Goal: Information Seeking & Learning: Learn about a topic

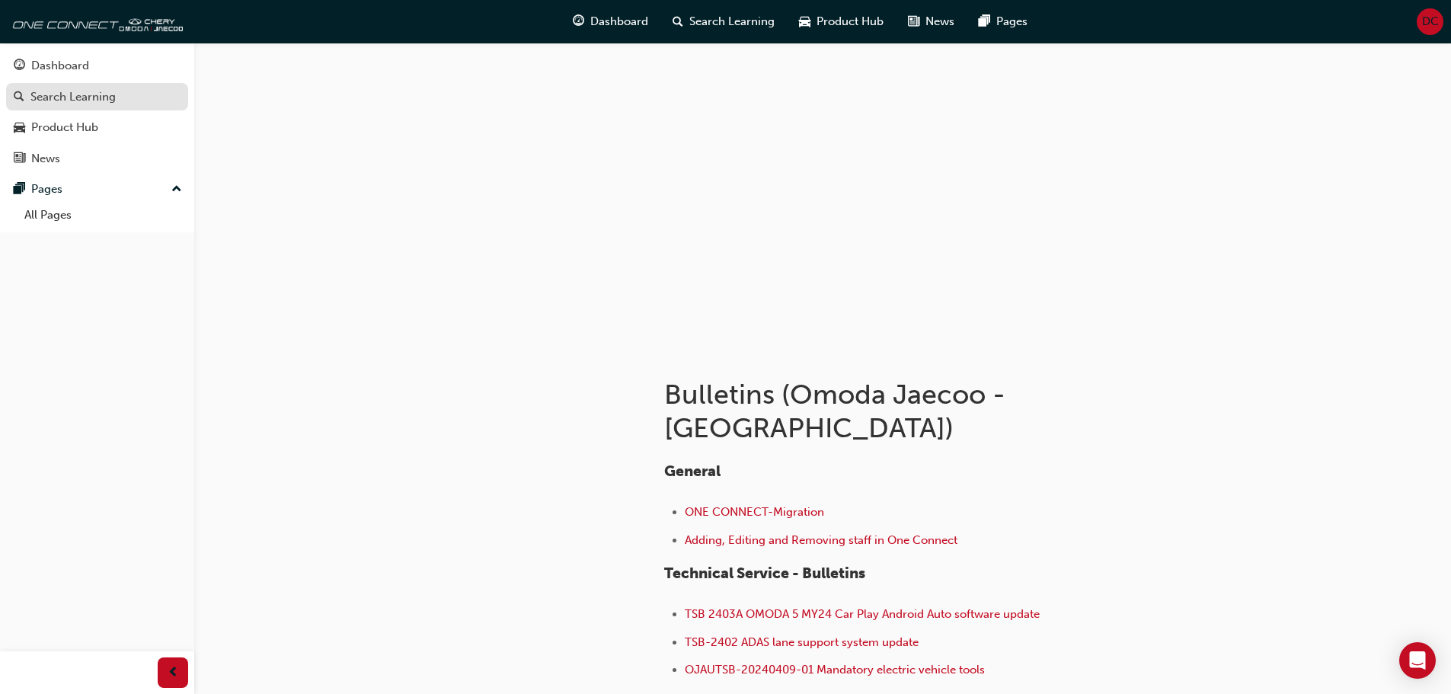
click at [81, 91] on div "Search Learning" at bounding box center [72, 97] width 85 height 18
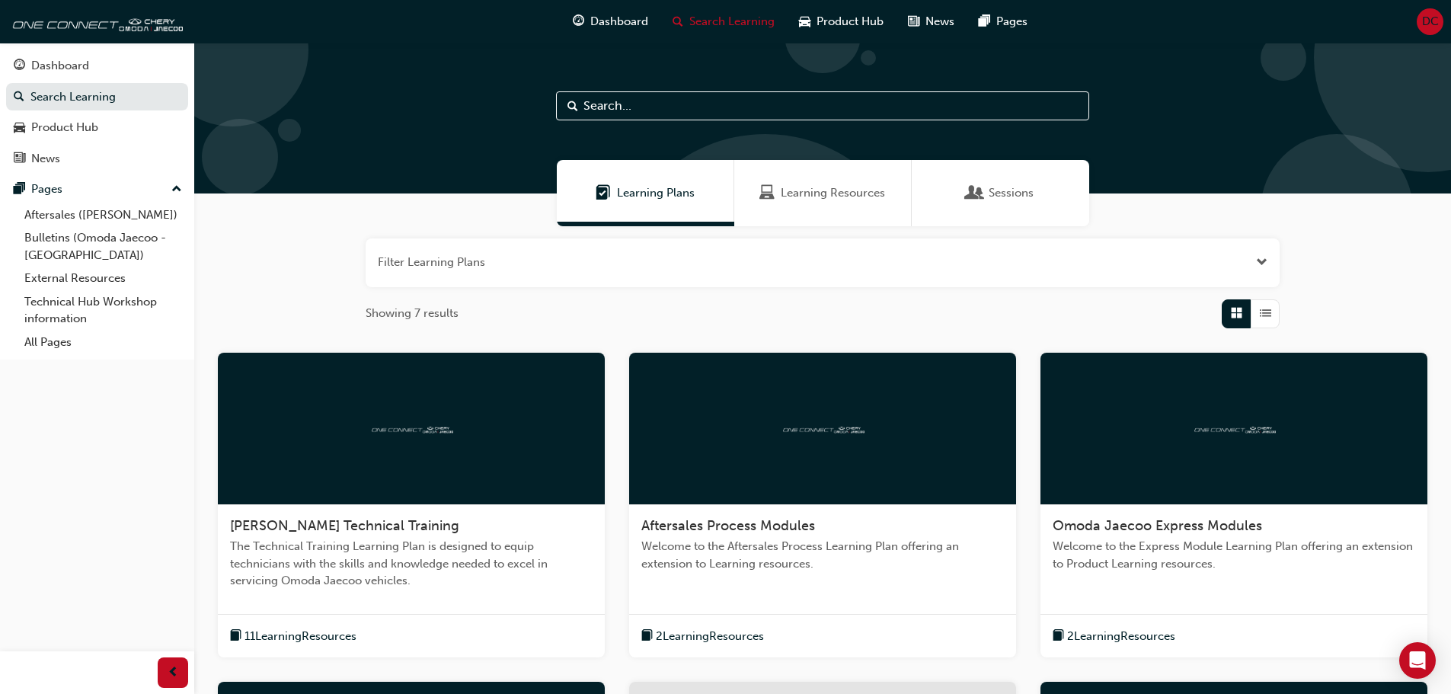
click at [1007, 193] on span "Sessions" at bounding box center [1011, 193] width 45 height 18
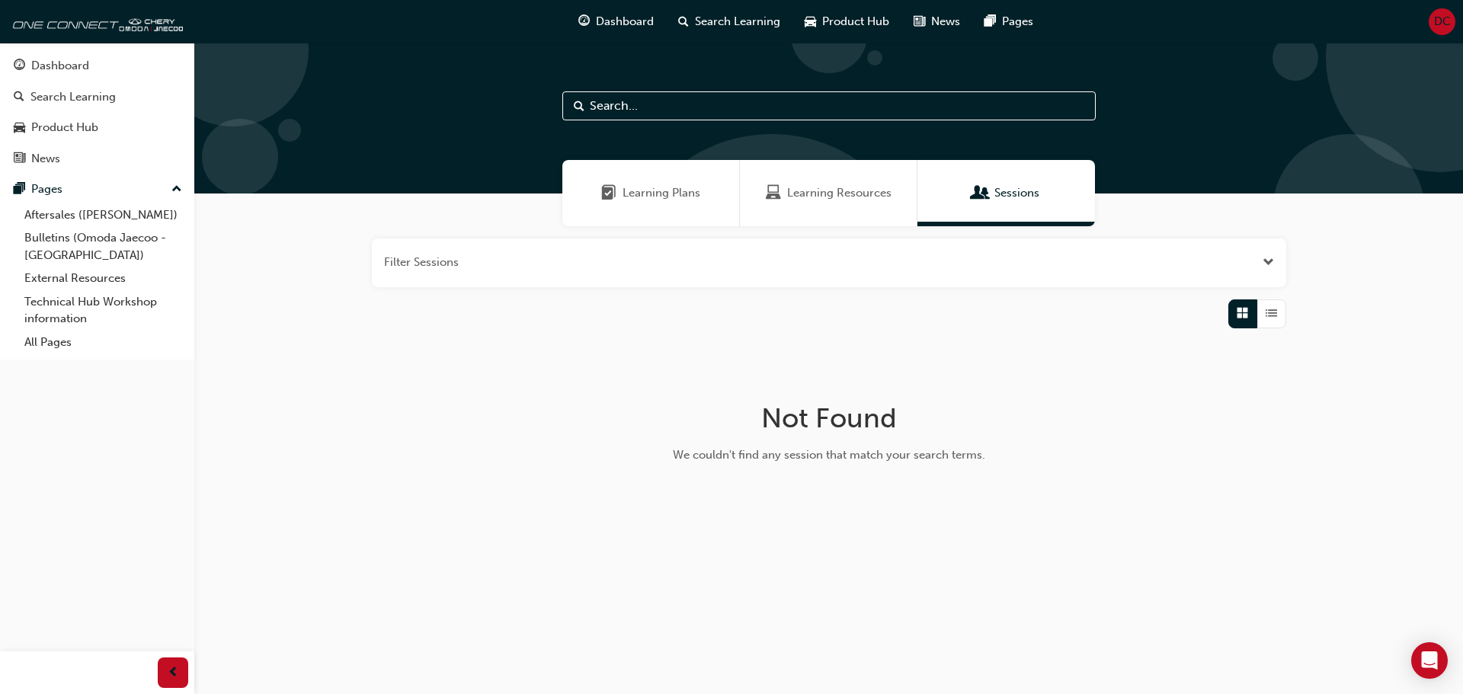
click at [806, 191] on span "Learning Resources" at bounding box center [839, 193] width 104 height 18
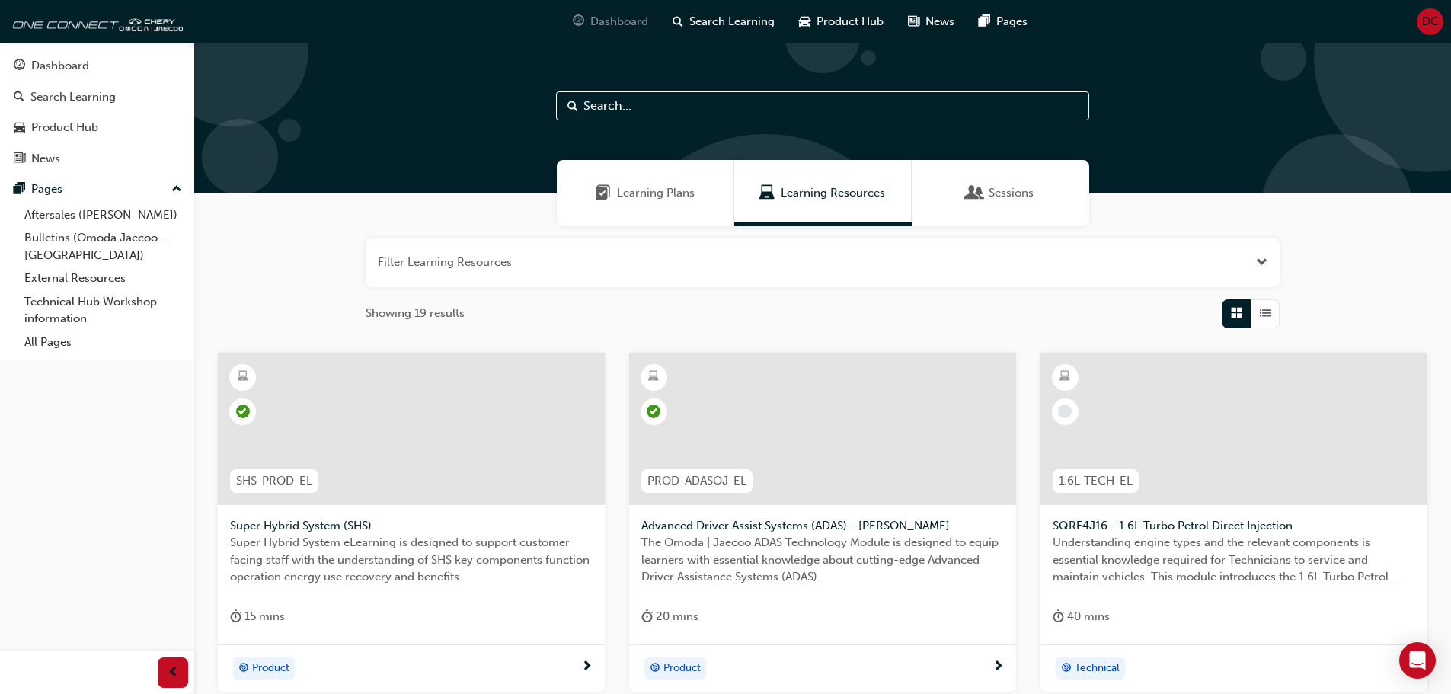
click at [624, 21] on span "Dashboard" at bounding box center [619, 22] width 58 height 18
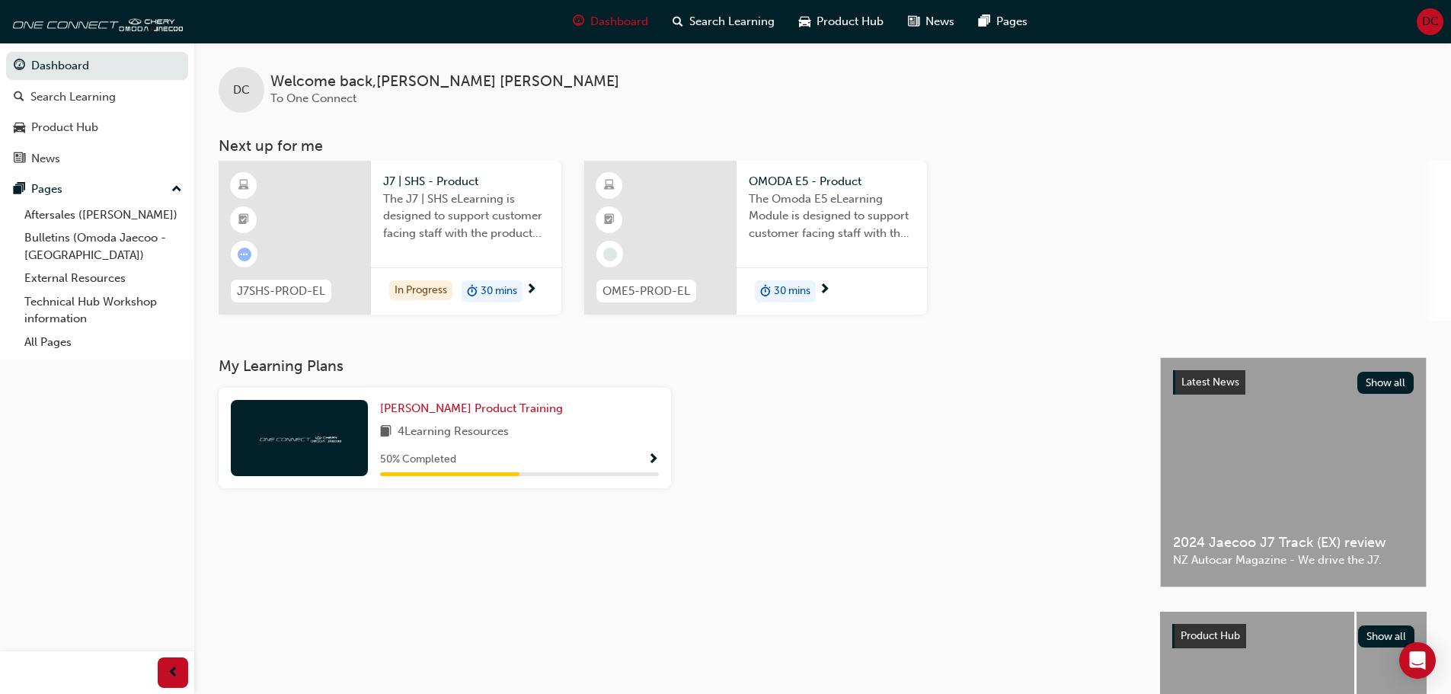
click at [475, 221] on span "The J7 | SHS eLearning is designed to support customer facing staff with the pr…" at bounding box center [466, 216] width 166 height 52
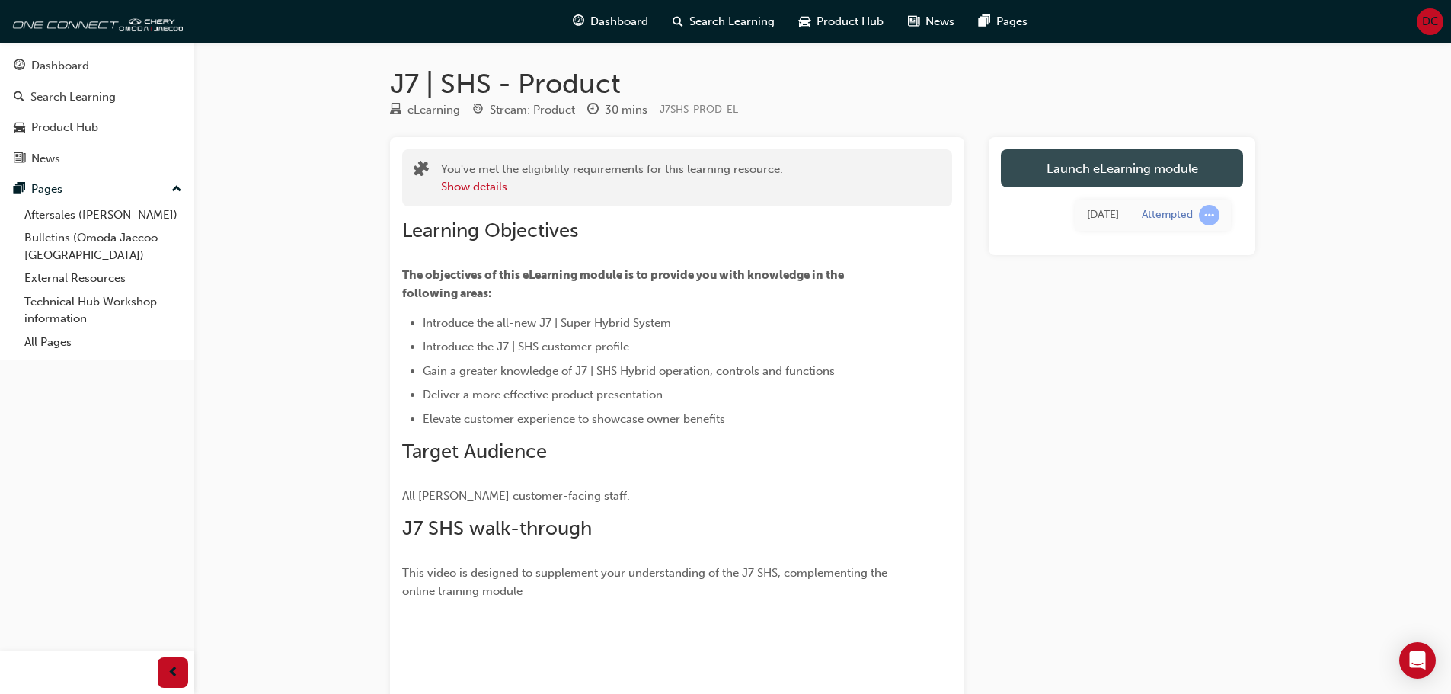
click at [1189, 165] on link "Launch eLearning module" at bounding box center [1122, 168] width 242 height 38
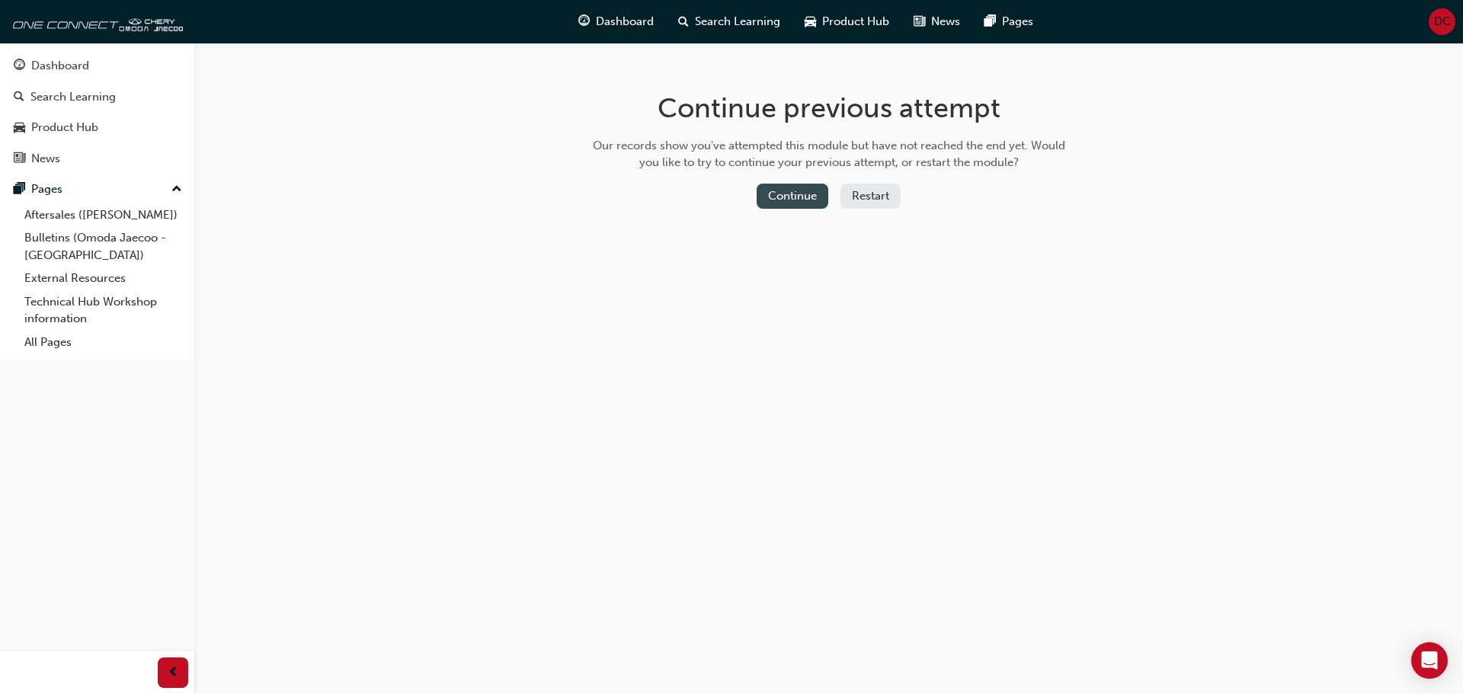
click at [784, 188] on button "Continue" at bounding box center [792, 196] width 72 height 25
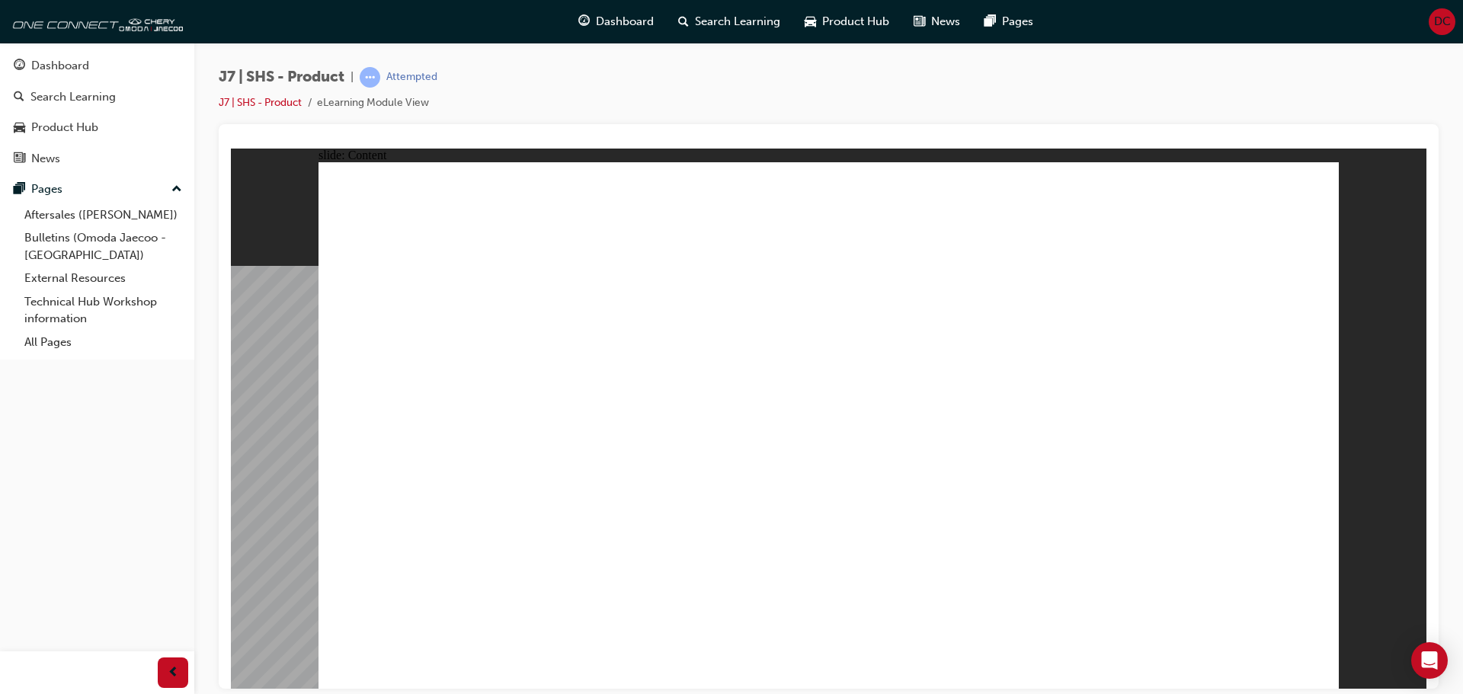
drag, startPoint x: 1046, startPoint y: 571, endPoint x: 1231, endPoint y: 333, distance: 301.2
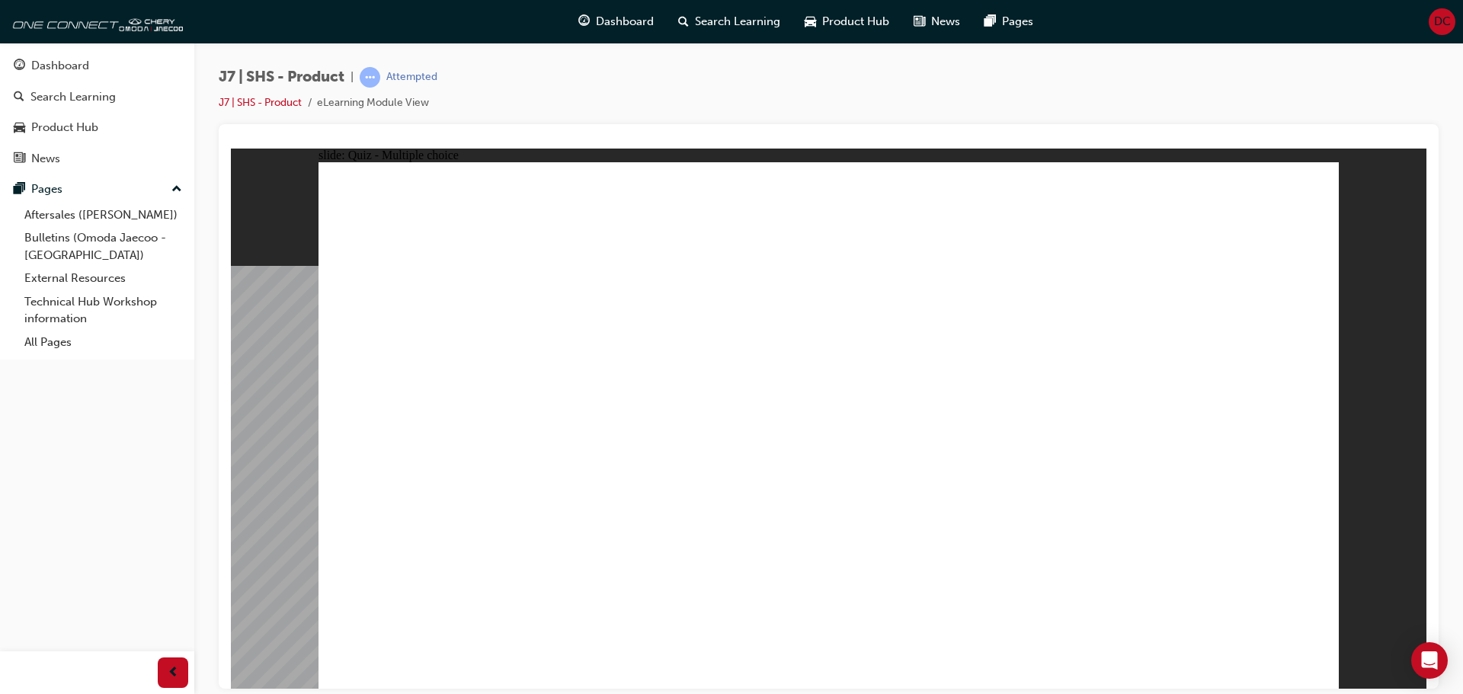
radio input "true"
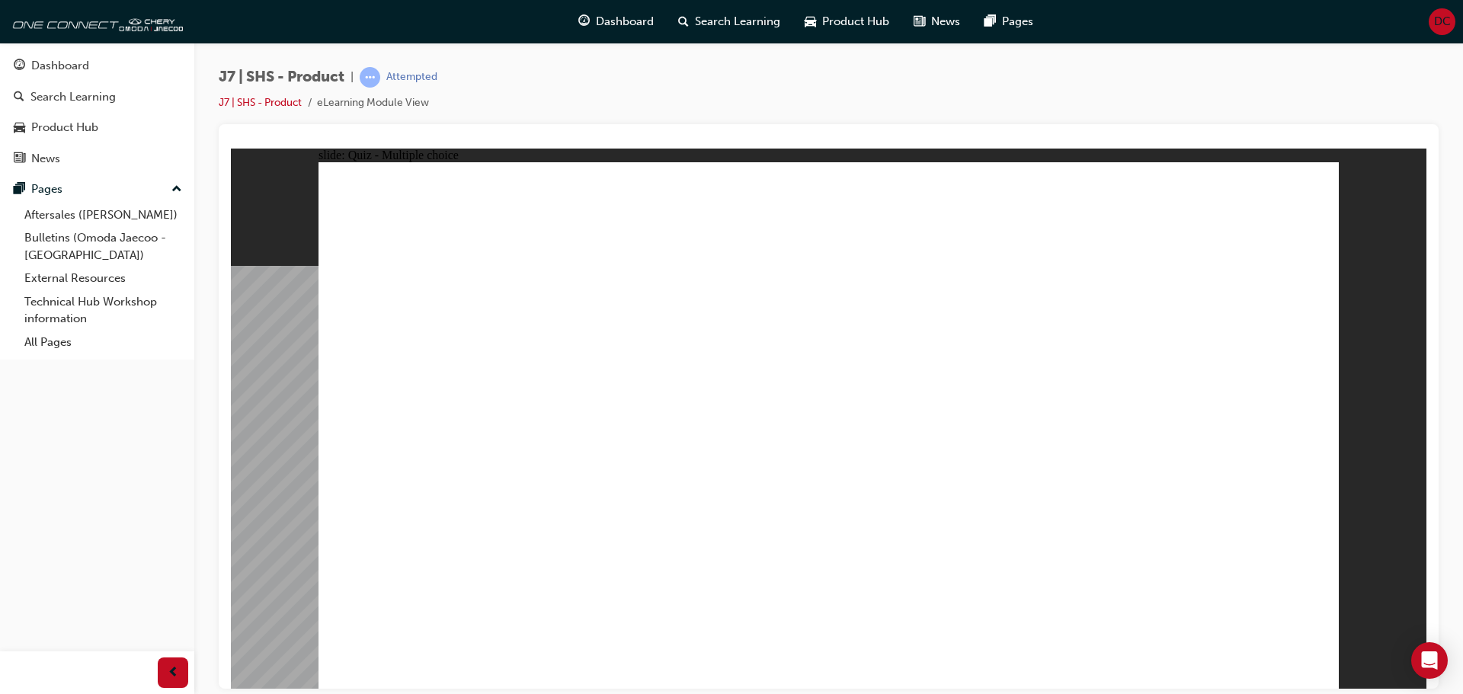
radio input "true"
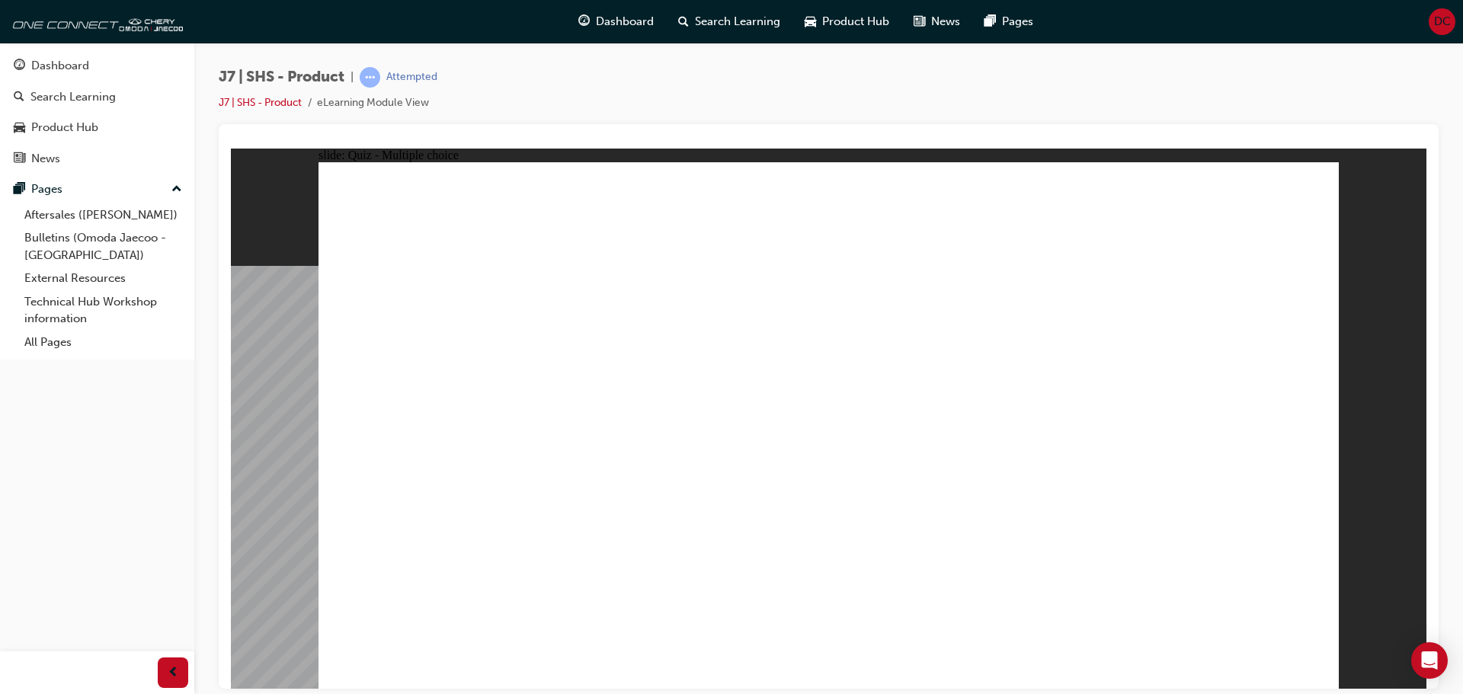
radio input "true"
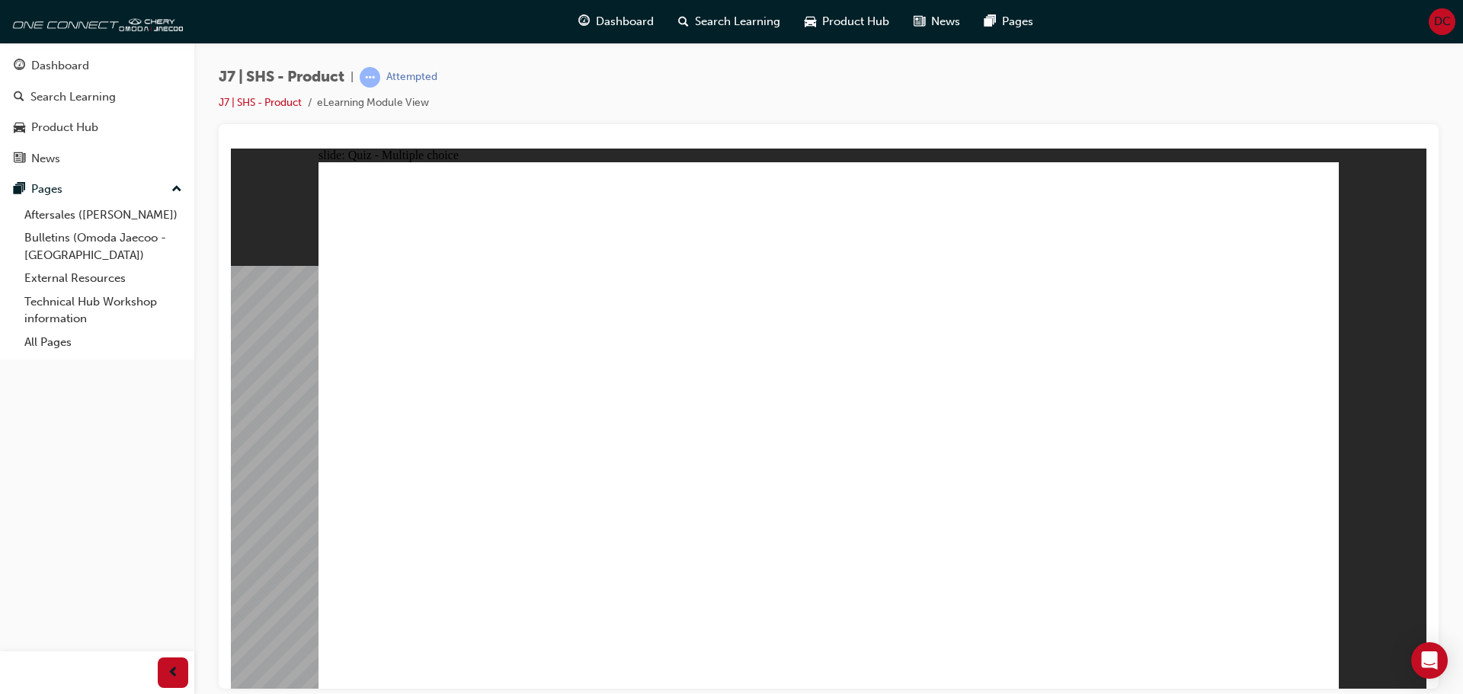
radio input "true"
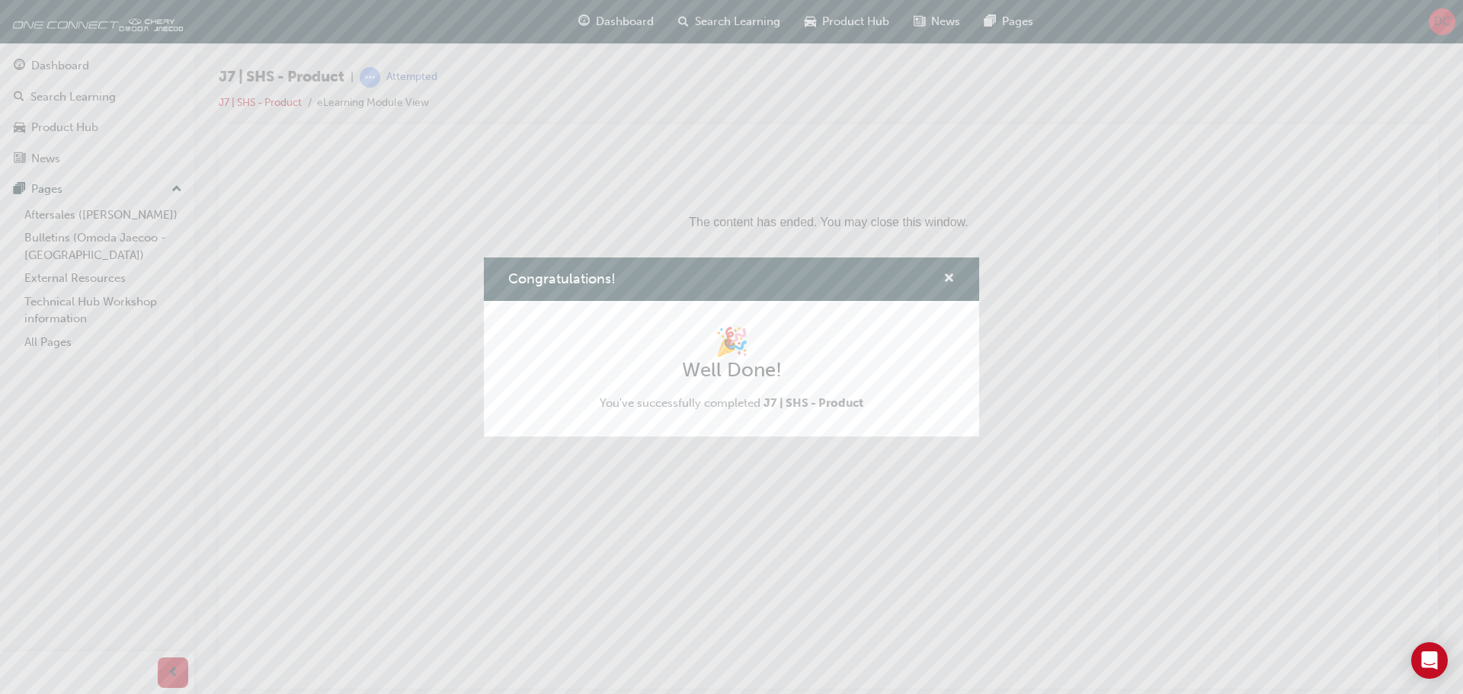
click at [952, 283] on span "cross-icon" at bounding box center [948, 280] width 11 height 14
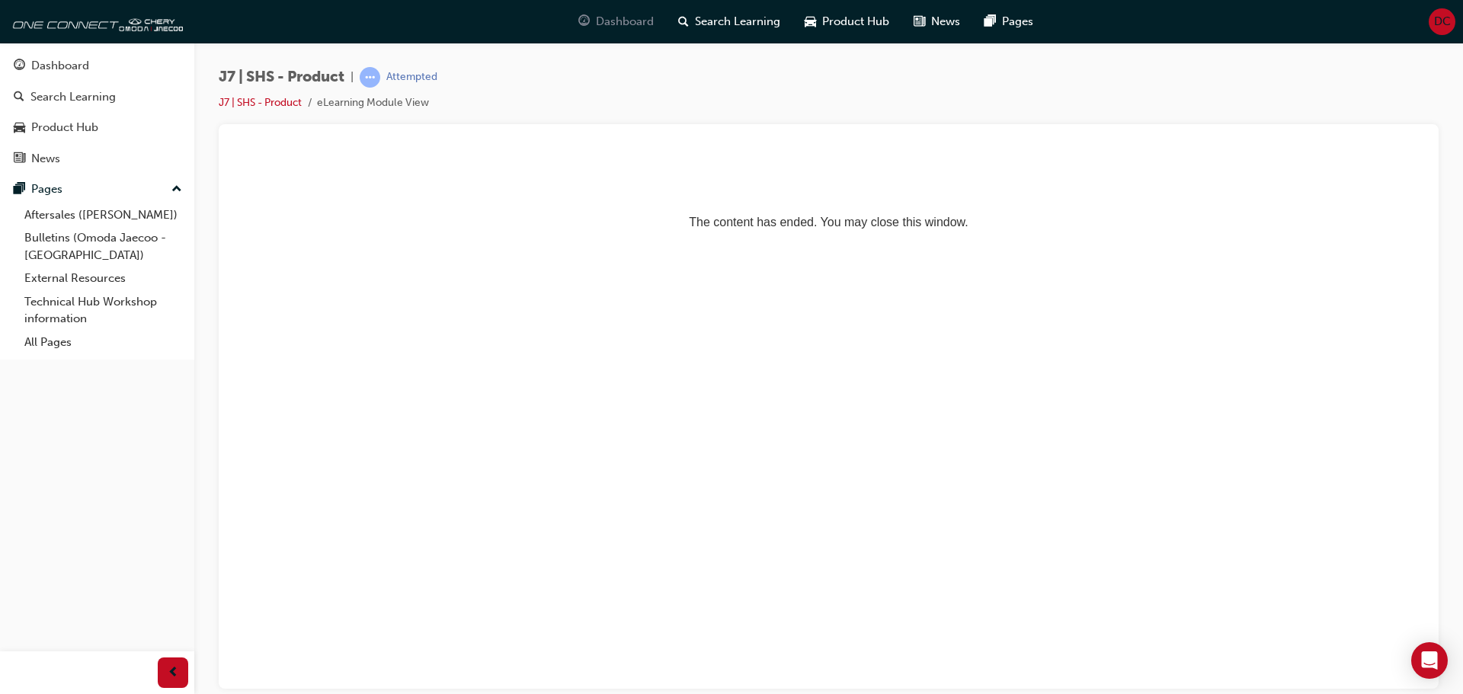
click at [635, 21] on span "Dashboard" at bounding box center [625, 22] width 58 height 18
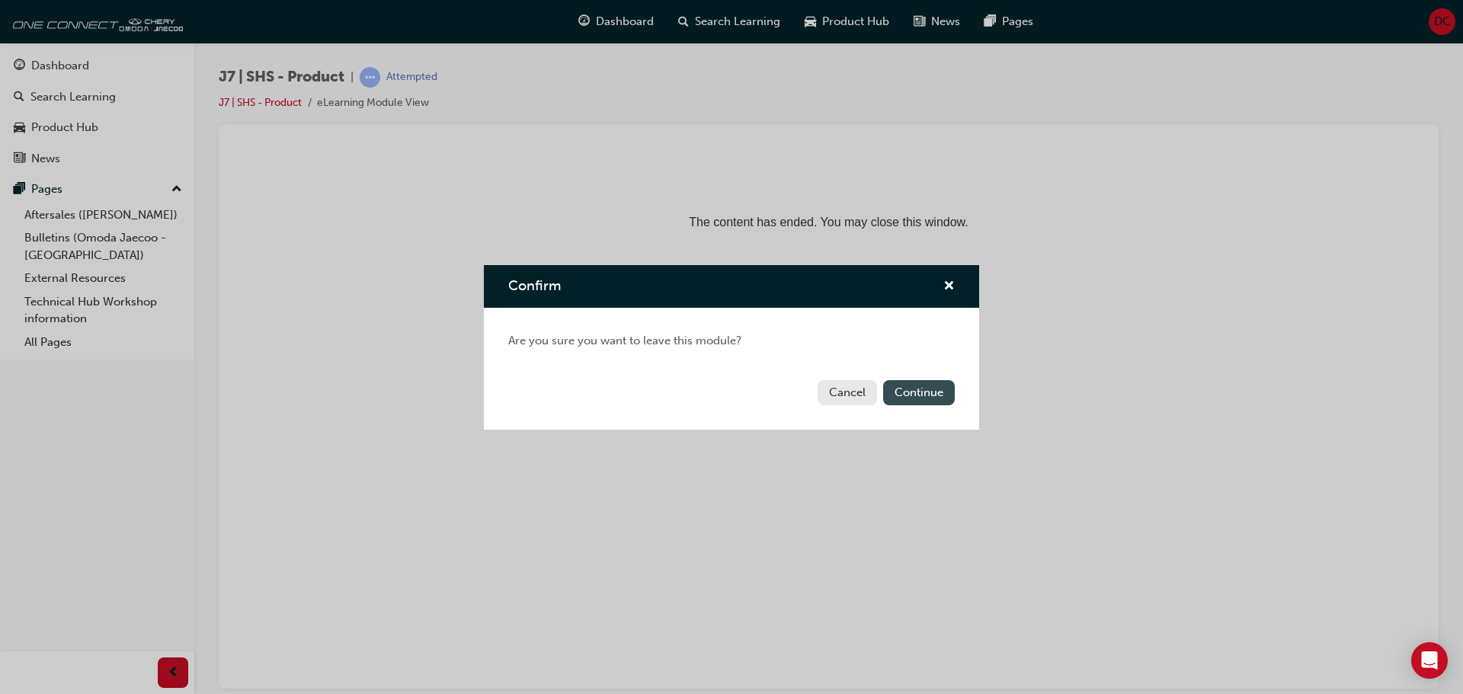
click at [940, 399] on button "Continue" at bounding box center [919, 392] width 72 height 25
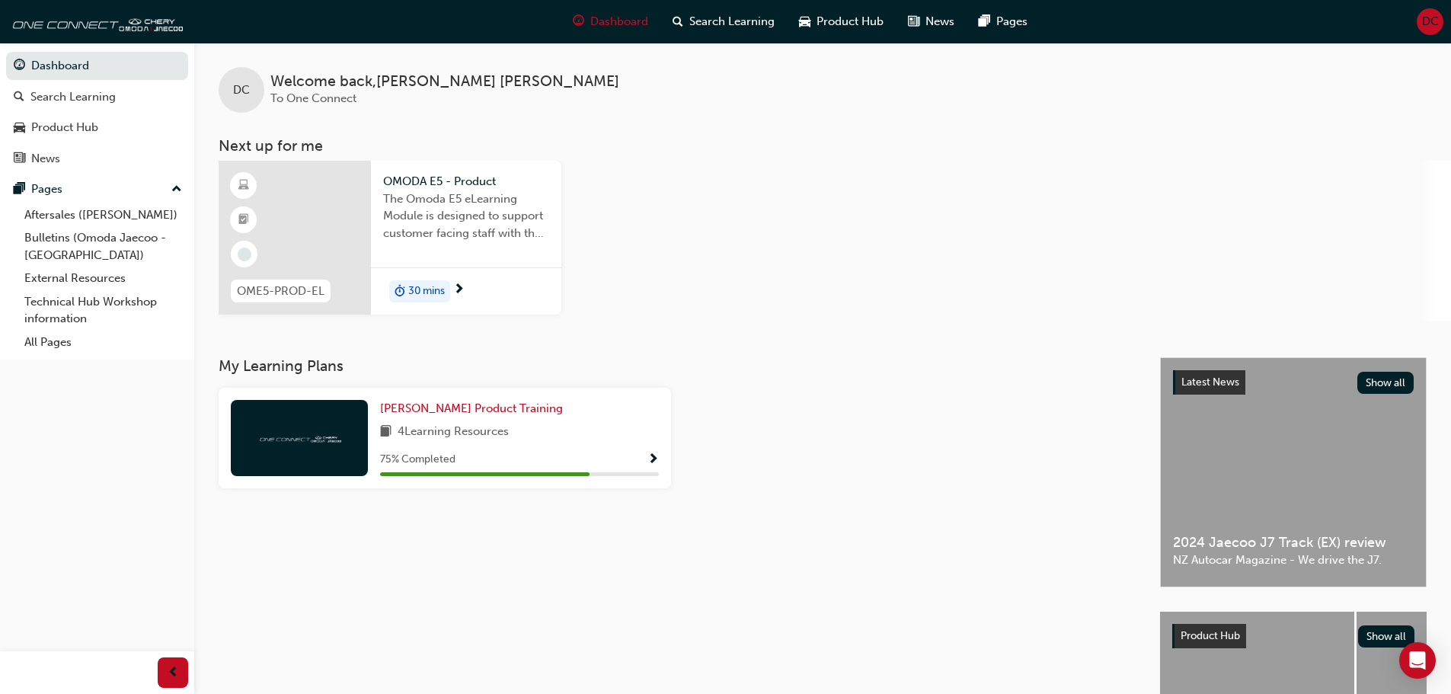
click at [409, 283] on span "30 mins" at bounding box center [426, 292] width 37 height 18
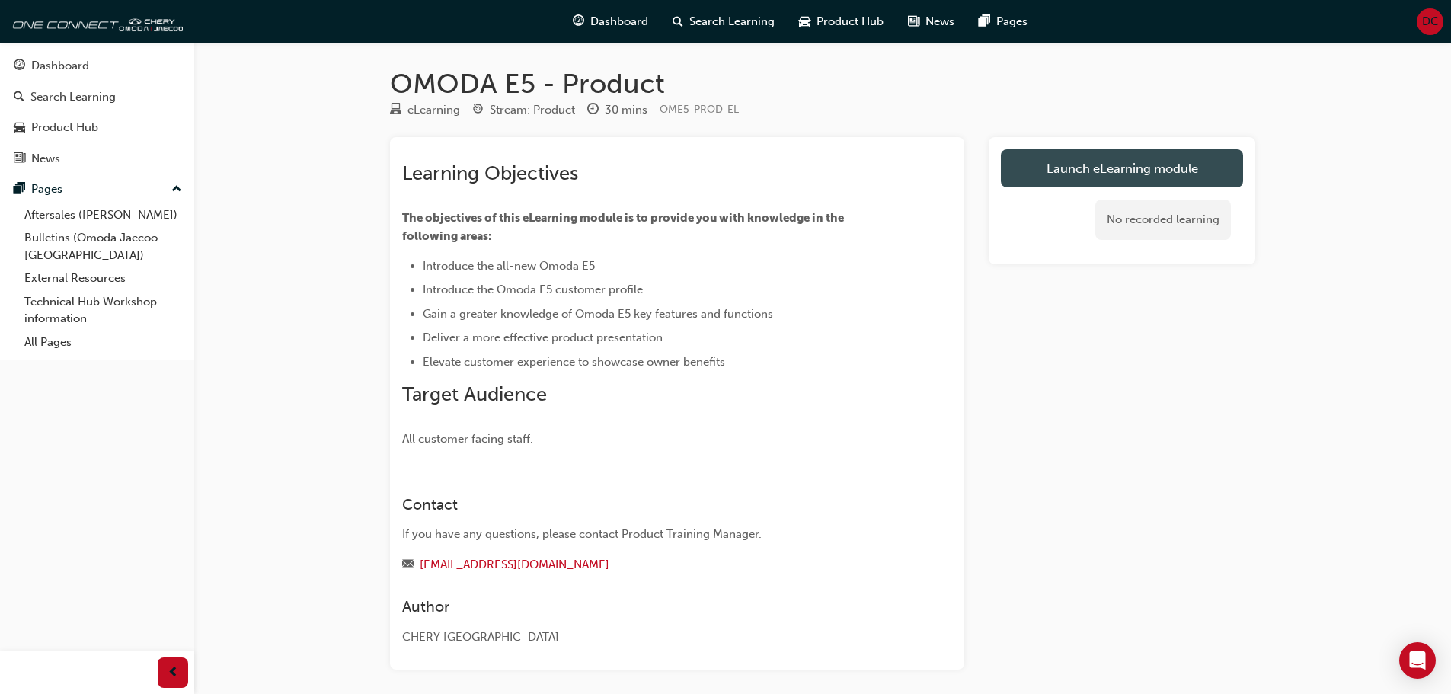
click at [1136, 164] on link "Launch eLearning module" at bounding box center [1122, 168] width 242 height 38
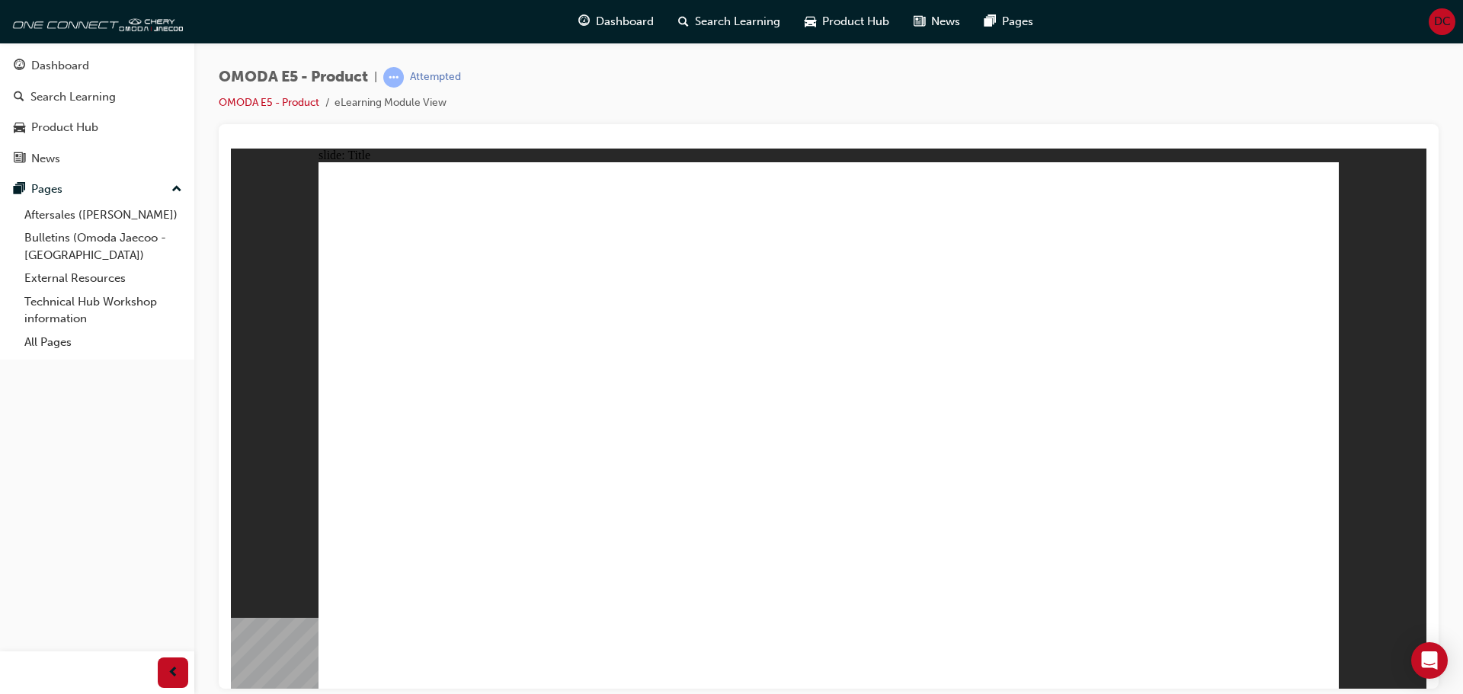
drag, startPoint x: 1037, startPoint y: 479, endPoint x: 1050, endPoint y: 491, distance: 17.8
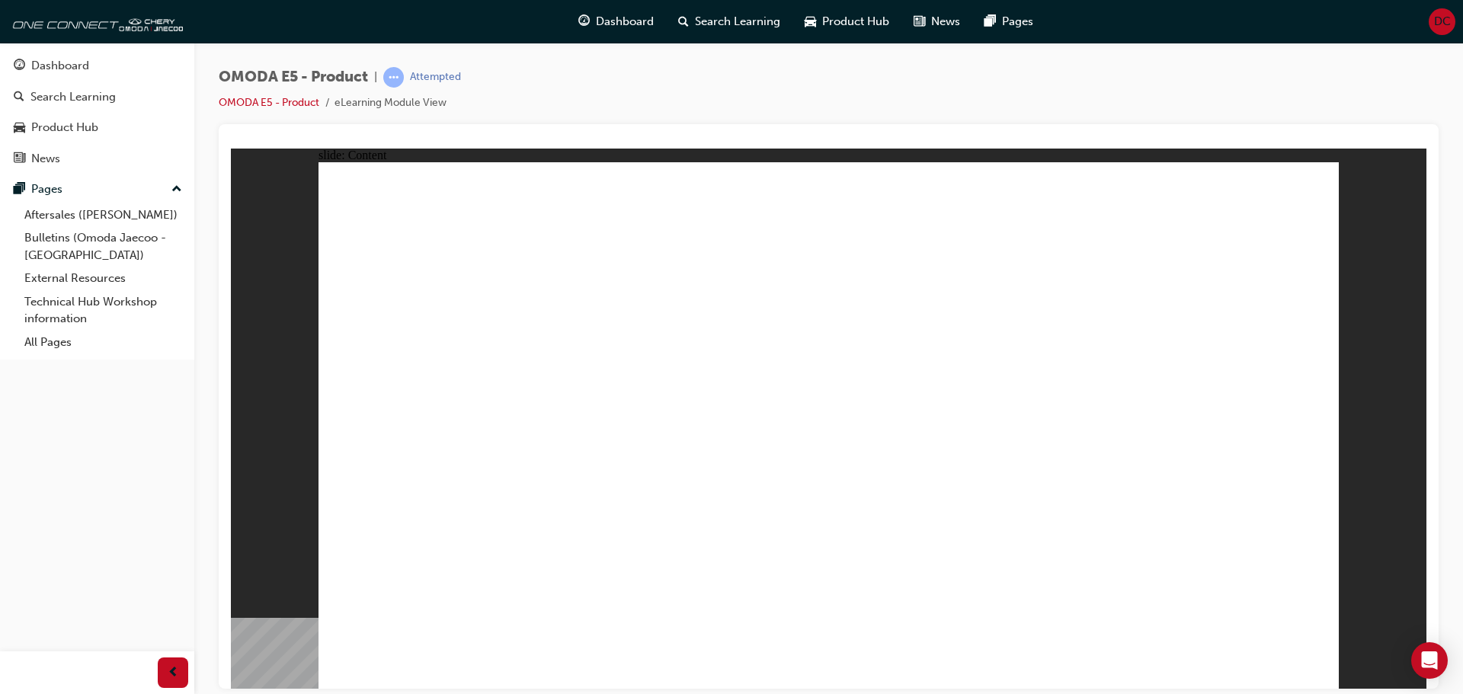
drag, startPoint x: 995, startPoint y: 408, endPoint x: 699, endPoint y: 353, distance: 300.7
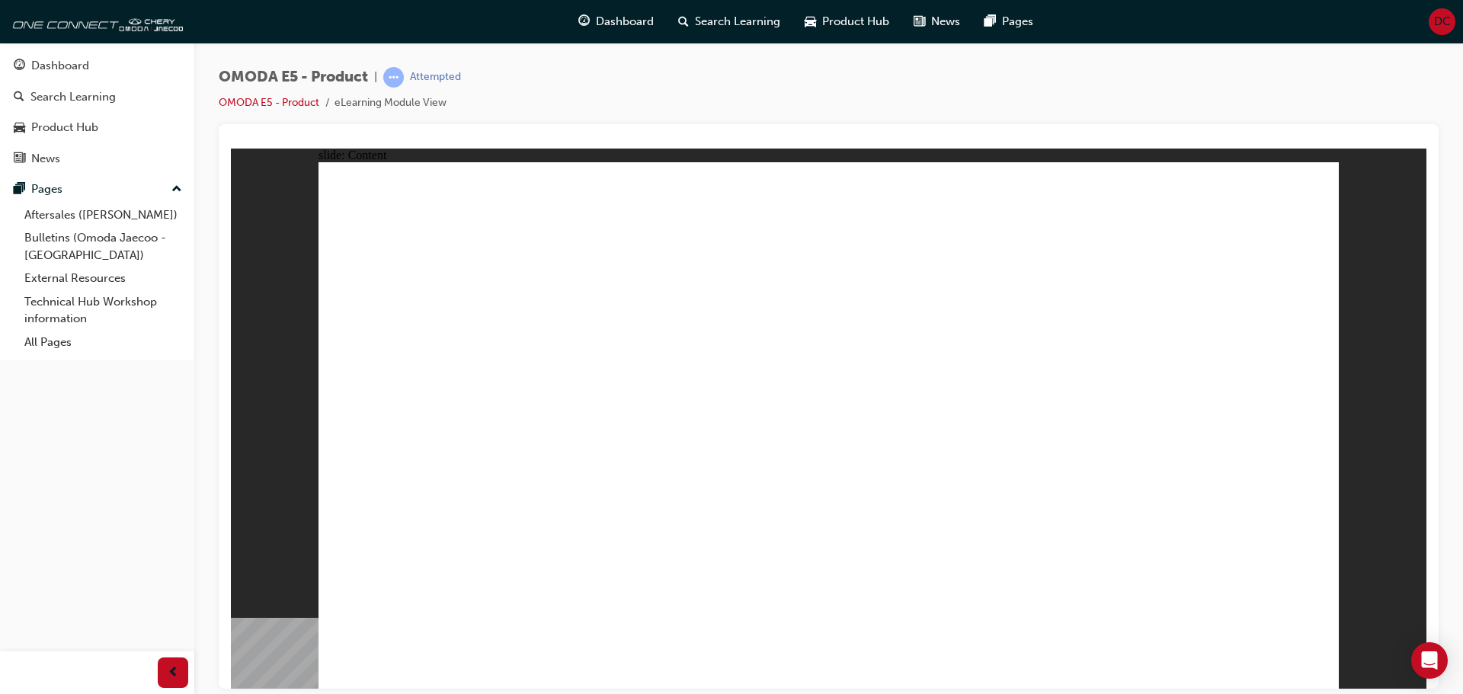
drag, startPoint x: 469, startPoint y: 398, endPoint x: 827, endPoint y: 328, distance: 364.8
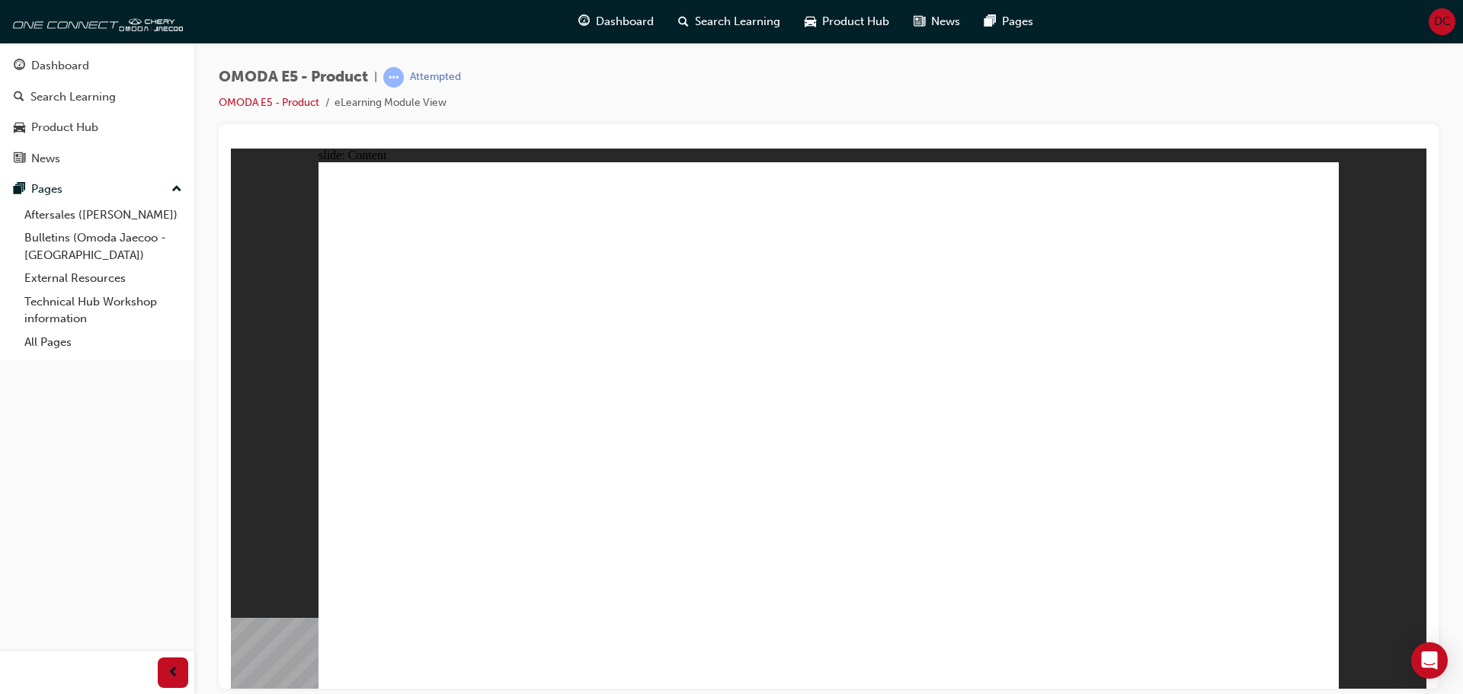
drag, startPoint x: 848, startPoint y: 446, endPoint x: 1069, endPoint y: 444, distance: 220.9
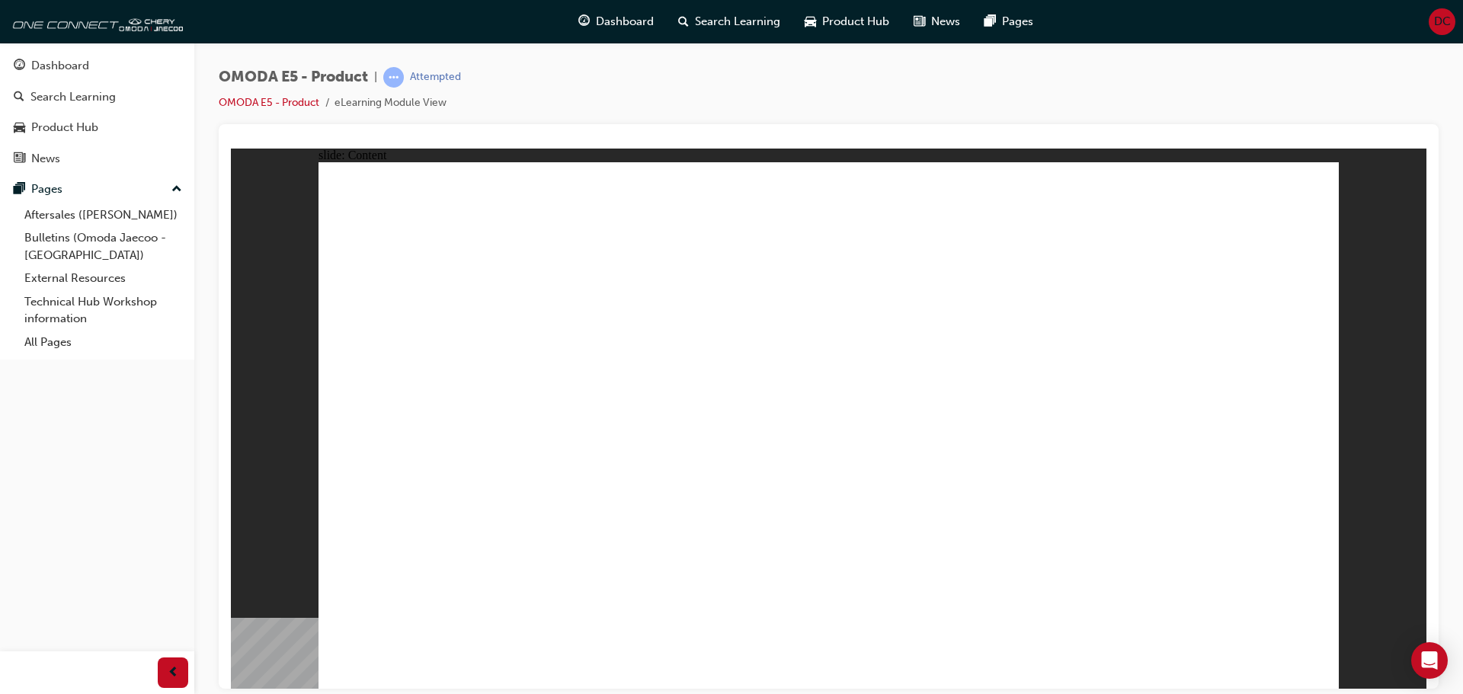
drag, startPoint x: 543, startPoint y: 505, endPoint x: 540, endPoint y: 525, distance: 20.0
drag, startPoint x: 601, startPoint y: 498, endPoint x: 703, endPoint y: 442, distance: 116.6
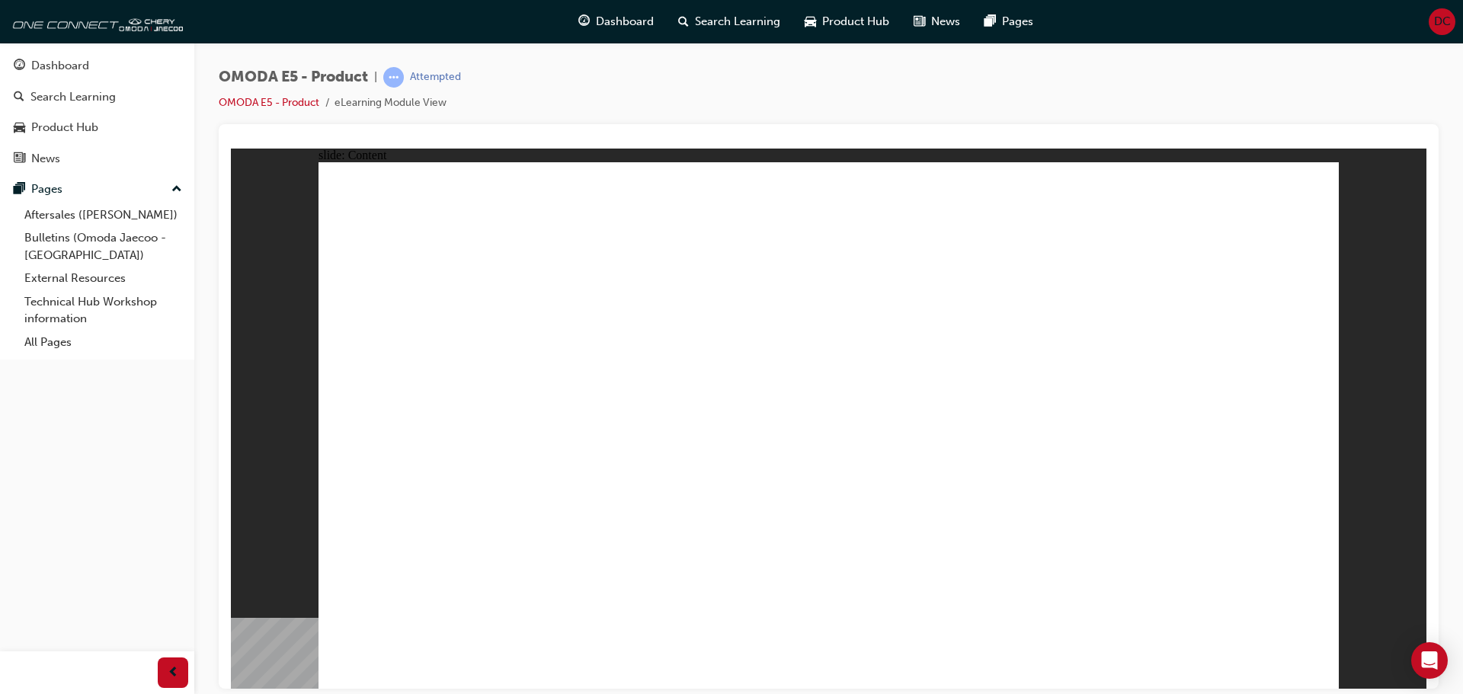
drag, startPoint x: 923, startPoint y: 223, endPoint x: 1010, endPoint y: 221, distance: 86.9
drag, startPoint x: 404, startPoint y: 325, endPoint x: 420, endPoint y: 328, distance: 15.4
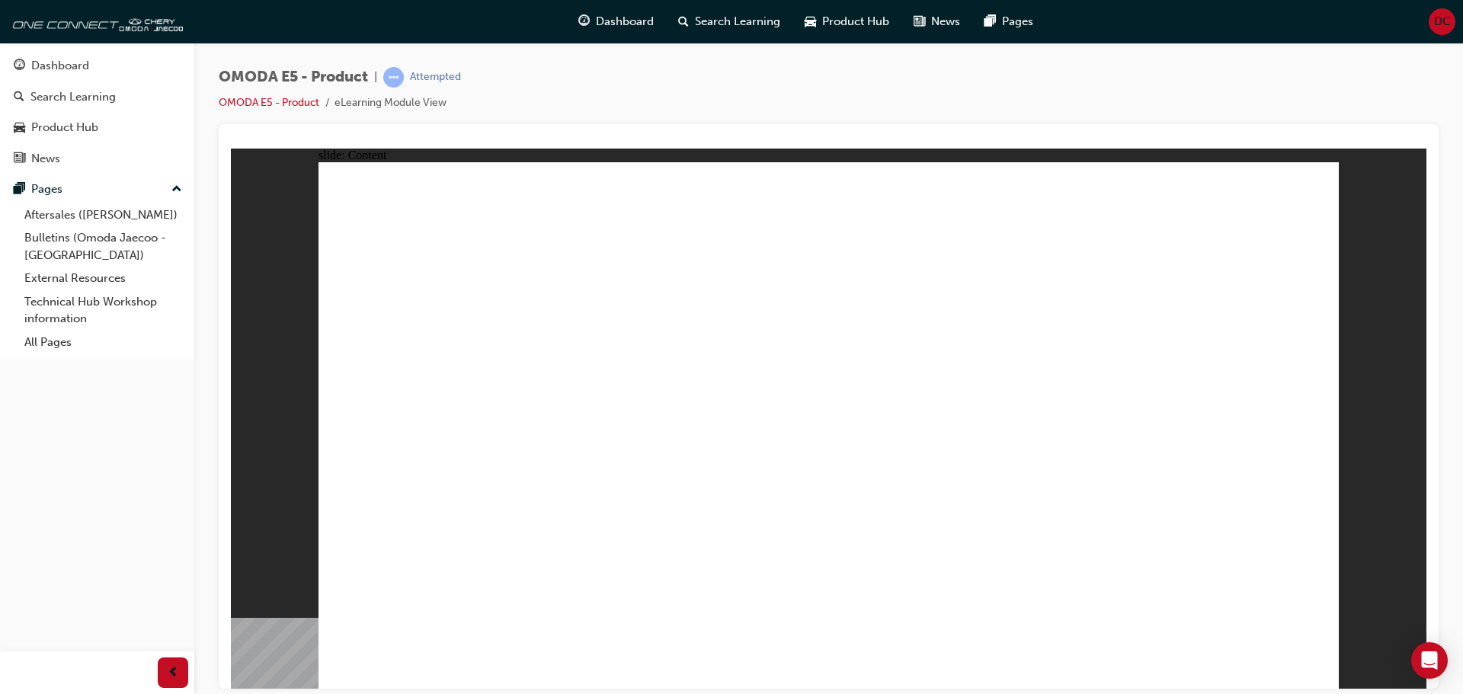
drag, startPoint x: 472, startPoint y: 328, endPoint x: 567, endPoint y: 323, distance: 95.3
drag, startPoint x: 663, startPoint y: 323, endPoint x: 718, endPoint y: 327, distance: 55.0
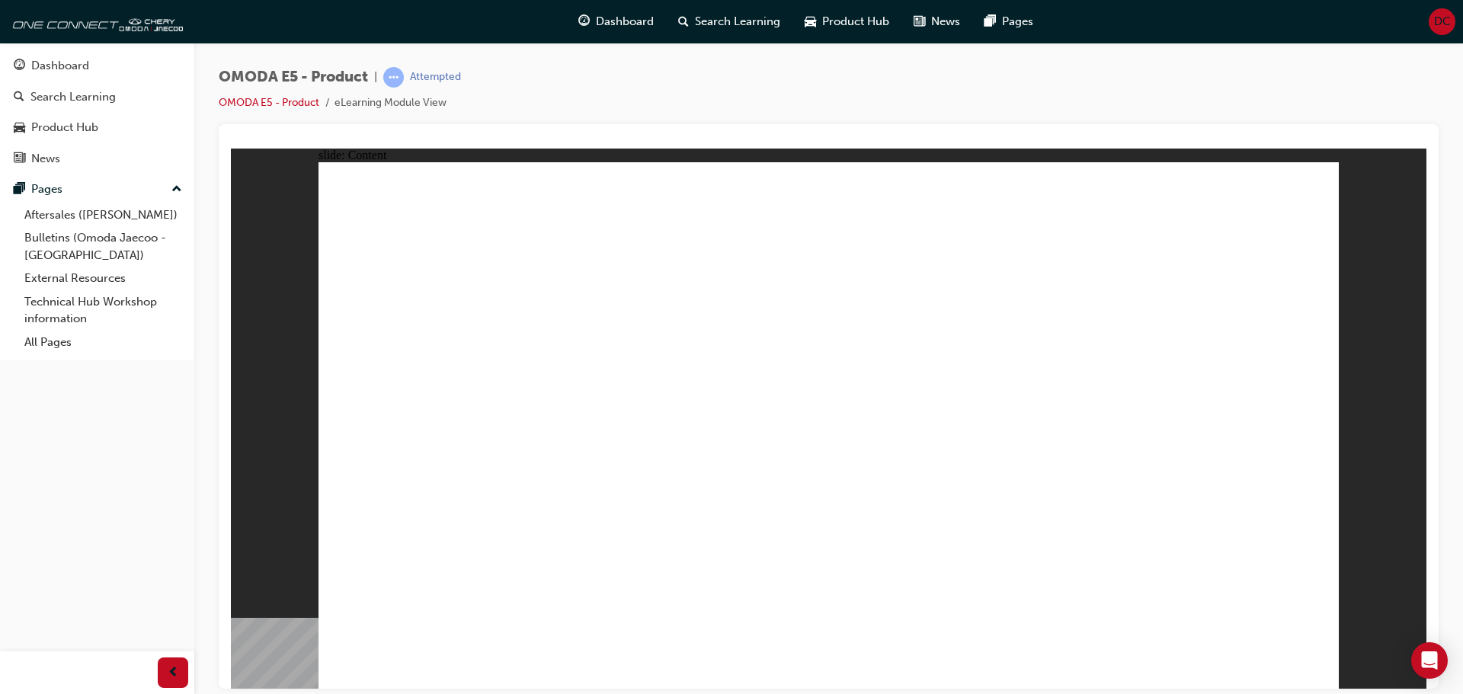
drag, startPoint x: 769, startPoint y: 327, endPoint x: 842, endPoint y: 331, distance: 72.5
drag, startPoint x: 924, startPoint y: 331, endPoint x: 948, endPoint y: 326, distance: 24.8
drag, startPoint x: 964, startPoint y: 322, endPoint x: 1065, endPoint y: 348, distance: 103.8
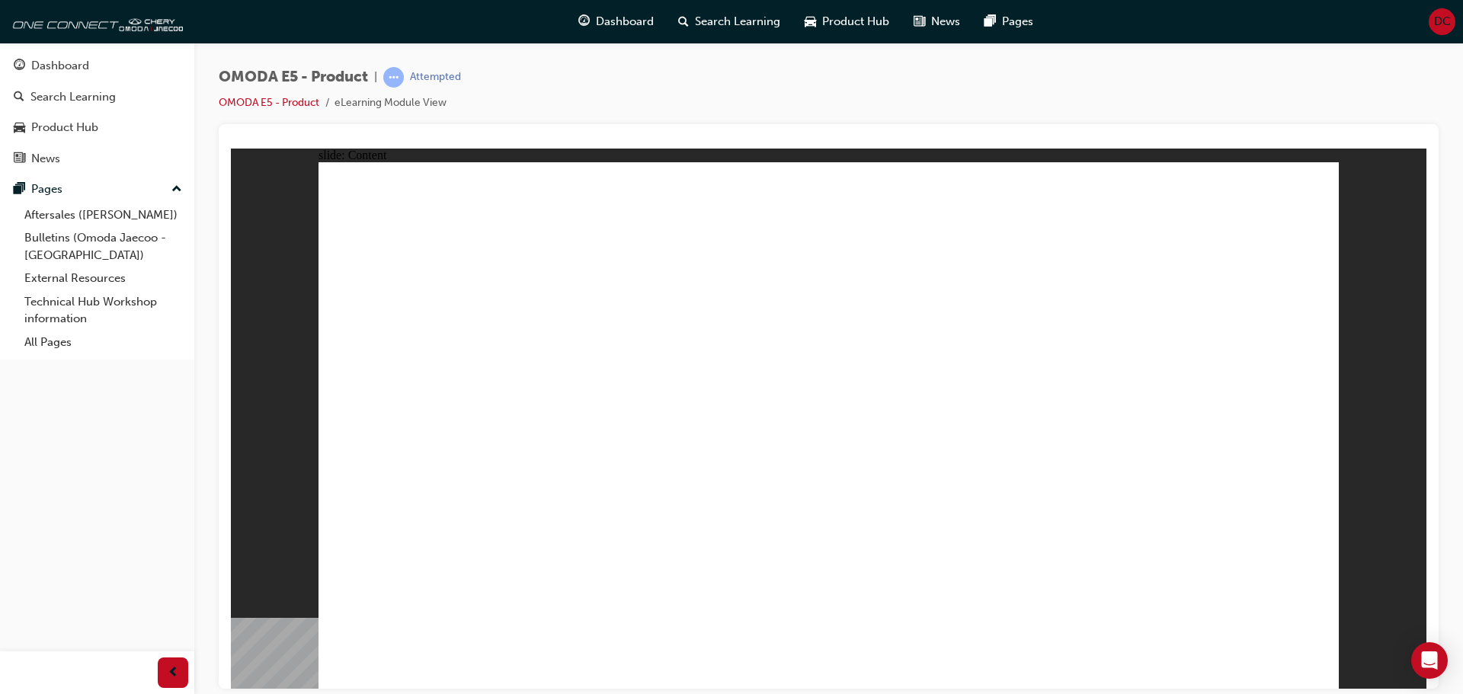
drag, startPoint x: 503, startPoint y: 597, endPoint x: 571, endPoint y: 593, distance: 67.2
drag, startPoint x: 586, startPoint y: 501, endPoint x: 368, endPoint y: 313, distance: 287.9
drag, startPoint x: 344, startPoint y: 274, endPoint x: 690, endPoint y: 259, distance: 346.2
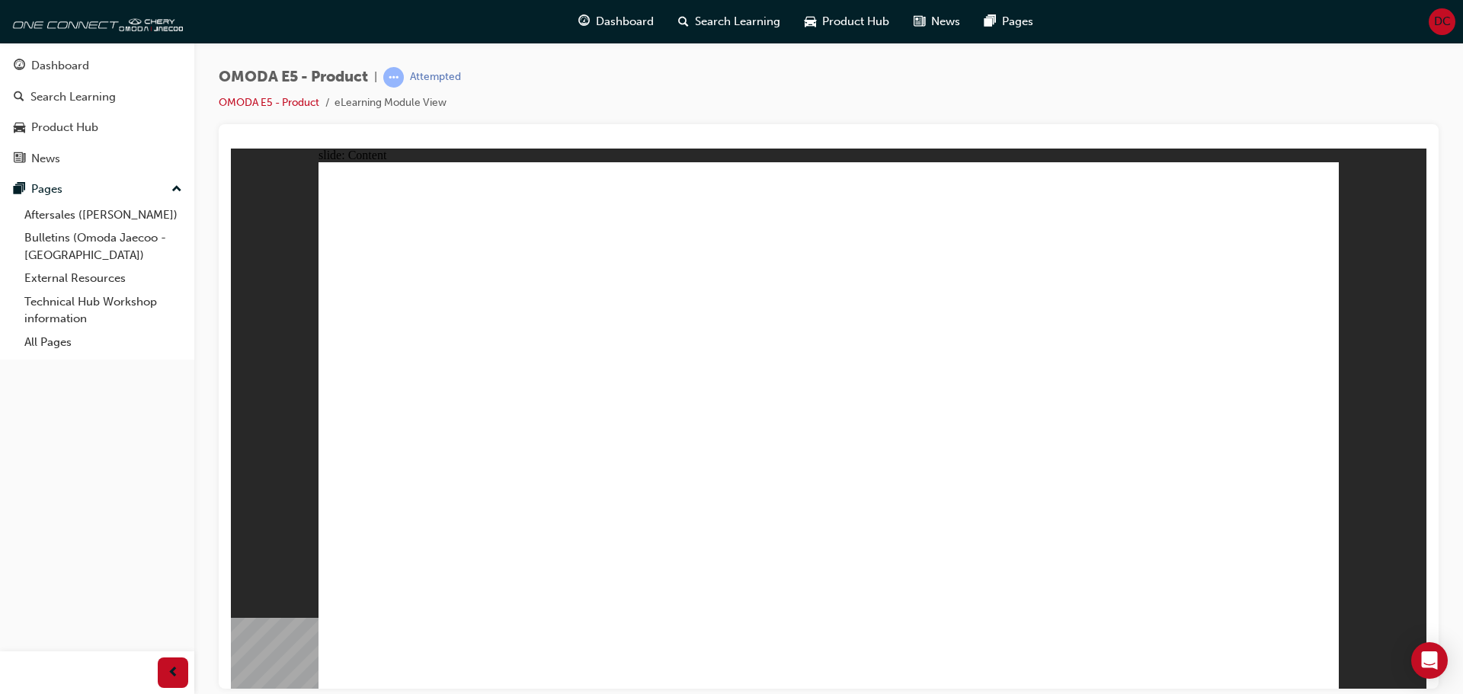
drag, startPoint x: 1086, startPoint y: 273, endPoint x: 1167, endPoint y: 374, distance: 129.0
drag, startPoint x: 1197, startPoint y: 422, endPoint x: 1239, endPoint y: 606, distance: 188.1
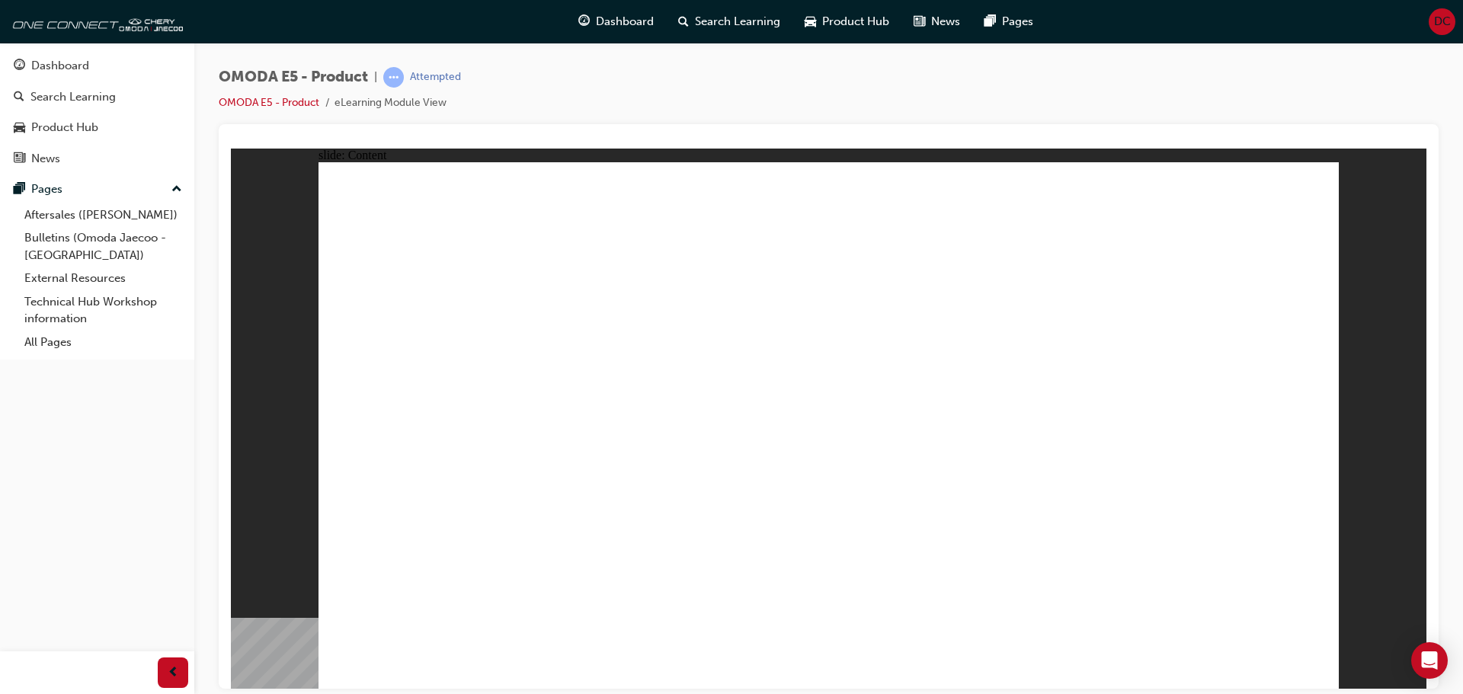
drag, startPoint x: 854, startPoint y: 597, endPoint x: 808, endPoint y: 612, distance: 47.9
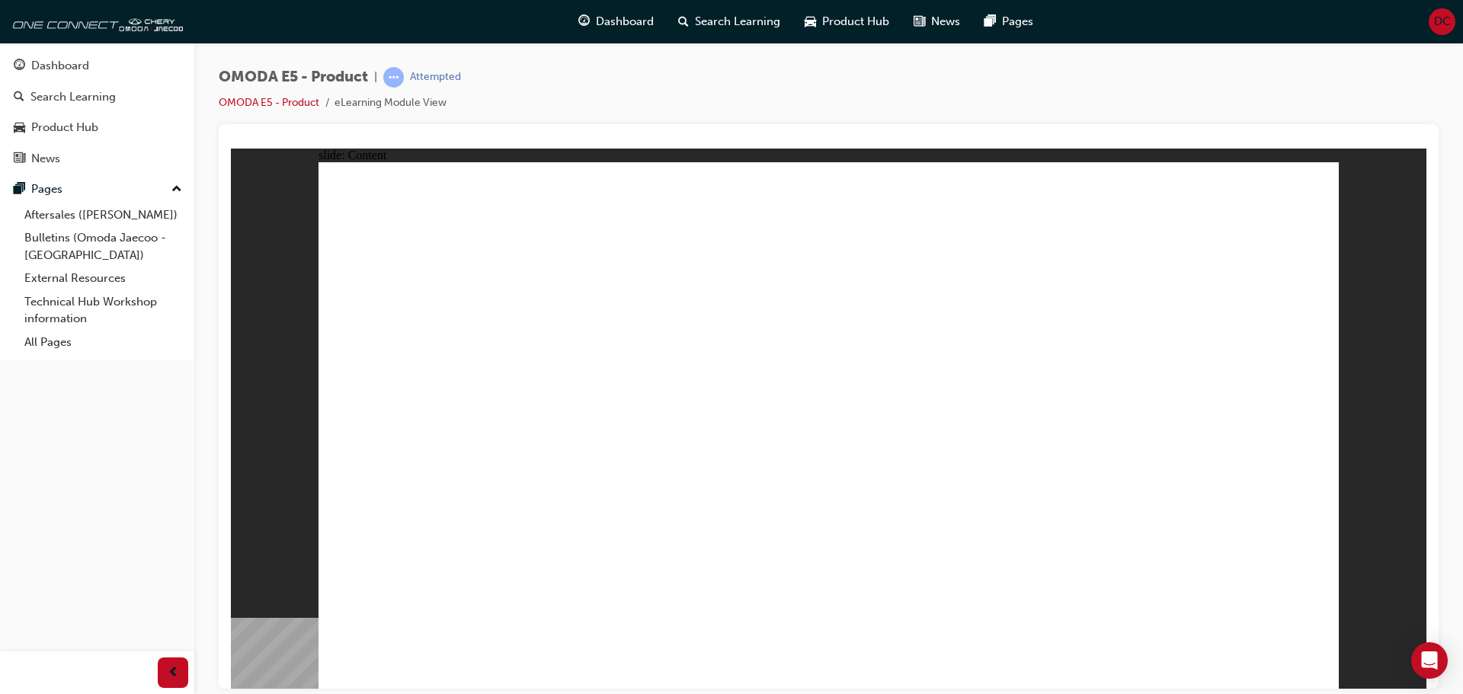
drag, startPoint x: 1109, startPoint y: 606, endPoint x: 1126, endPoint y: 603, distance: 17.0
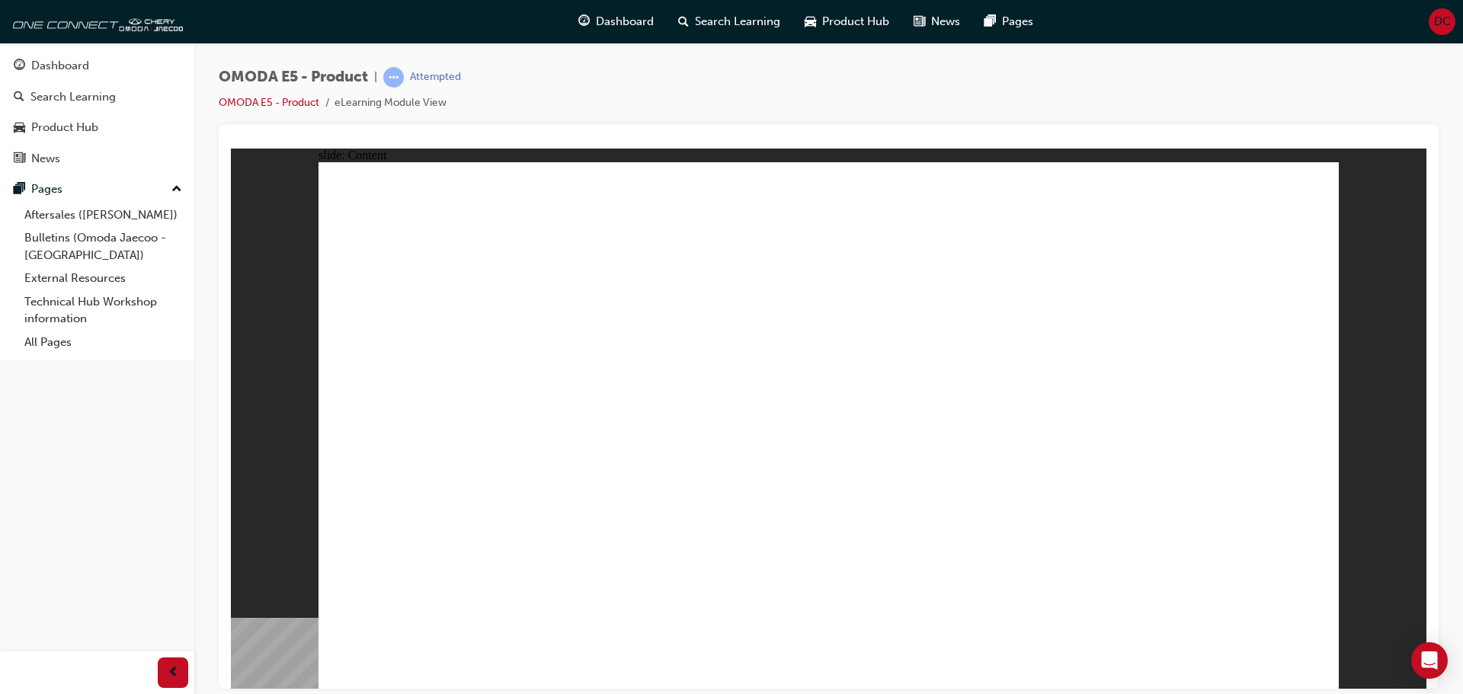
drag, startPoint x: 1166, startPoint y: 462, endPoint x: 862, endPoint y: 347, distance: 325.2
drag, startPoint x: 585, startPoint y: 274, endPoint x: 477, endPoint y: 395, distance: 162.4
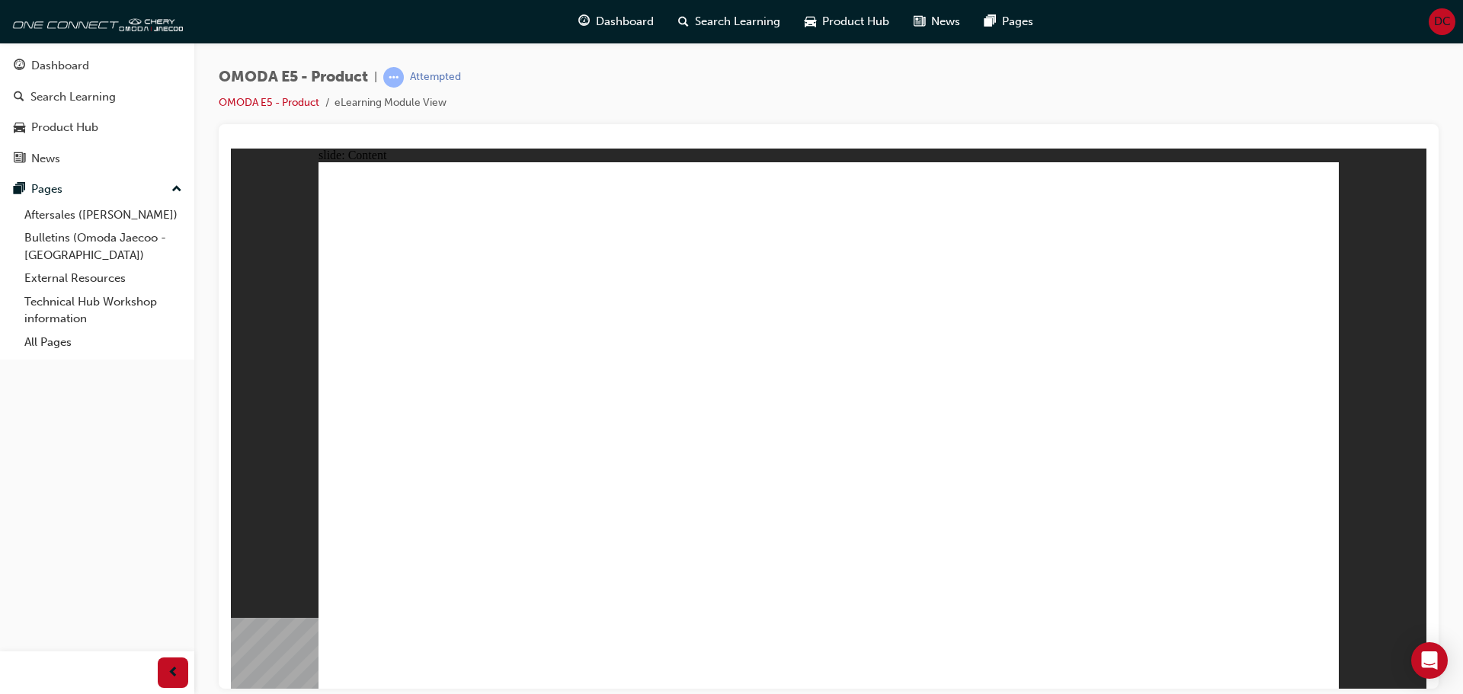
drag, startPoint x: 966, startPoint y: 526, endPoint x: 909, endPoint y: 436, distance: 106.7
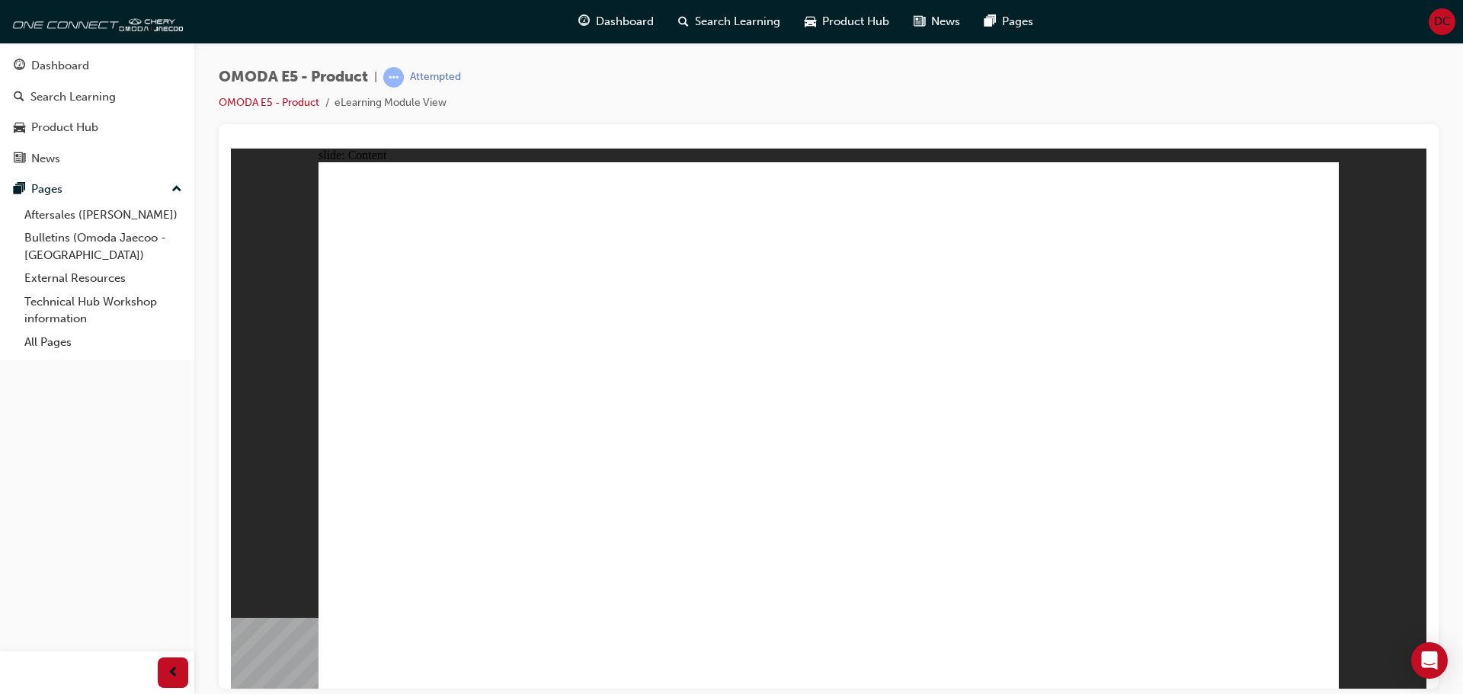
drag, startPoint x: 886, startPoint y: 303, endPoint x: 865, endPoint y: 329, distance: 33.6
drag, startPoint x: 845, startPoint y: 322, endPoint x: 888, endPoint y: 315, distance: 44.1
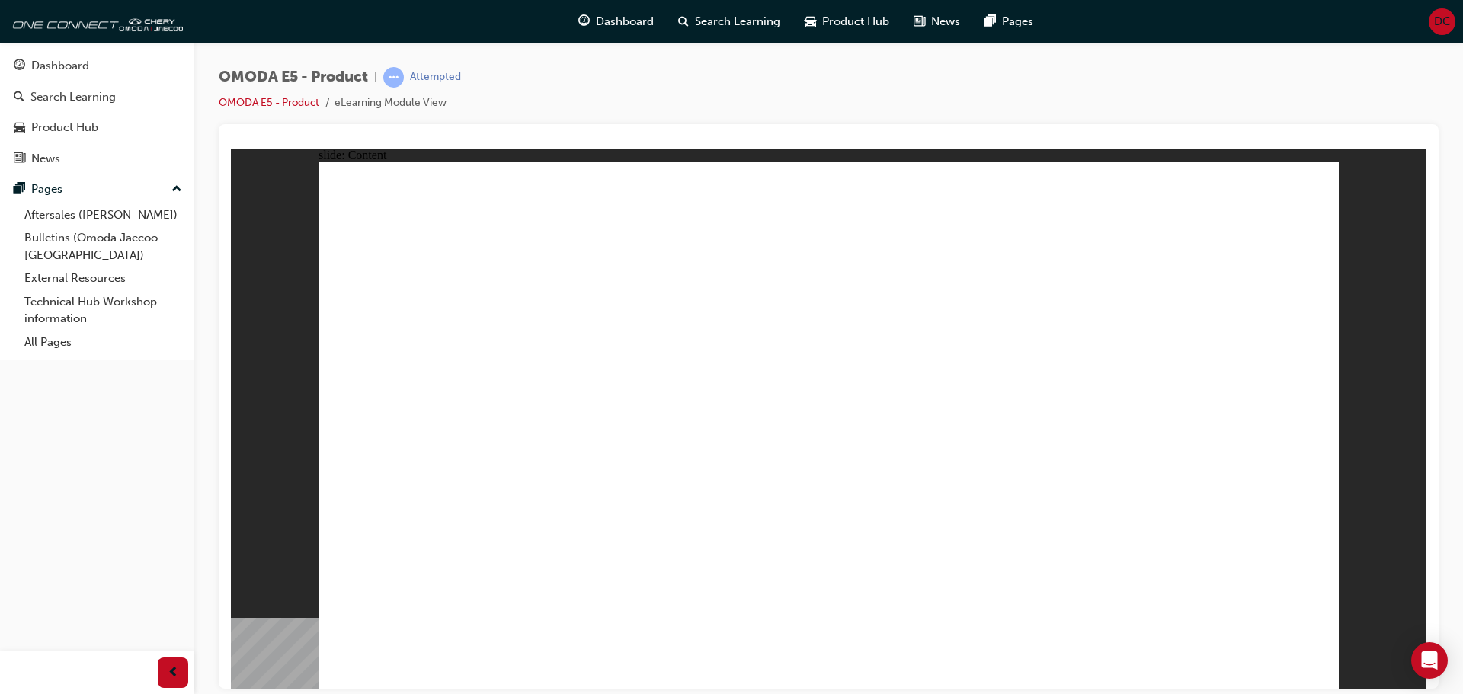
drag, startPoint x: 1268, startPoint y: 574, endPoint x: 1192, endPoint y: 564, distance: 76.8
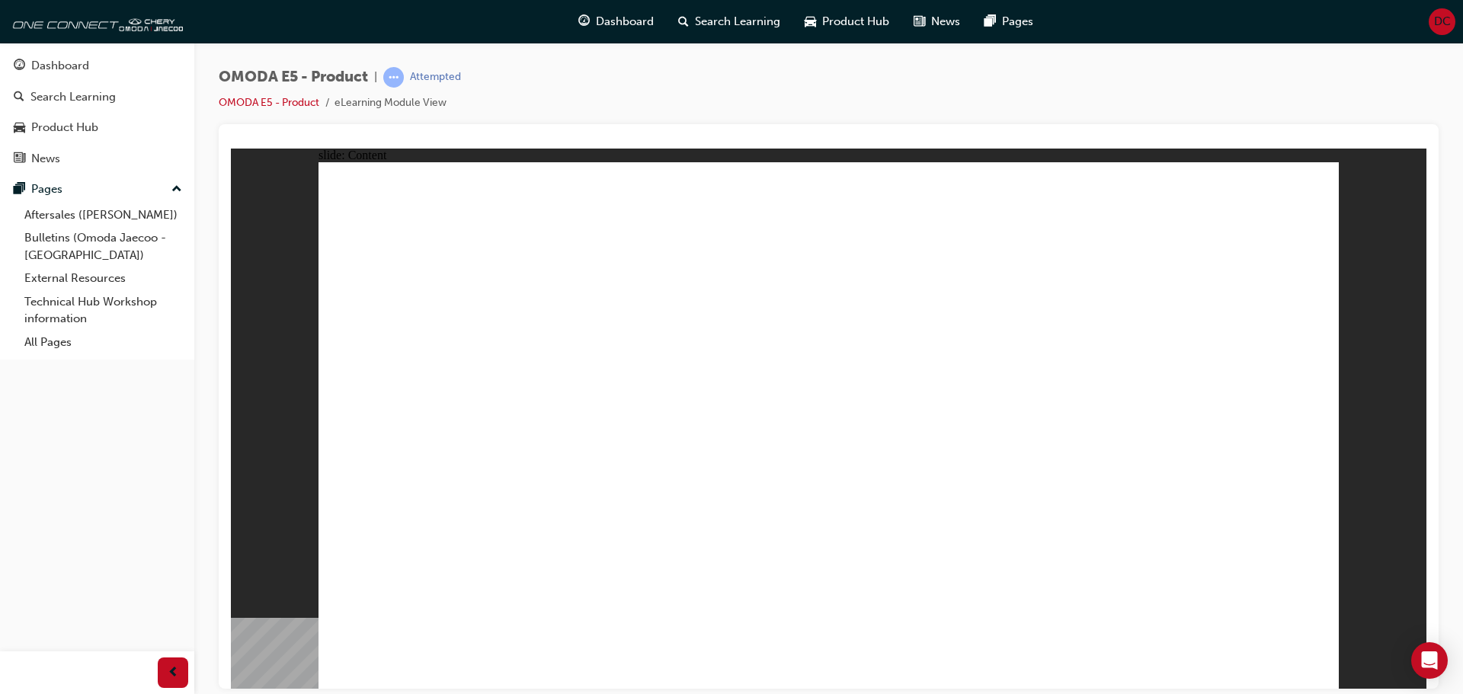
drag, startPoint x: 652, startPoint y: 398, endPoint x: 870, endPoint y: 398, distance: 217.9
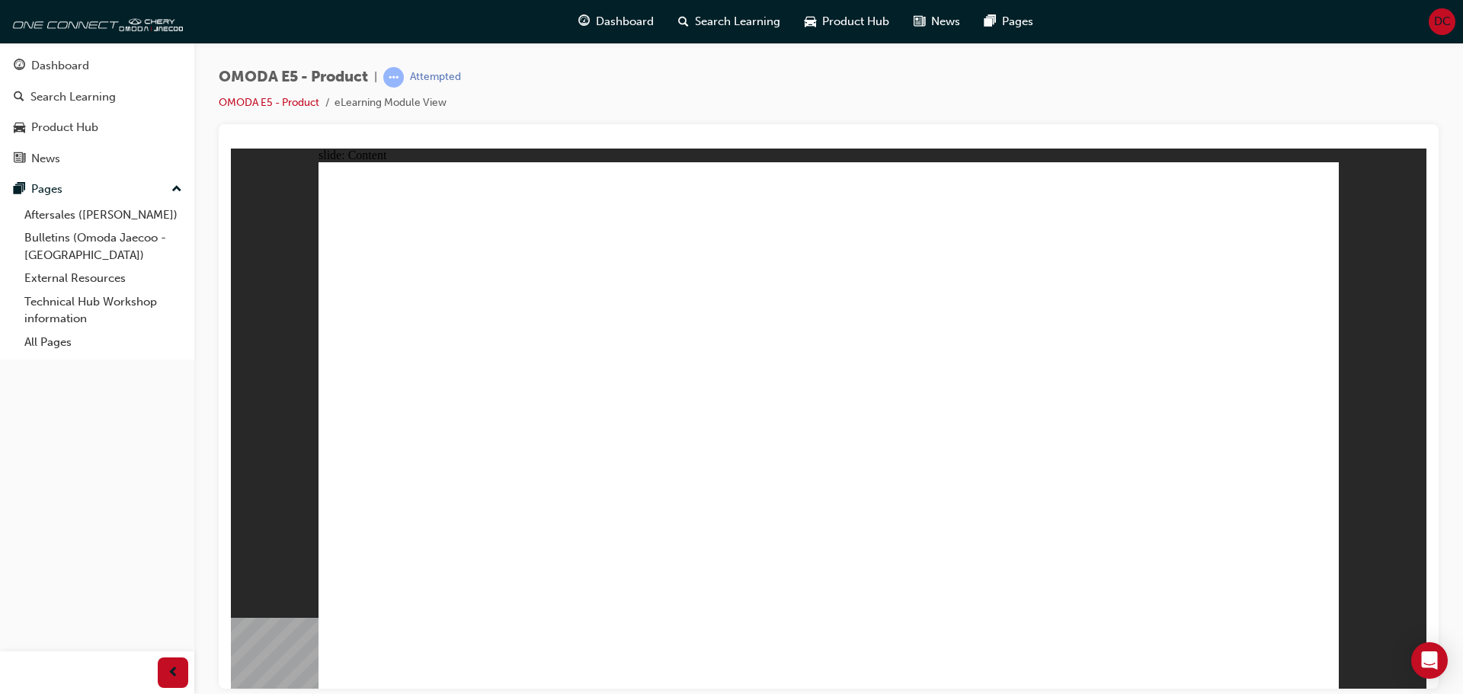
drag, startPoint x: 427, startPoint y: 265, endPoint x: 577, endPoint y: 264, distance: 150.1
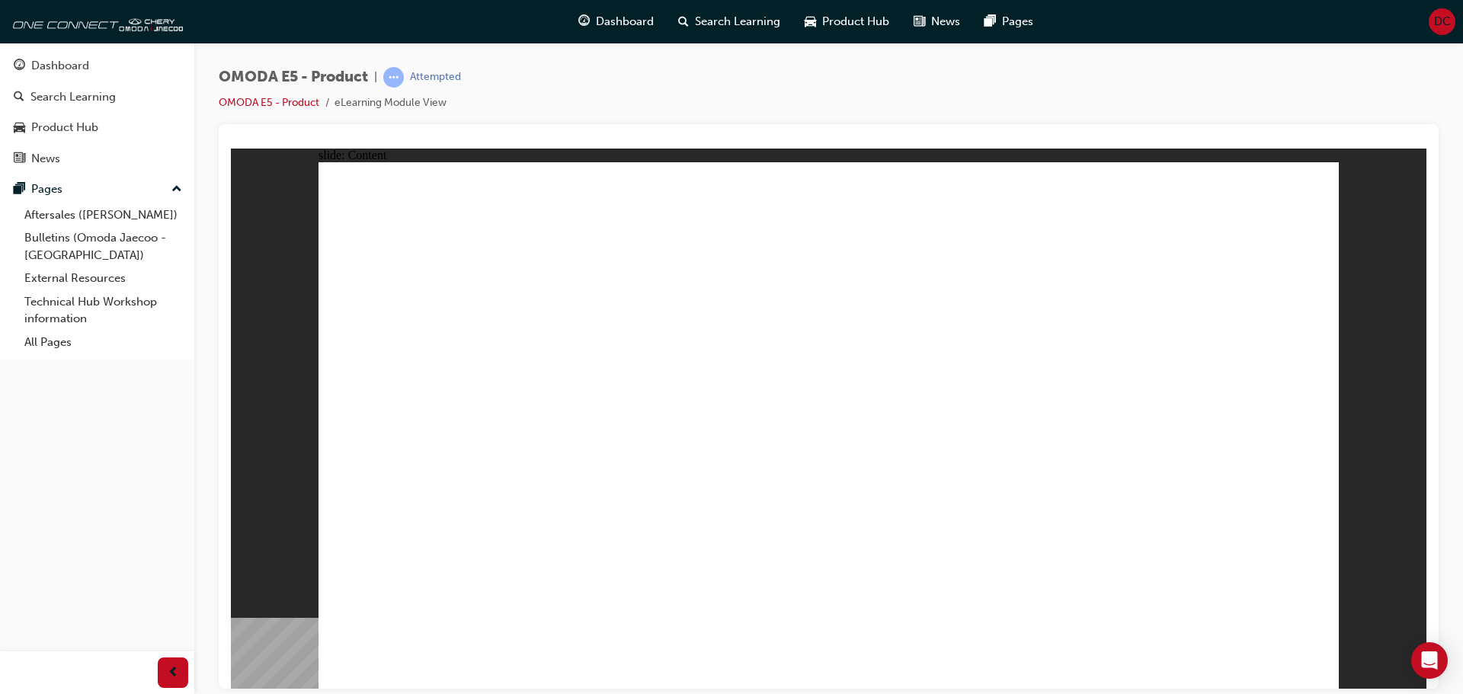
drag, startPoint x: 990, startPoint y: 264, endPoint x: 724, endPoint y: 420, distance: 307.9
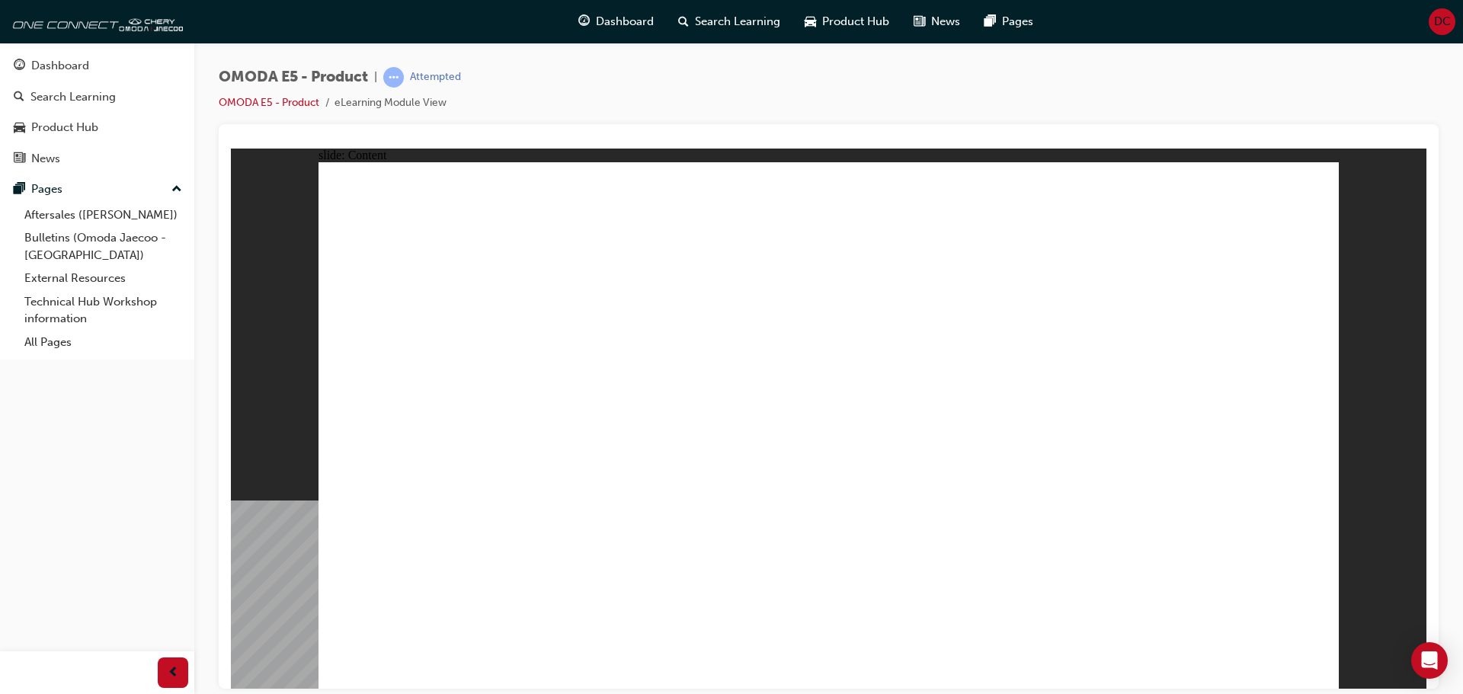
drag, startPoint x: 1312, startPoint y: 187, endPoint x: 1294, endPoint y: 222, distance: 38.5
drag, startPoint x: 1008, startPoint y: 435, endPoint x: 1033, endPoint y: 427, distance: 26.3
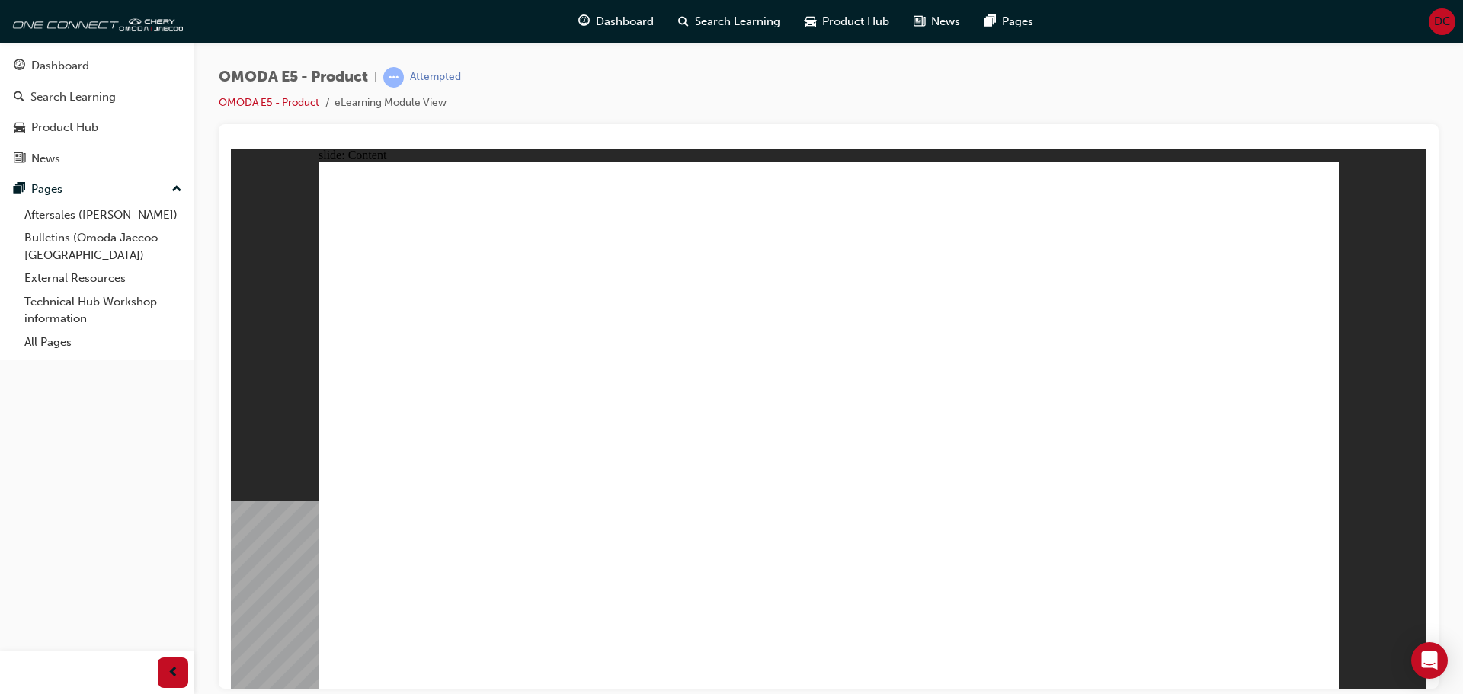
drag, startPoint x: 1309, startPoint y: 188, endPoint x: 1293, endPoint y: 286, distance: 99.7
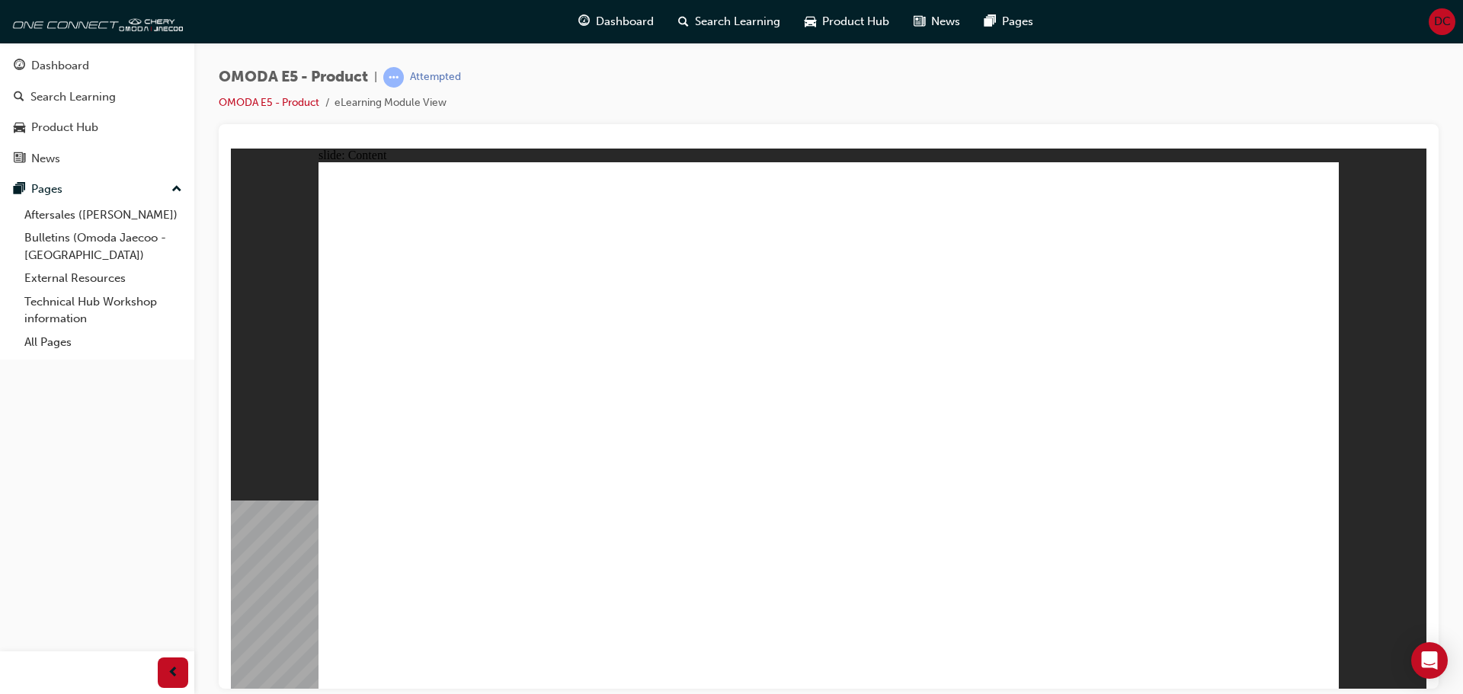
drag, startPoint x: 1310, startPoint y: 189, endPoint x: 1296, endPoint y: 215, distance: 29.3
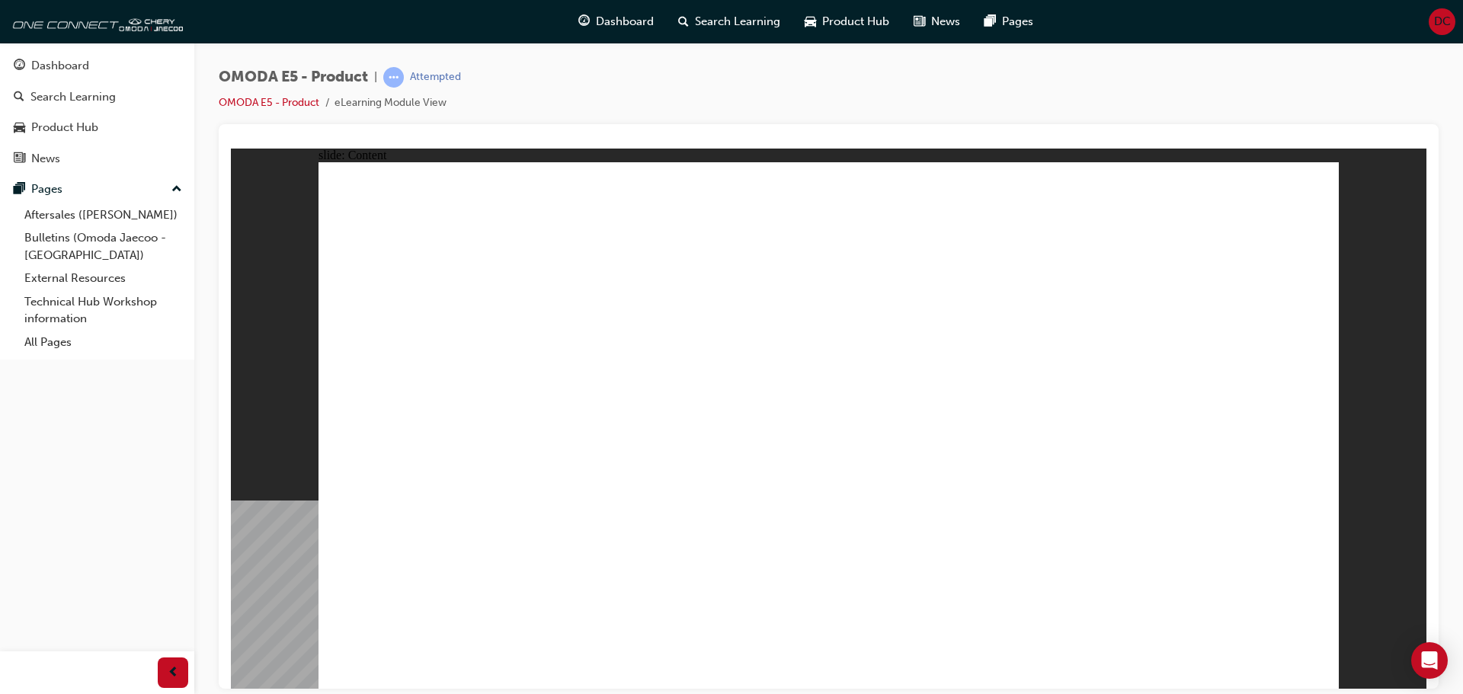
drag, startPoint x: 1306, startPoint y: 184, endPoint x: 1277, endPoint y: 209, distance: 38.9
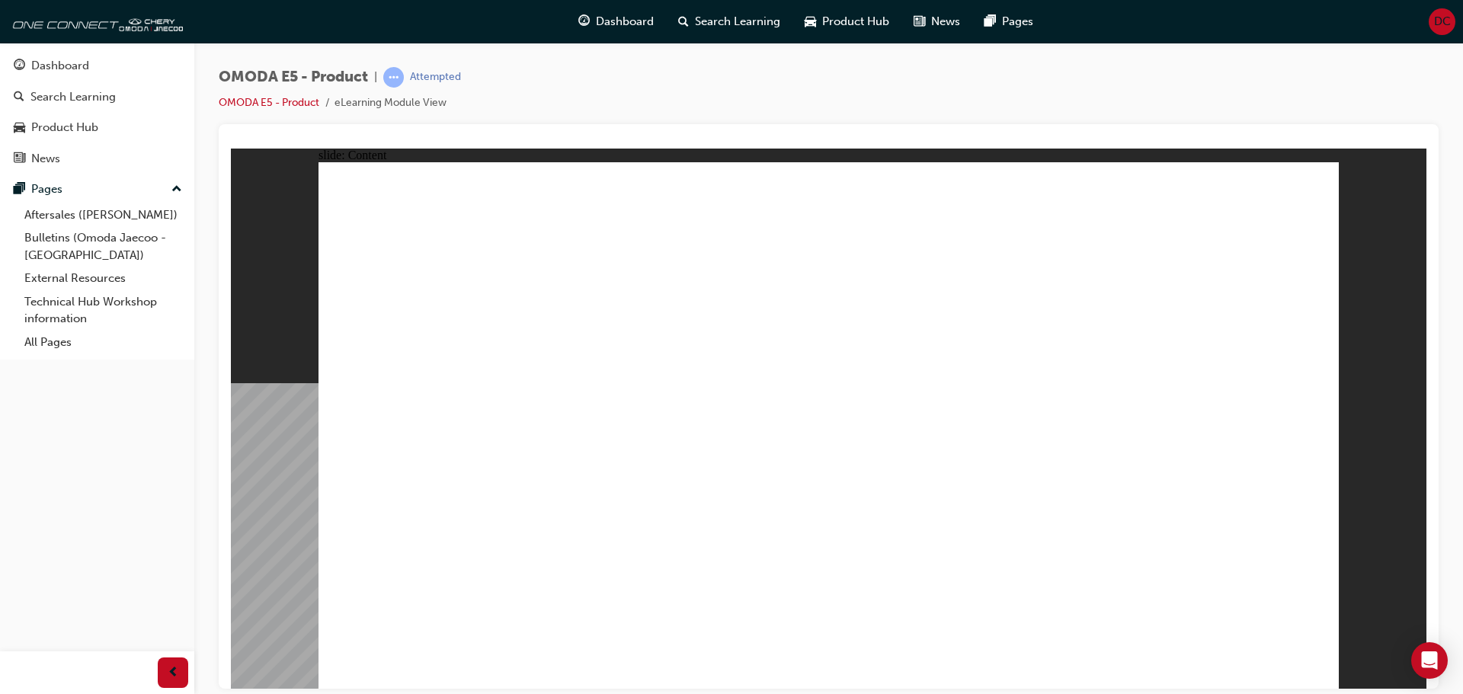
drag, startPoint x: 1310, startPoint y: 196, endPoint x: 1313, endPoint y: 353, distance: 157.7
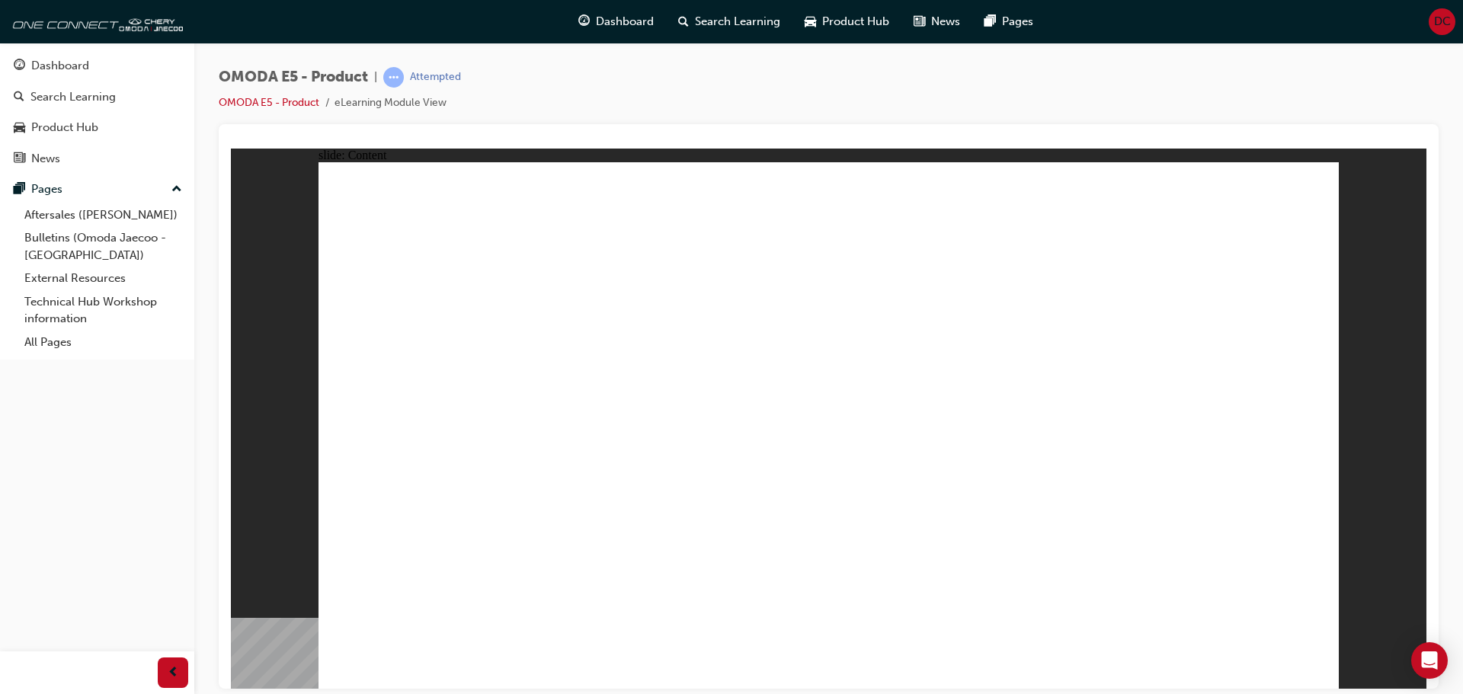
drag, startPoint x: 457, startPoint y: 501, endPoint x: 651, endPoint y: 510, distance: 194.5
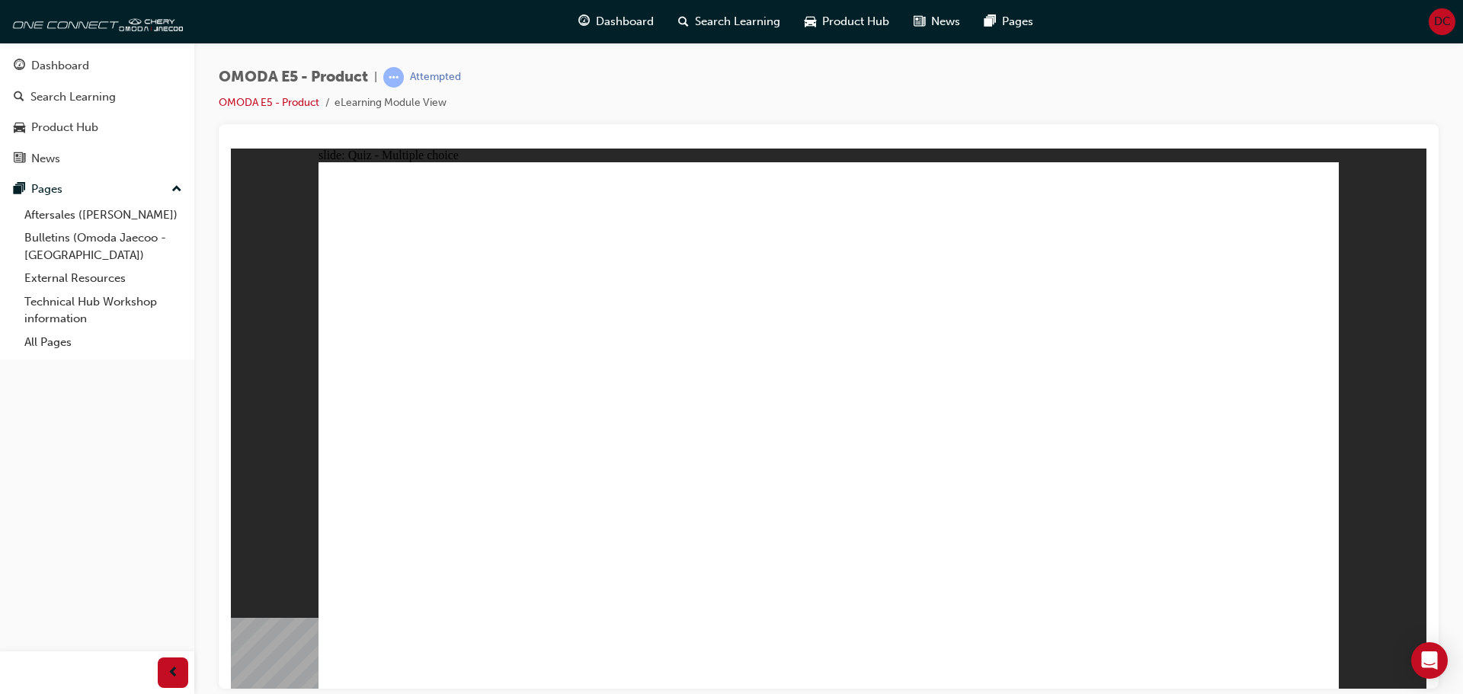
radio input "true"
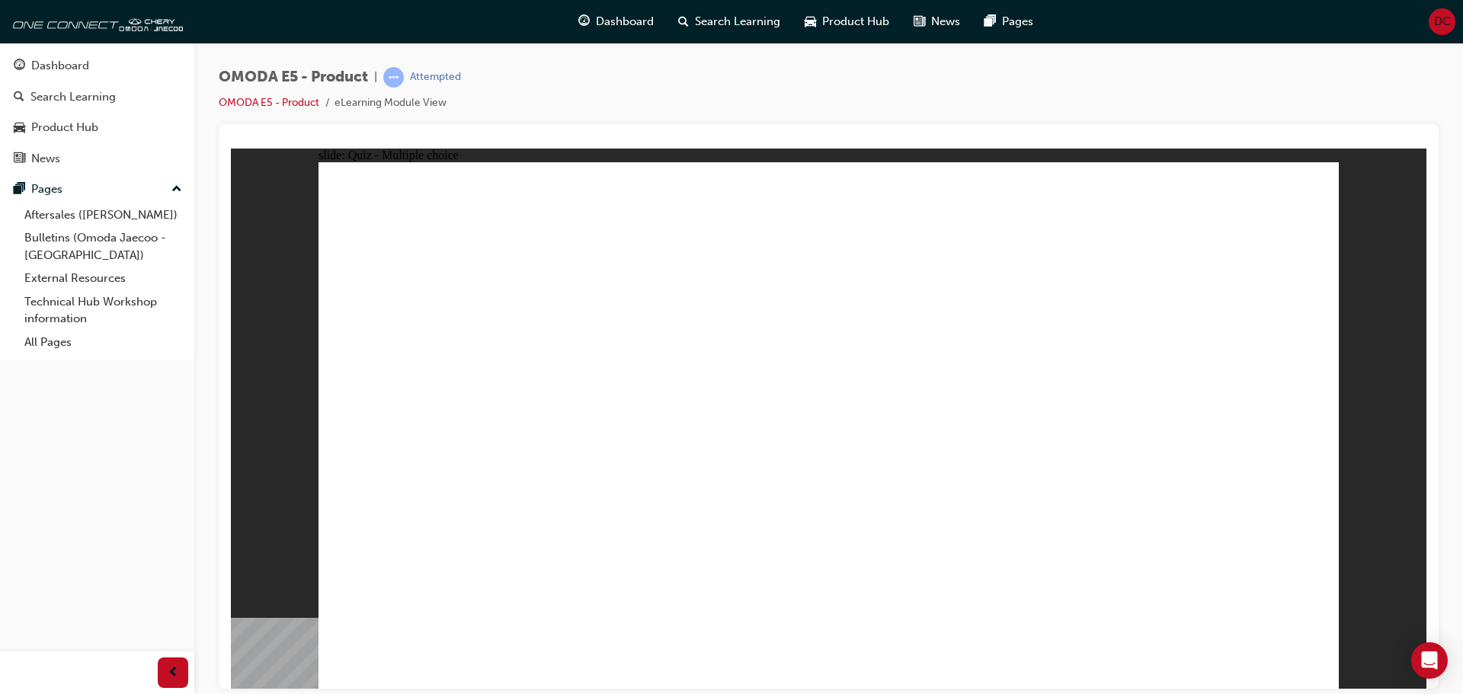
radio input "true"
drag, startPoint x: 814, startPoint y: 490, endPoint x: 814, endPoint y: 503, distance: 13.7
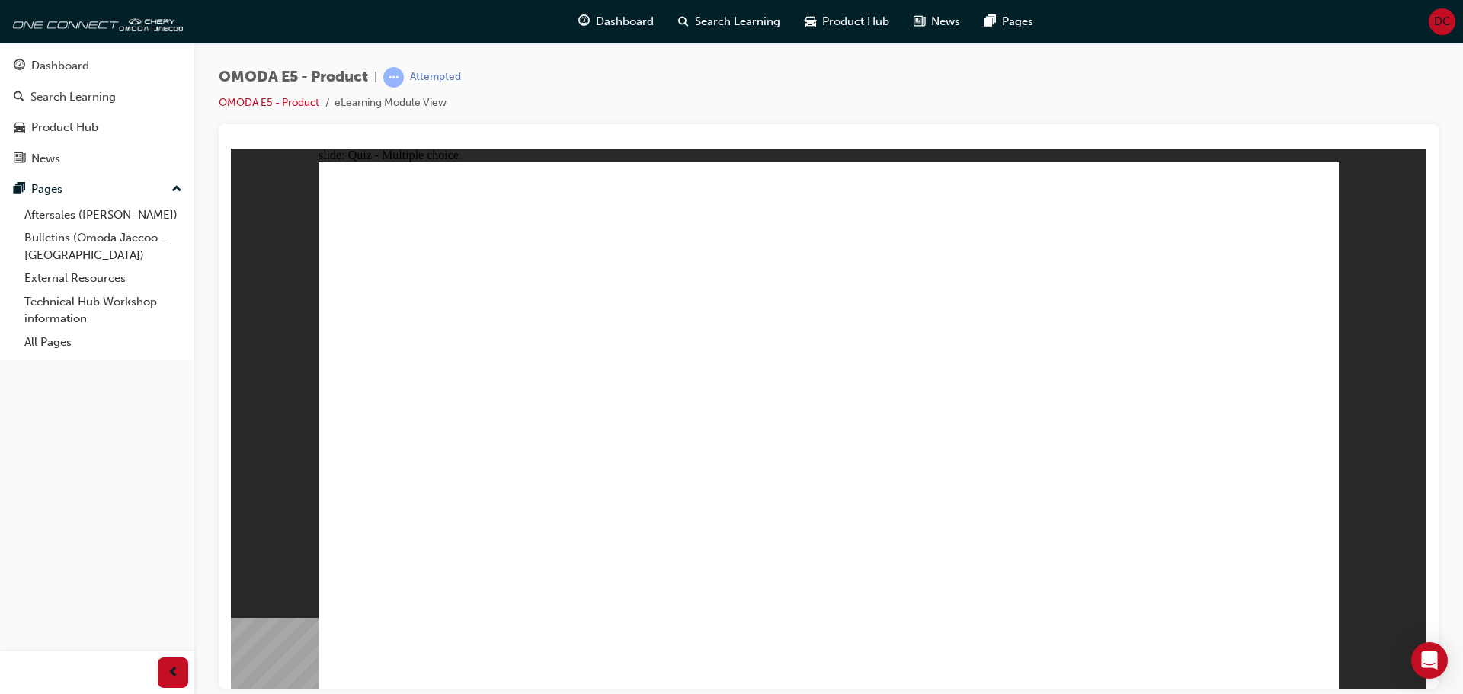
radio input "true"
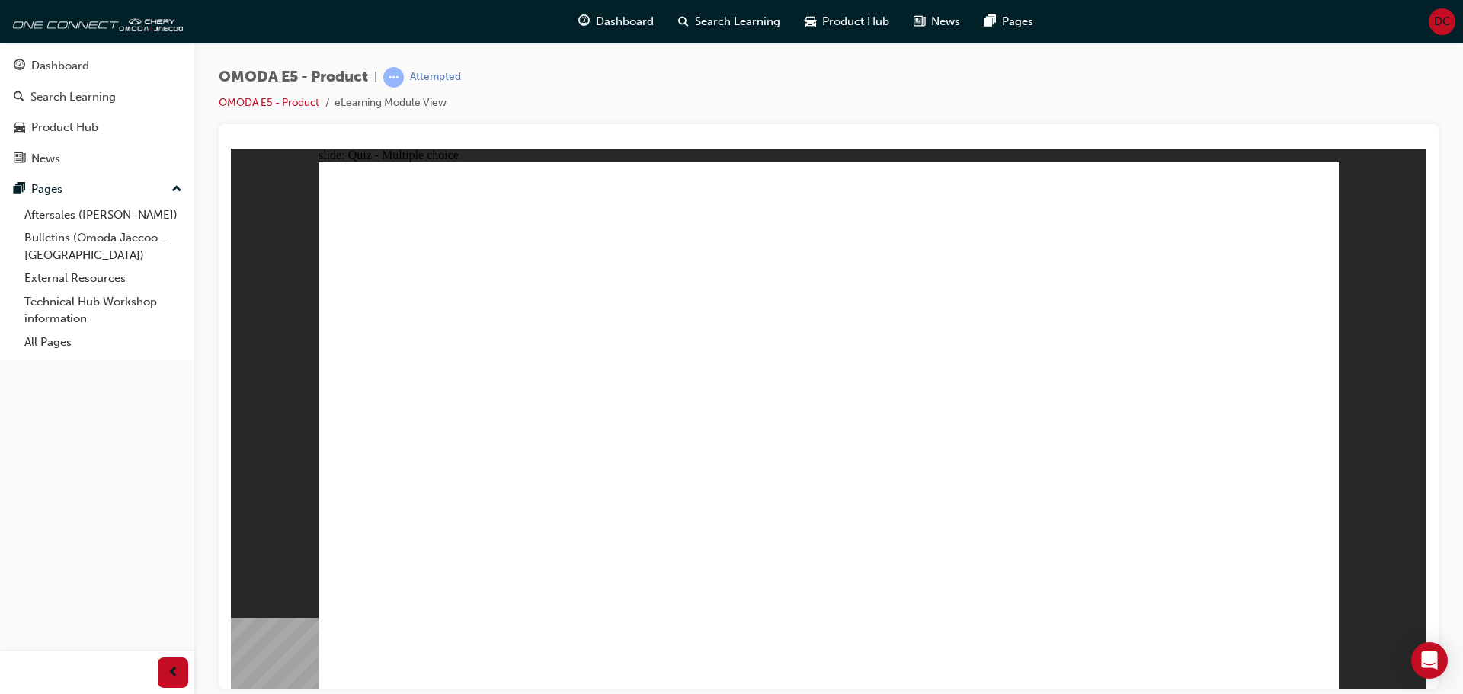
radio input "true"
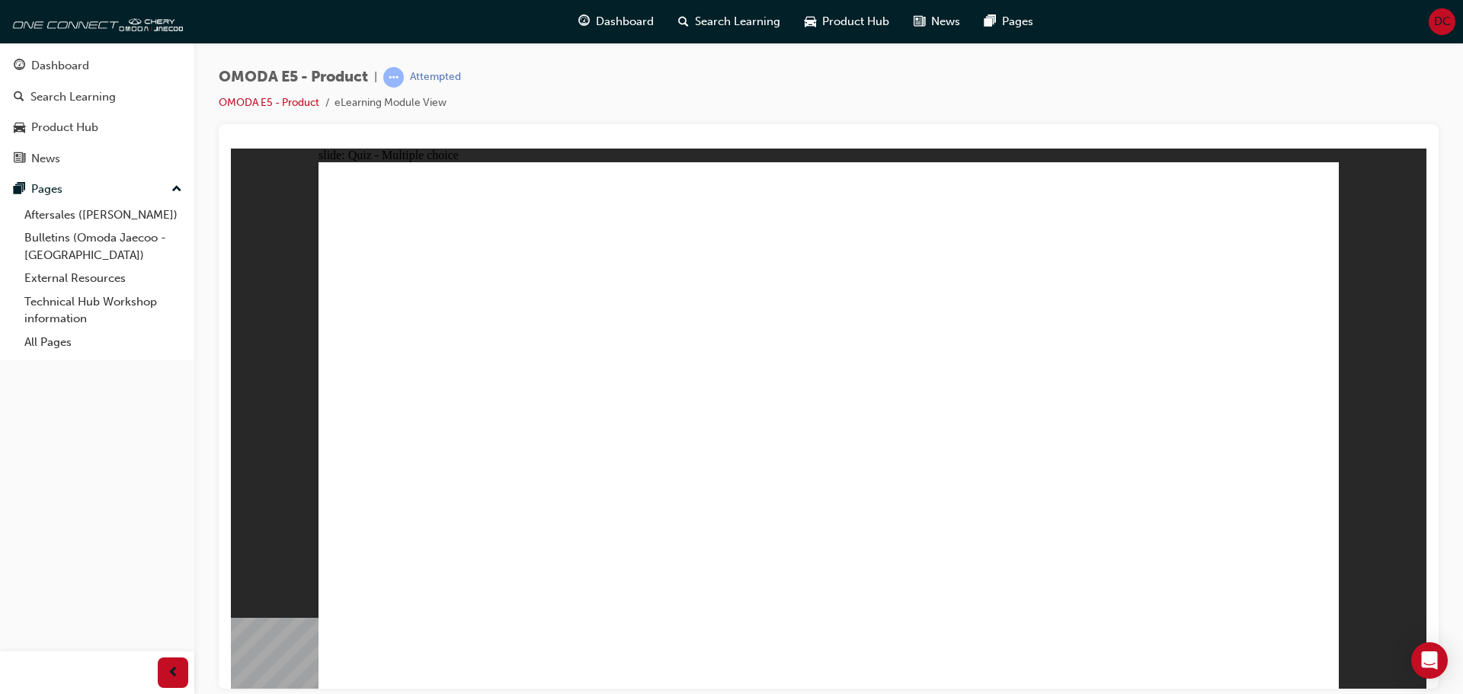
radio input "true"
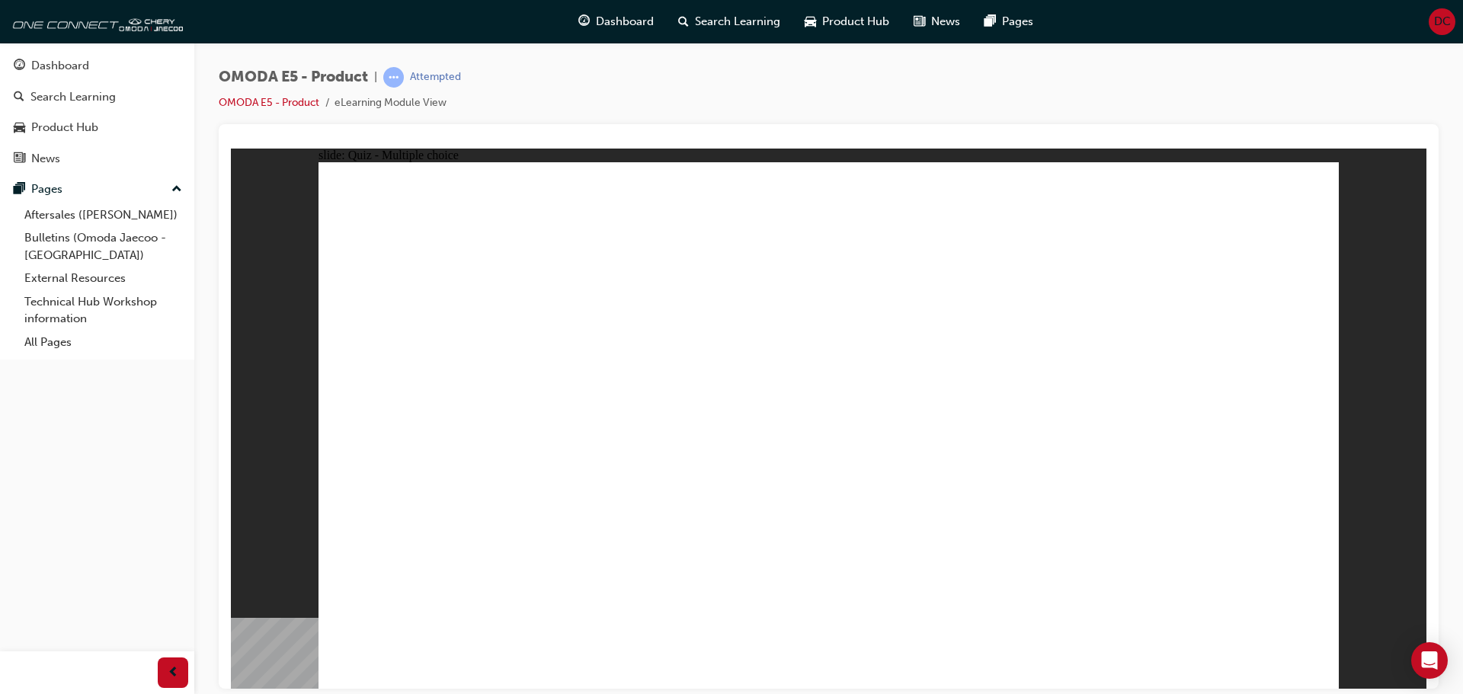
radio input "true"
drag, startPoint x: 825, startPoint y: 516, endPoint x: 833, endPoint y: 519, distance: 8.9
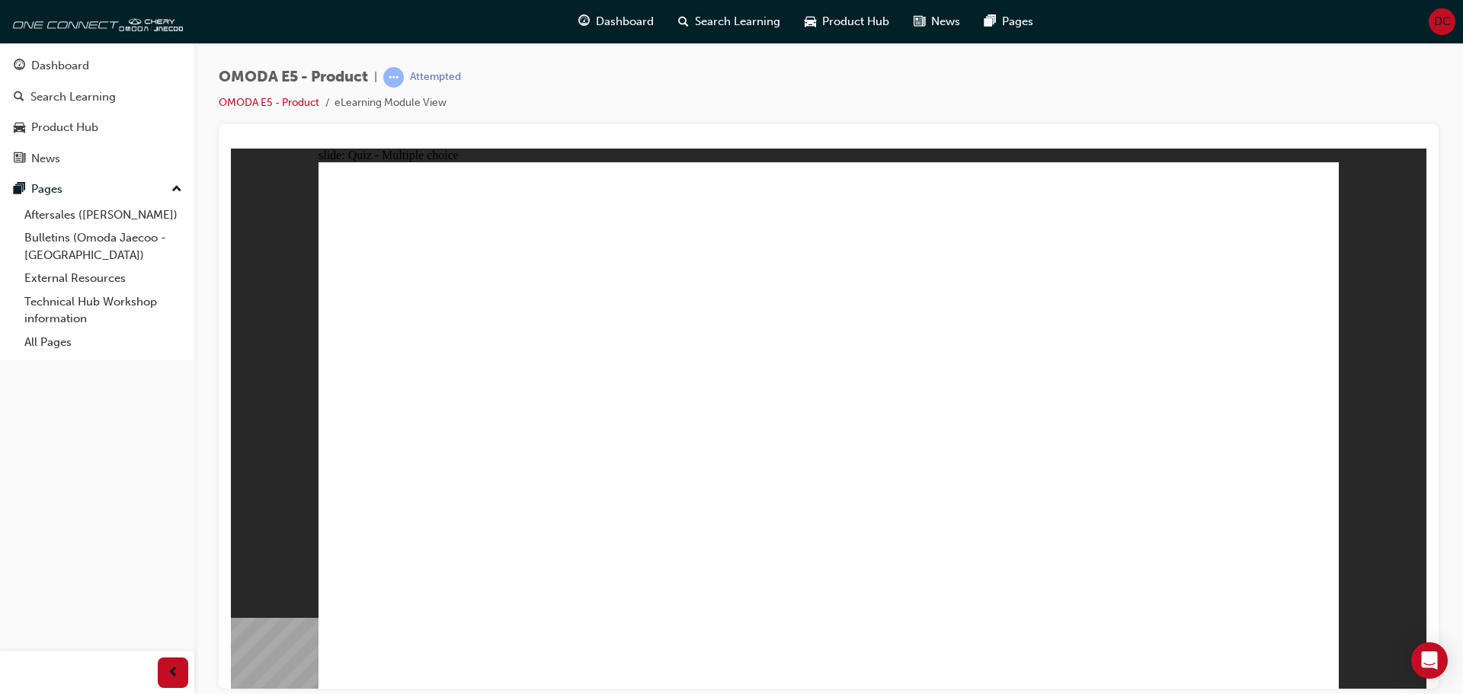
radio input "true"
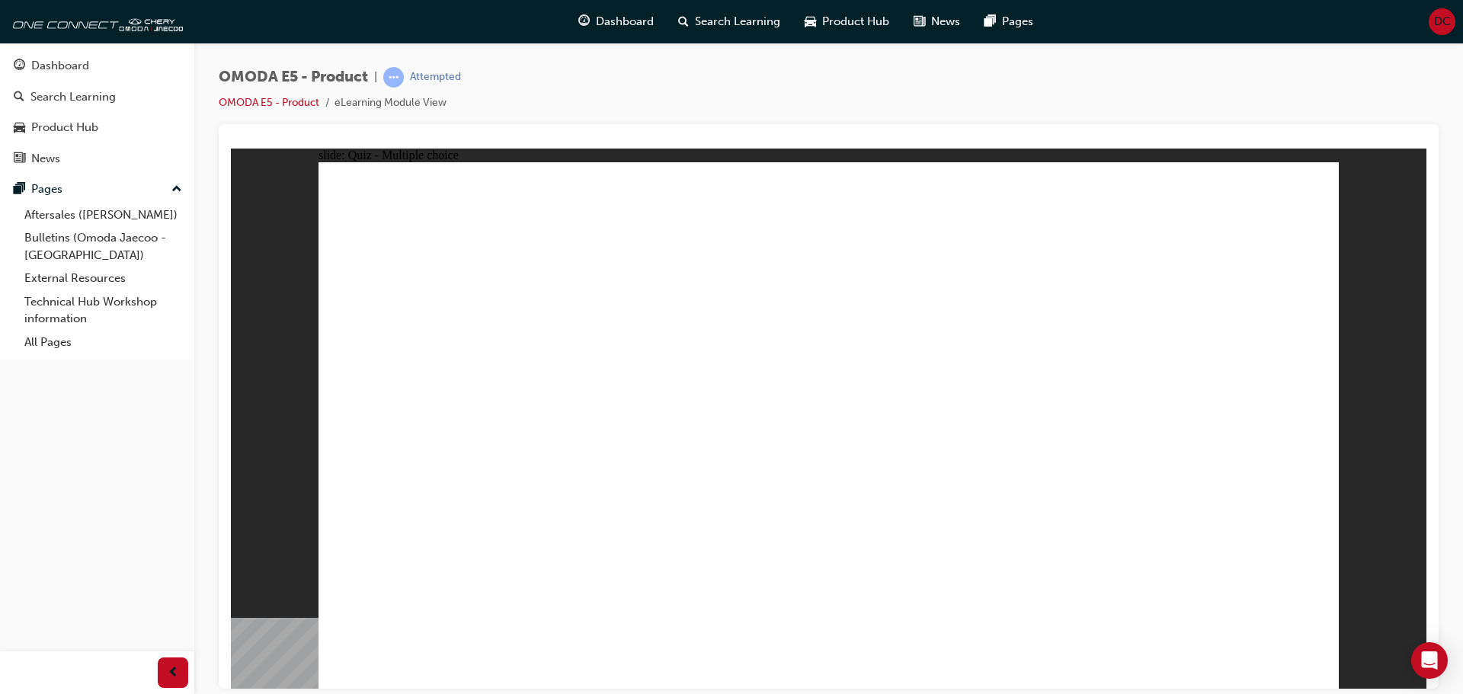
radio input "true"
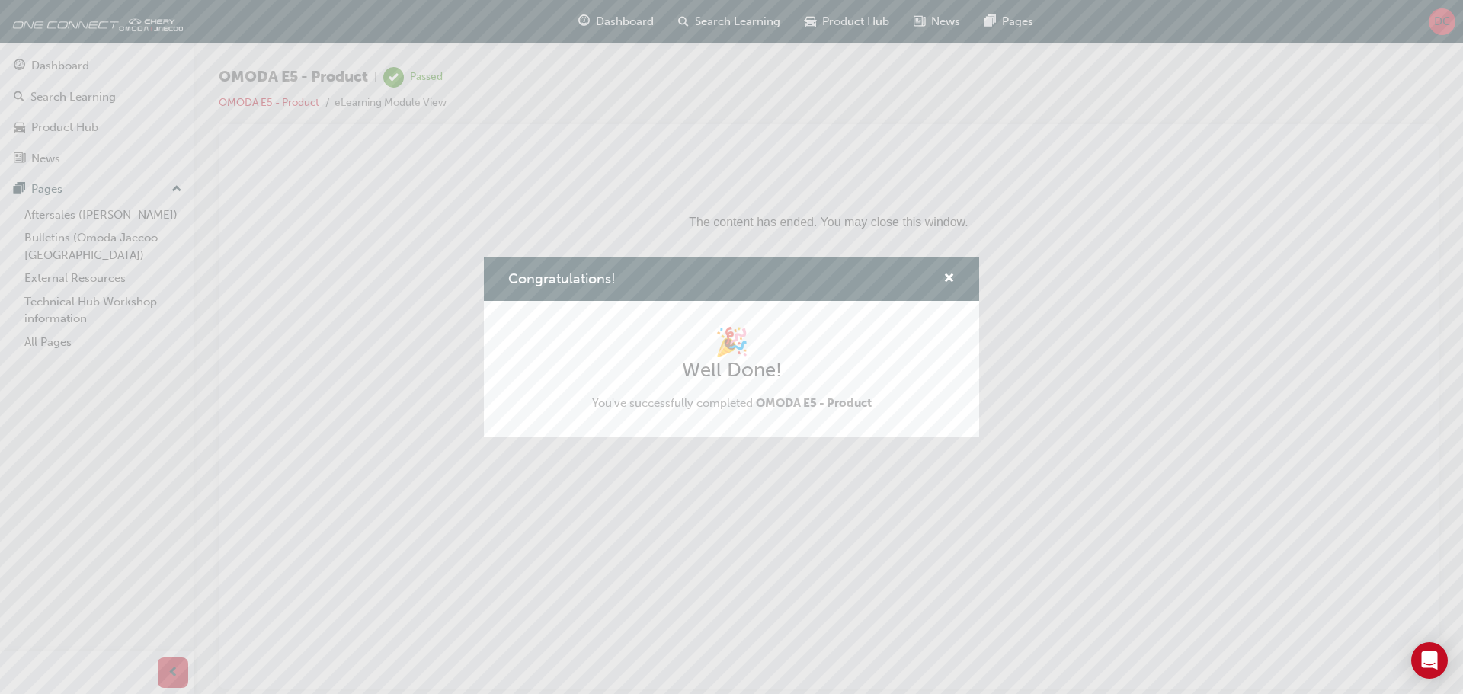
click at [961, 273] on div "Congratulations!" at bounding box center [731, 278] width 495 height 43
click at [952, 277] on span "cross-icon" at bounding box center [948, 280] width 11 height 14
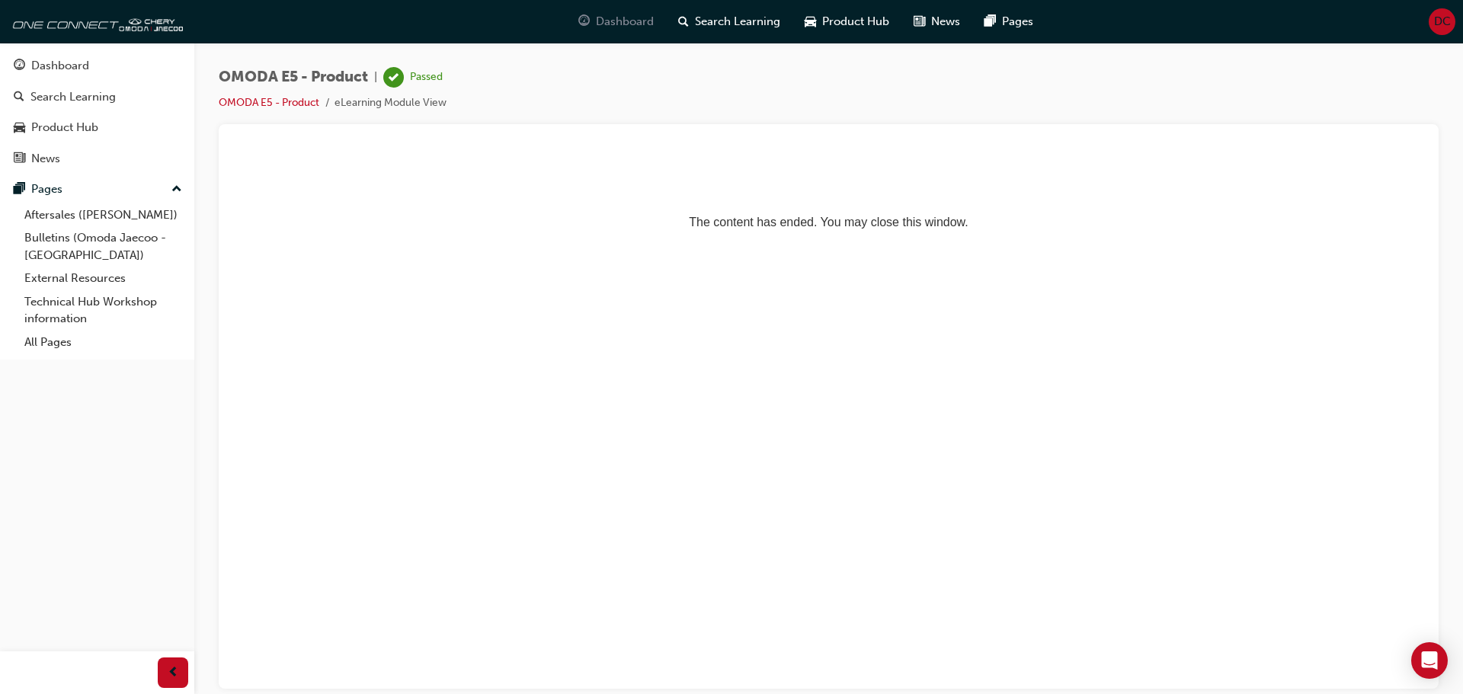
click at [615, 24] on span "Dashboard" at bounding box center [625, 22] width 58 height 18
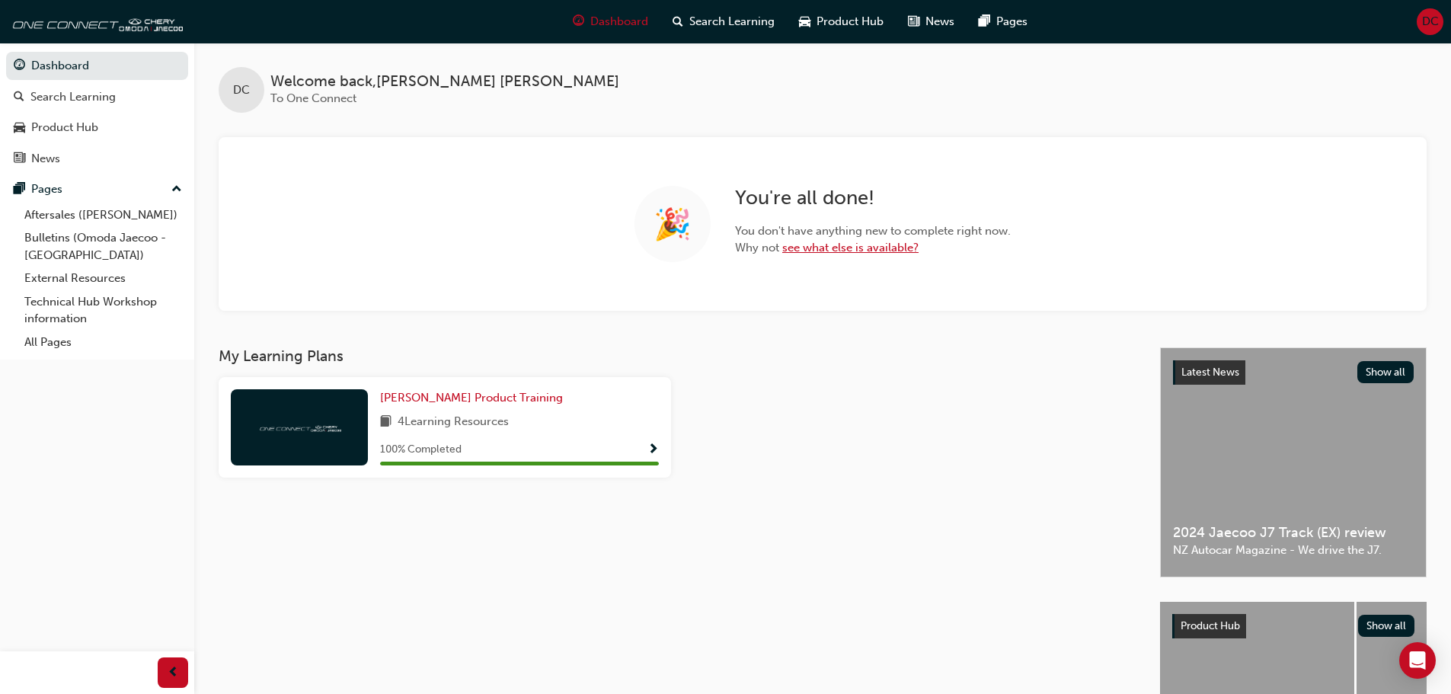
click at [802, 249] on link "see what else is available?" at bounding box center [850, 248] width 136 height 14
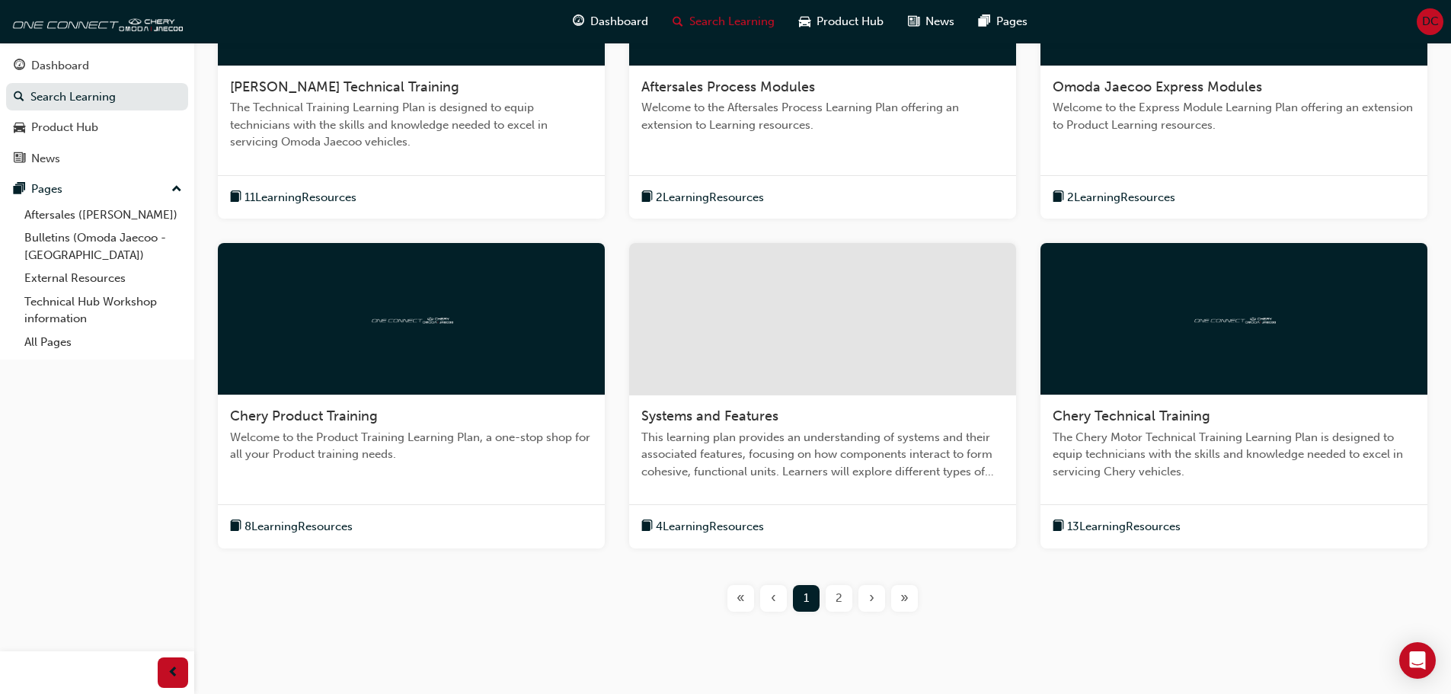
scroll to position [480, 0]
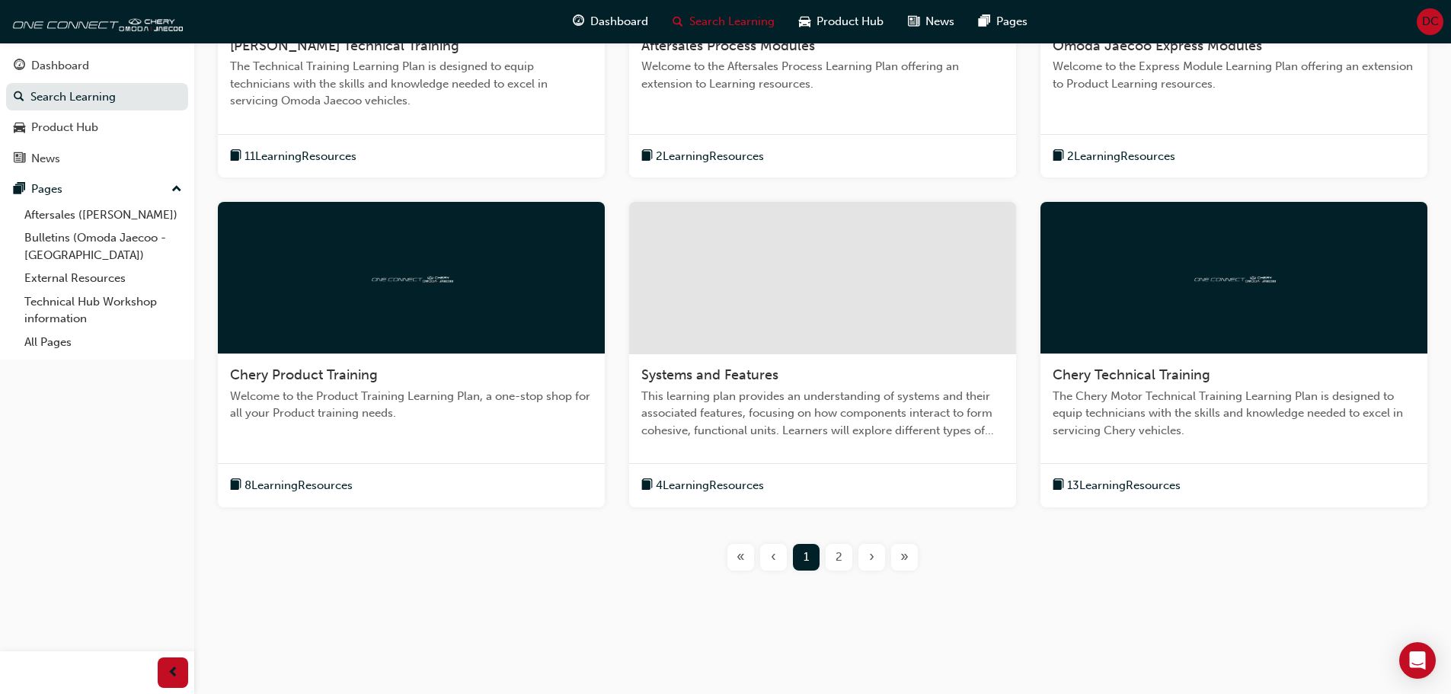
click at [845, 564] on div "2" at bounding box center [839, 557] width 27 height 27
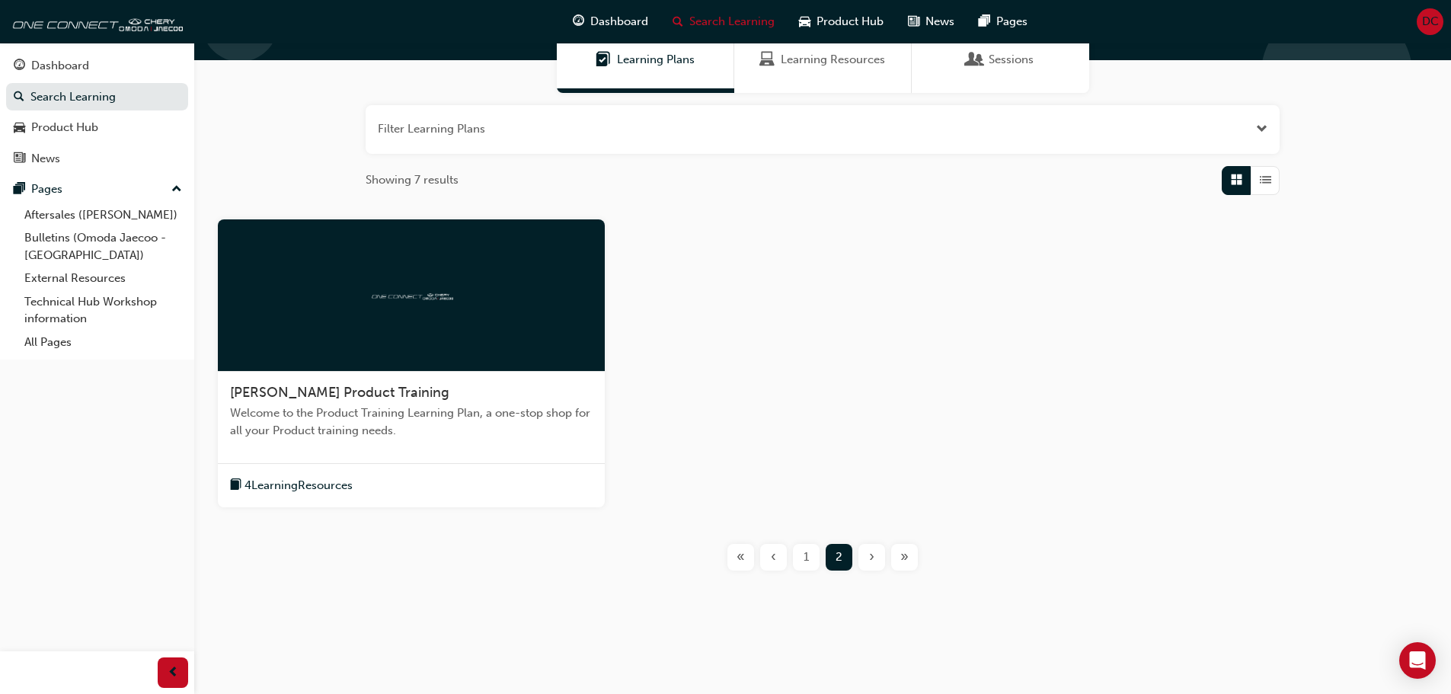
click at [798, 554] on div "1" at bounding box center [806, 557] width 27 height 27
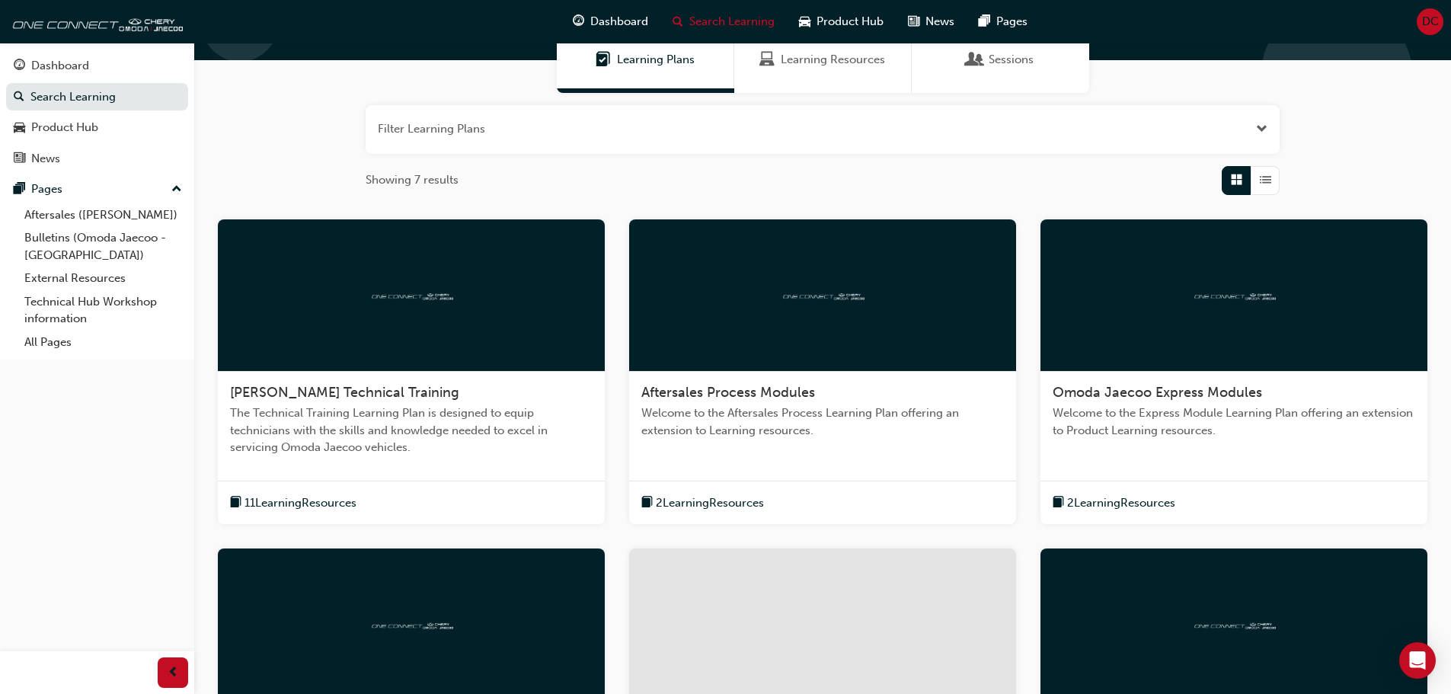
click at [719, 503] on span "2 Learning Resources" at bounding box center [710, 503] width 108 height 18
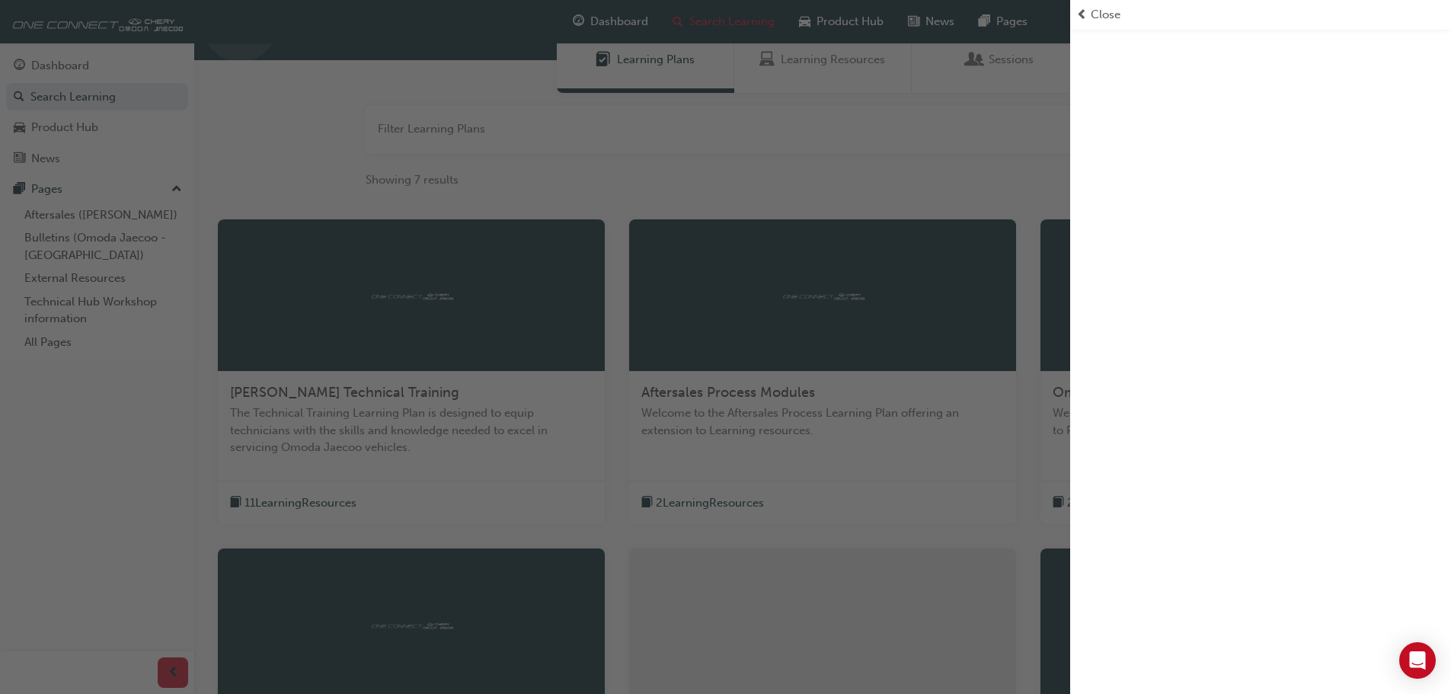
click at [951, 341] on div "button" at bounding box center [535, 347] width 1070 height 694
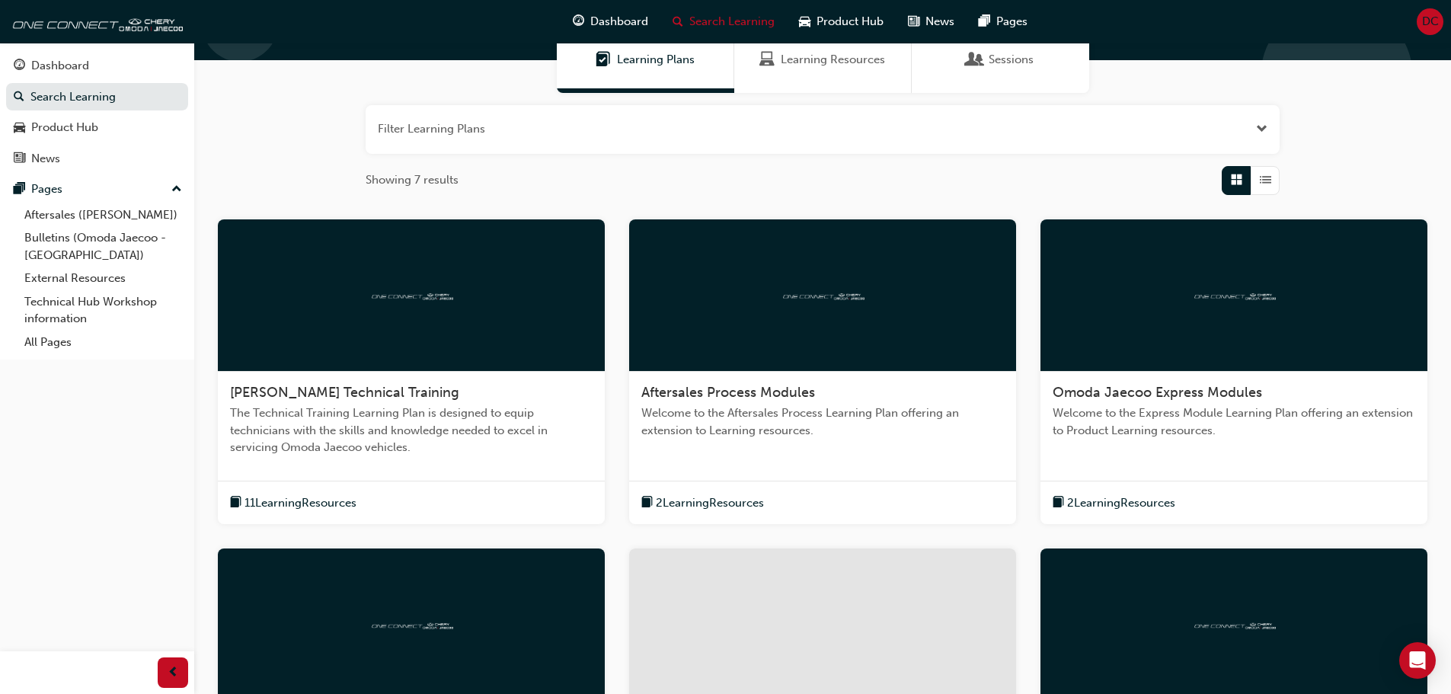
click at [831, 340] on div at bounding box center [822, 295] width 387 height 152
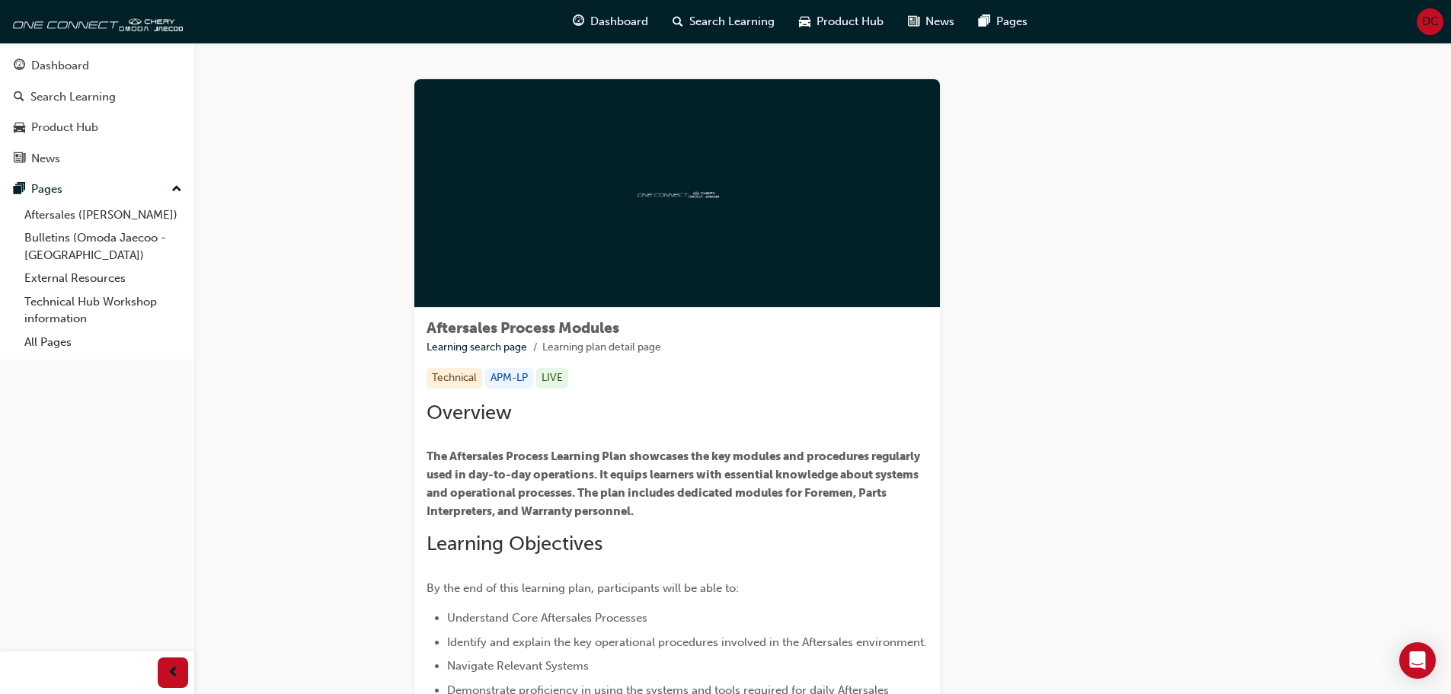
click at [663, 238] on div at bounding box center [677, 193] width 526 height 229
click at [557, 359] on div "Aftersales Process Modules Learning search page Learning plan detail page Techn…" at bounding box center [677, 567] width 526 height 518
click at [535, 433] on div "Overview The Aftersales Process Learning Plan showcases the key modules and pro…" at bounding box center [677, 601] width 501 height 401
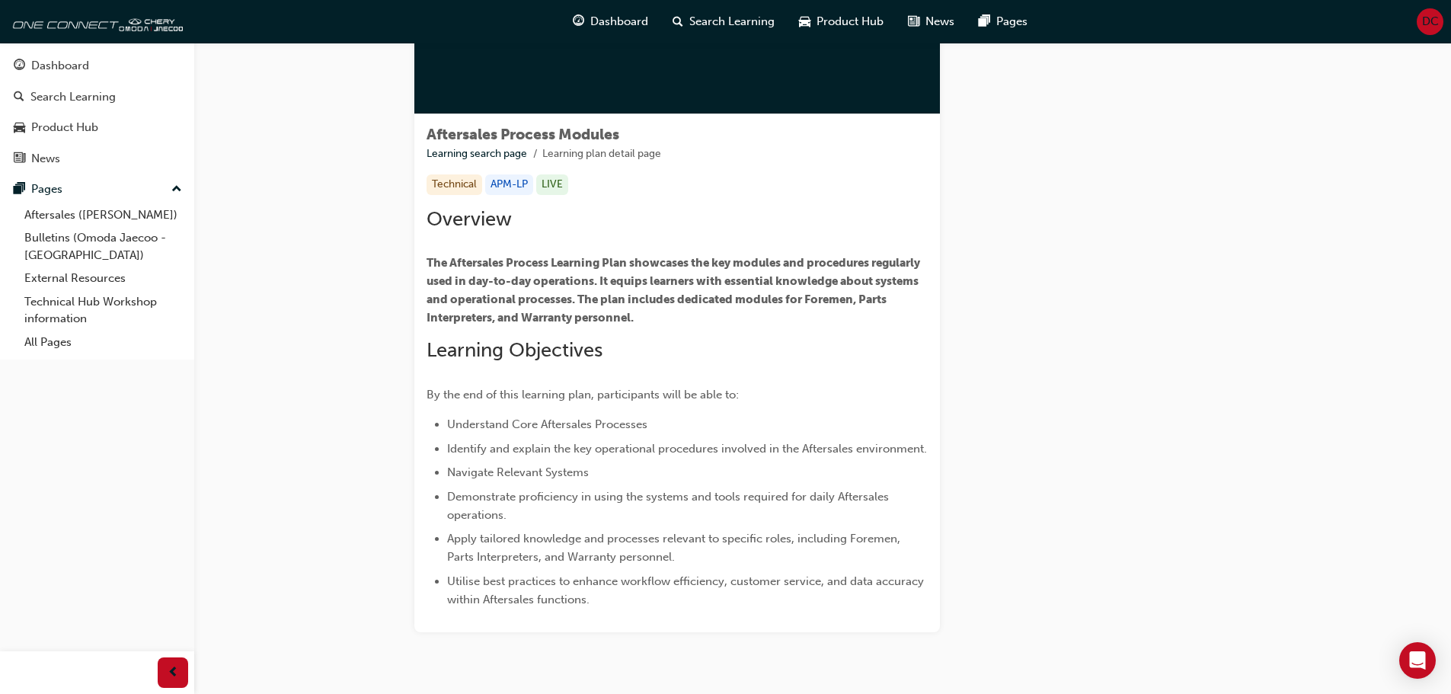
scroll to position [167, 0]
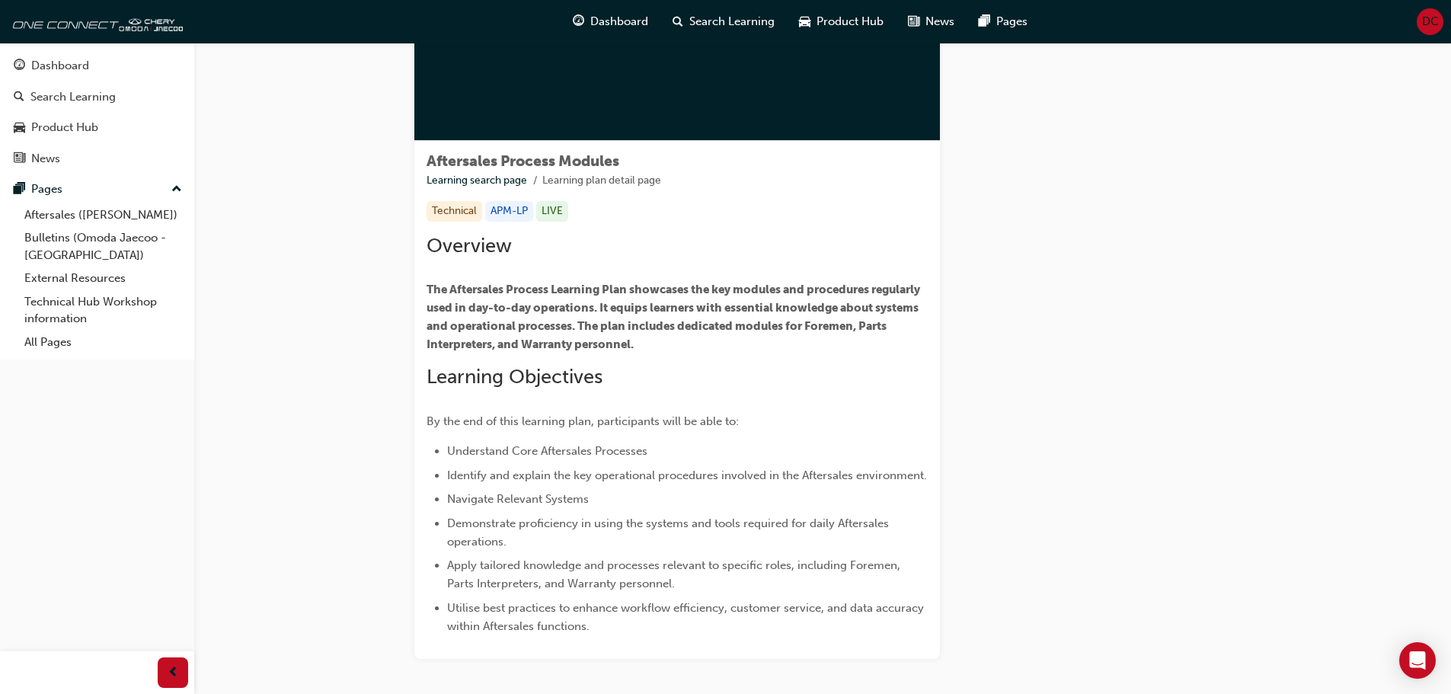
click at [516, 374] on span "Learning Objectives" at bounding box center [515, 377] width 176 height 24
click at [513, 394] on div "Overview The Aftersales Process Learning Plan showcases the key modules and pro…" at bounding box center [677, 434] width 501 height 401
drag, startPoint x: 487, startPoint y: 241, endPoint x: 483, endPoint y: 234, distance: 7.8
click at [487, 238] on span "Overview" at bounding box center [469, 246] width 85 height 24
drag, startPoint x: 470, startPoint y: 216, endPoint x: 478, endPoint y: 211, distance: 8.9
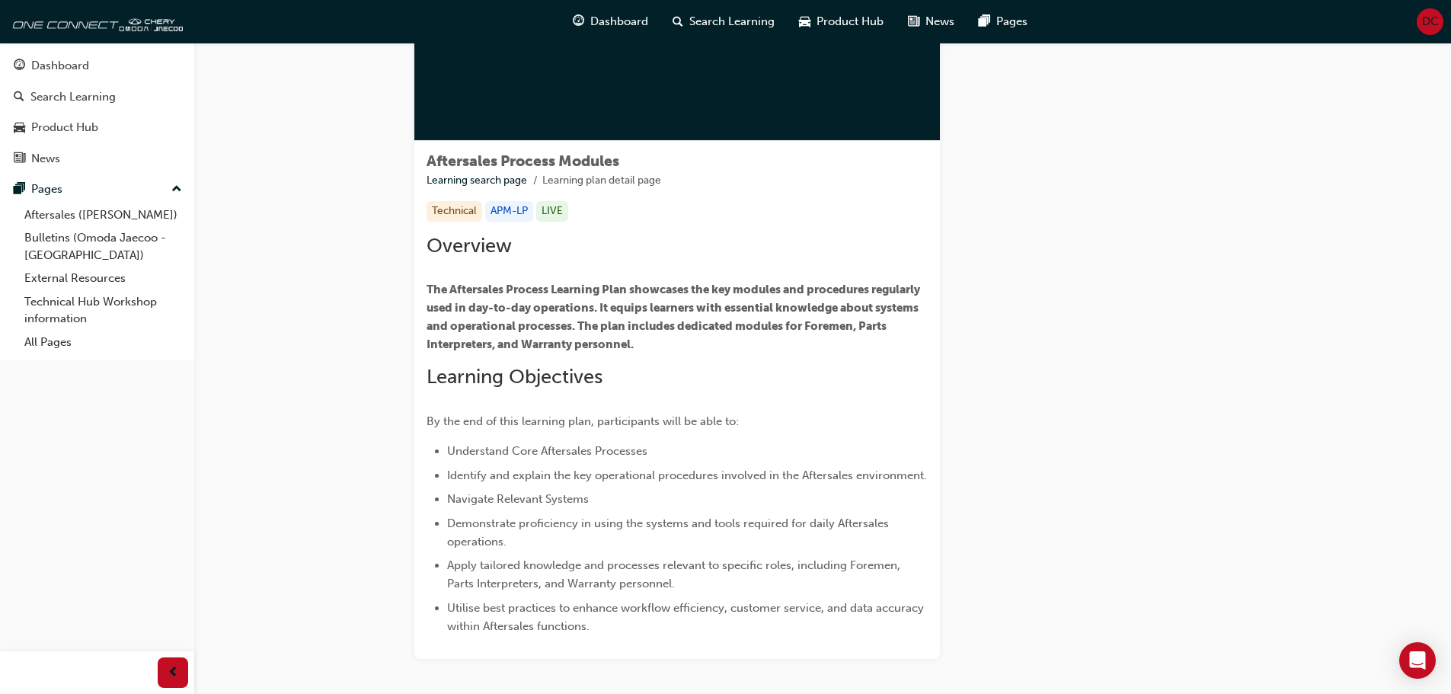
click at [472, 213] on div "Technical" at bounding box center [455, 211] width 56 height 21
drag, startPoint x: 526, startPoint y: 215, endPoint x: 555, endPoint y: 209, distance: 29.4
click at [527, 215] on div "APM-LP" at bounding box center [509, 211] width 48 height 21
drag, startPoint x: 560, startPoint y: 206, endPoint x: 561, endPoint y: 216, distance: 9.2
click at [561, 206] on div "LIVE" at bounding box center [552, 211] width 32 height 21
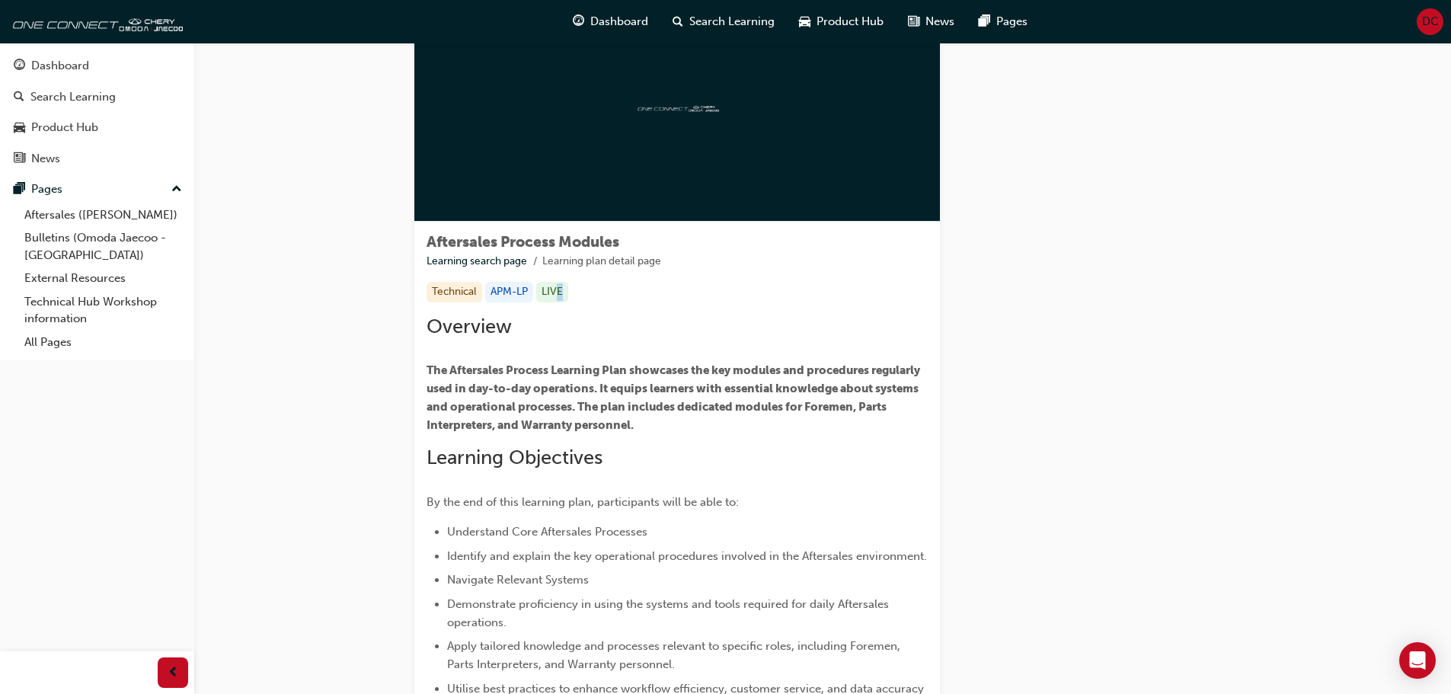
scroll to position [0, 0]
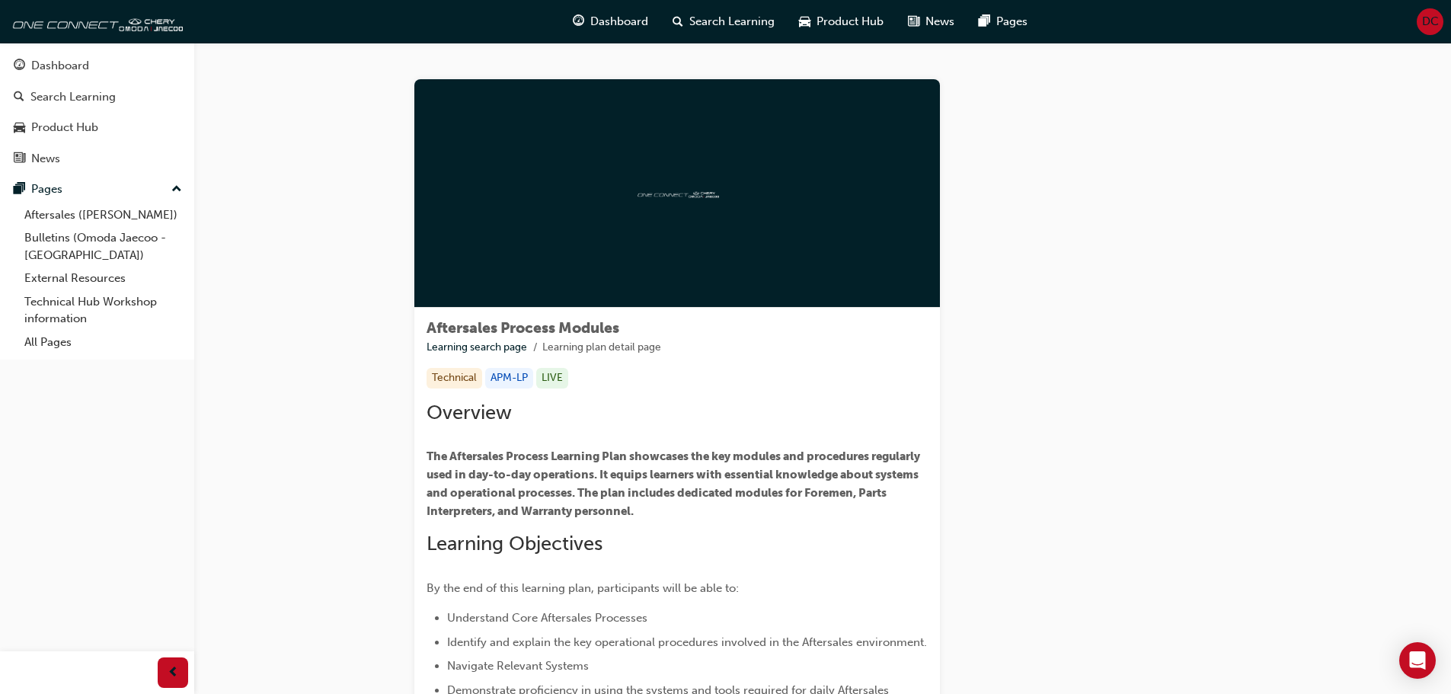
click at [509, 324] on span "Aftersales Process Modules" at bounding box center [523, 328] width 193 height 18
click at [574, 347] on li "Learning plan detail page" at bounding box center [601, 348] width 119 height 18
click at [497, 353] on link "Learning search page" at bounding box center [477, 346] width 101 height 13
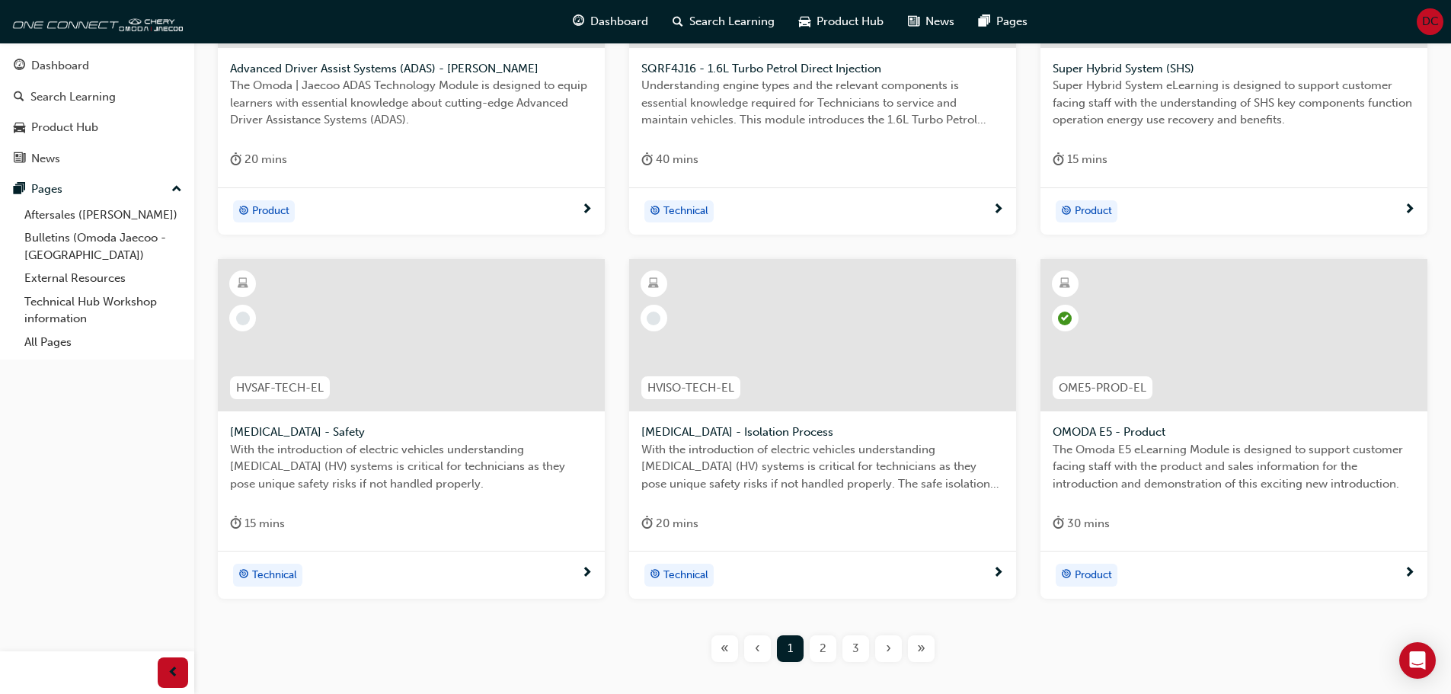
scroll to position [533, 0]
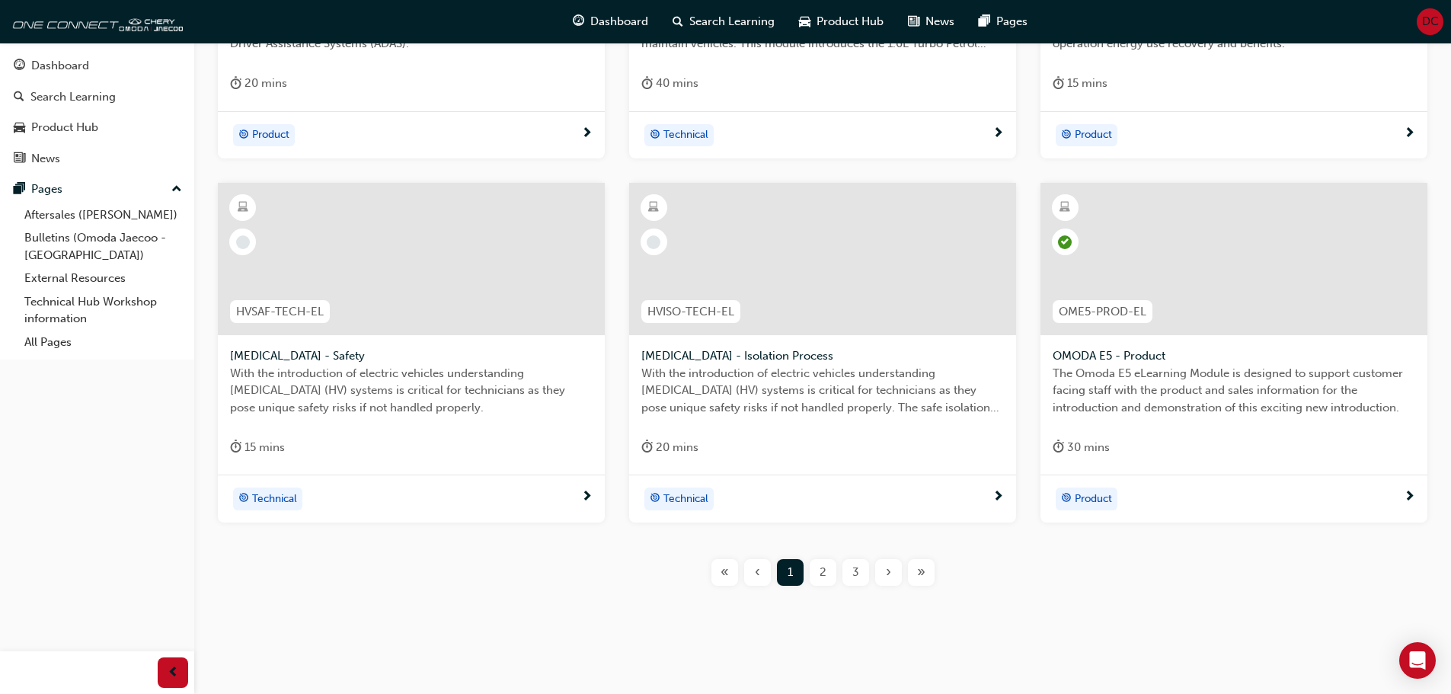
click at [823, 577] on span "2" at bounding box center [823, 573] width 7 height 18
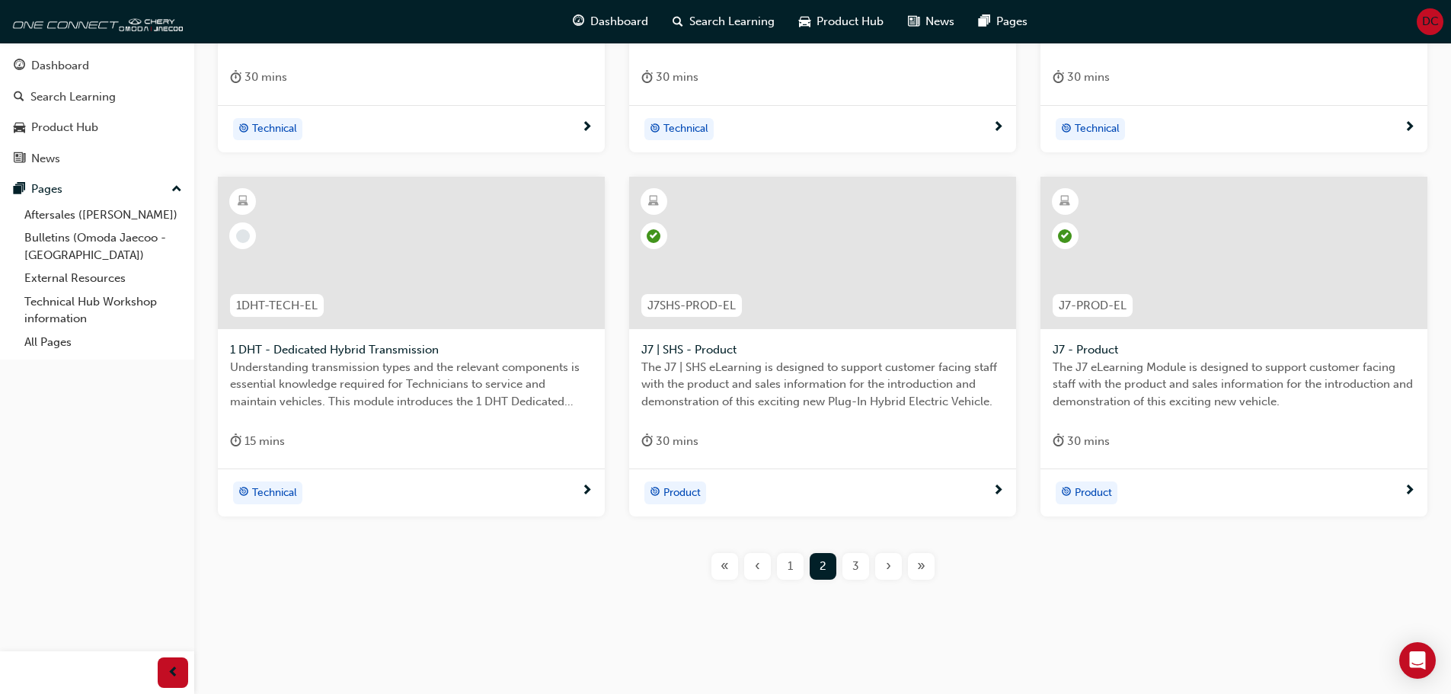
scroll to position [548, 0]
